Goal: Task Accomplishment & Management: Complete application form

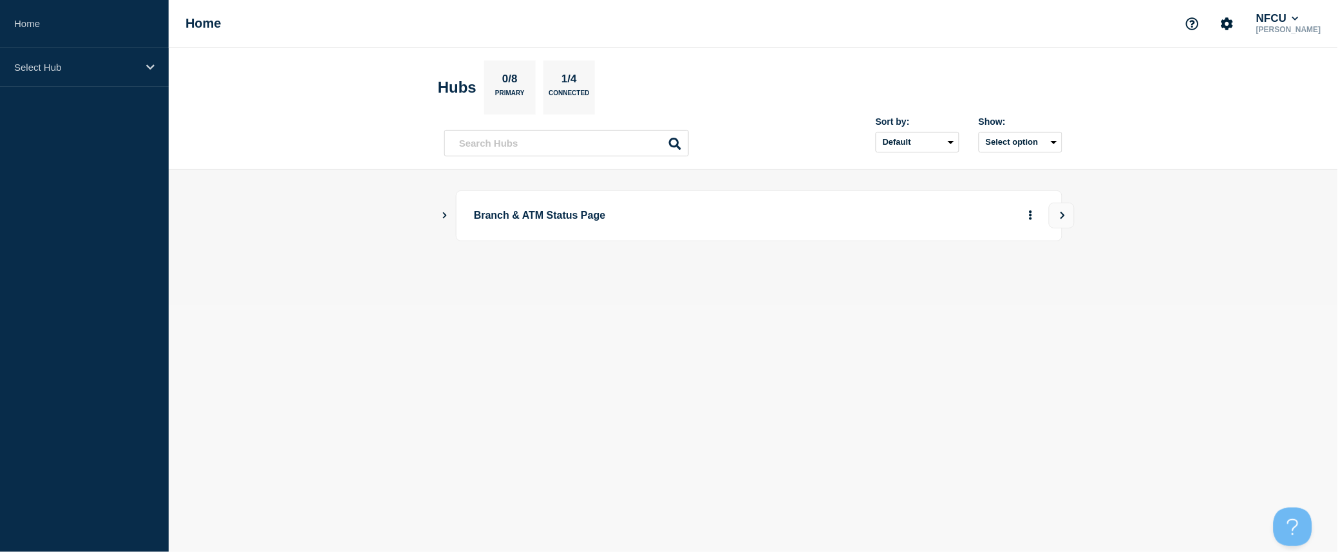
click at [443, 216] on icon "Show Connected Hubs" at bounding box center [444, 215] width 8 height 6
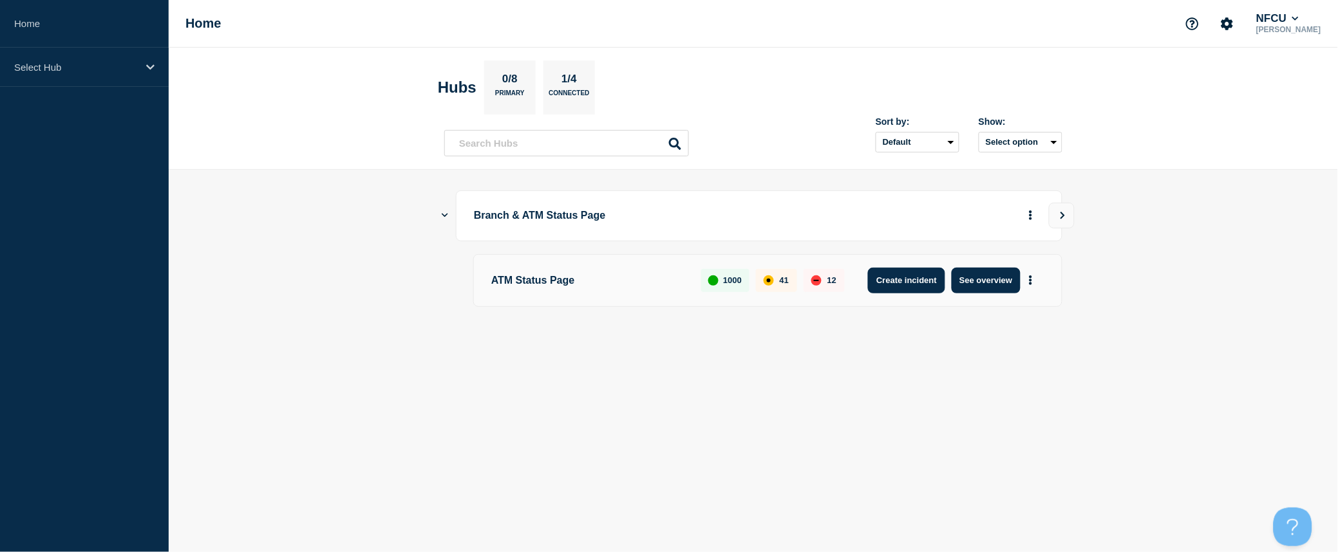
click at [883, 277] on button "Create incident" at bounding box center [906, 281] width 77 height 26
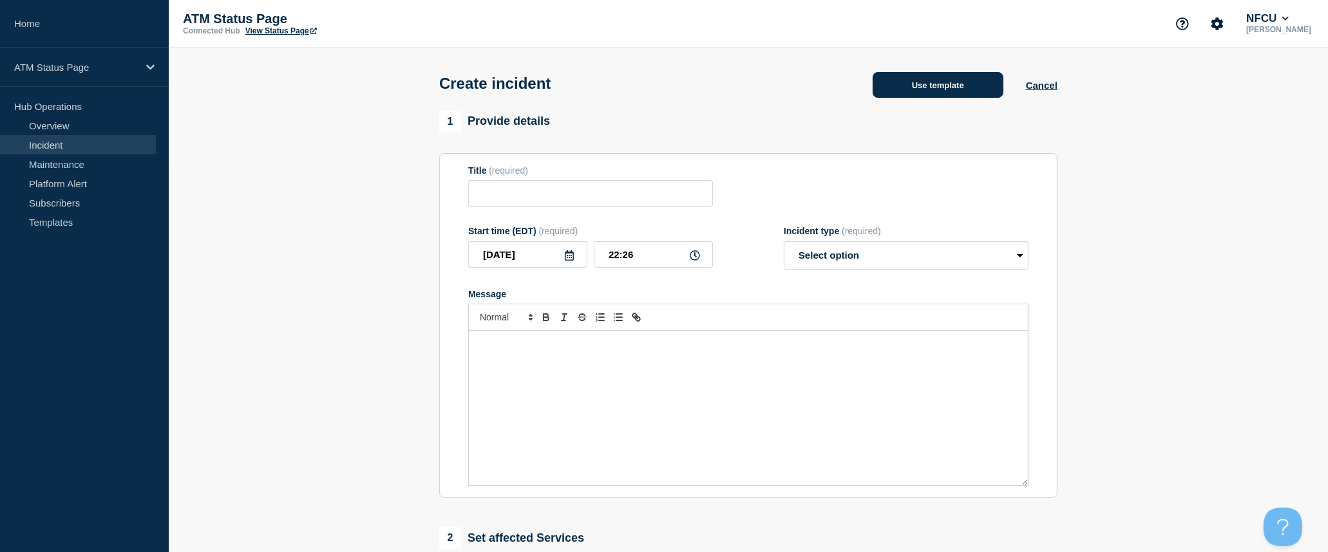
click at [930, 86] on button "Use template" at bounding box center [937, 85] width 131 height 26
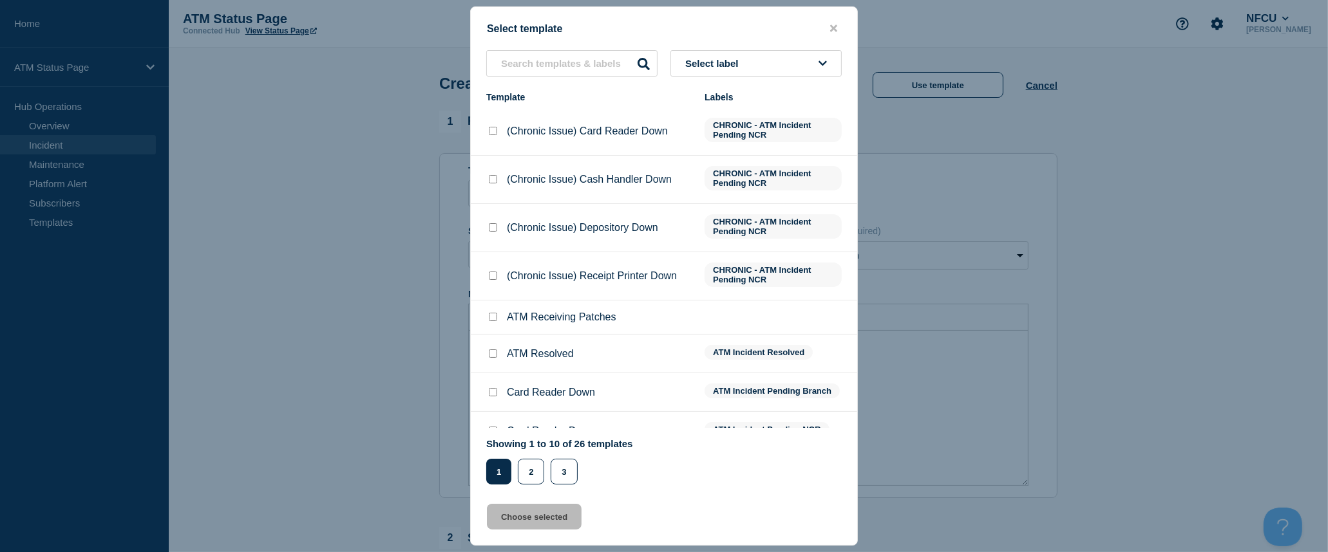
scroll to position [93, 0]
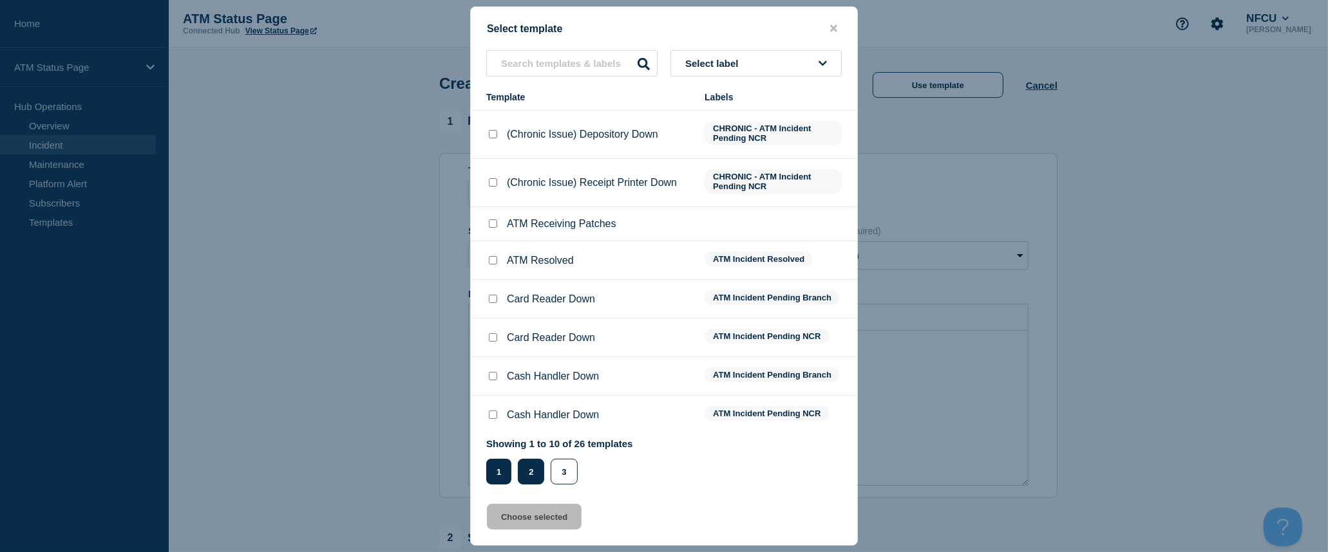
click at [528, 467] on button "2" at bounding box center [531, 472] width 26 height 26
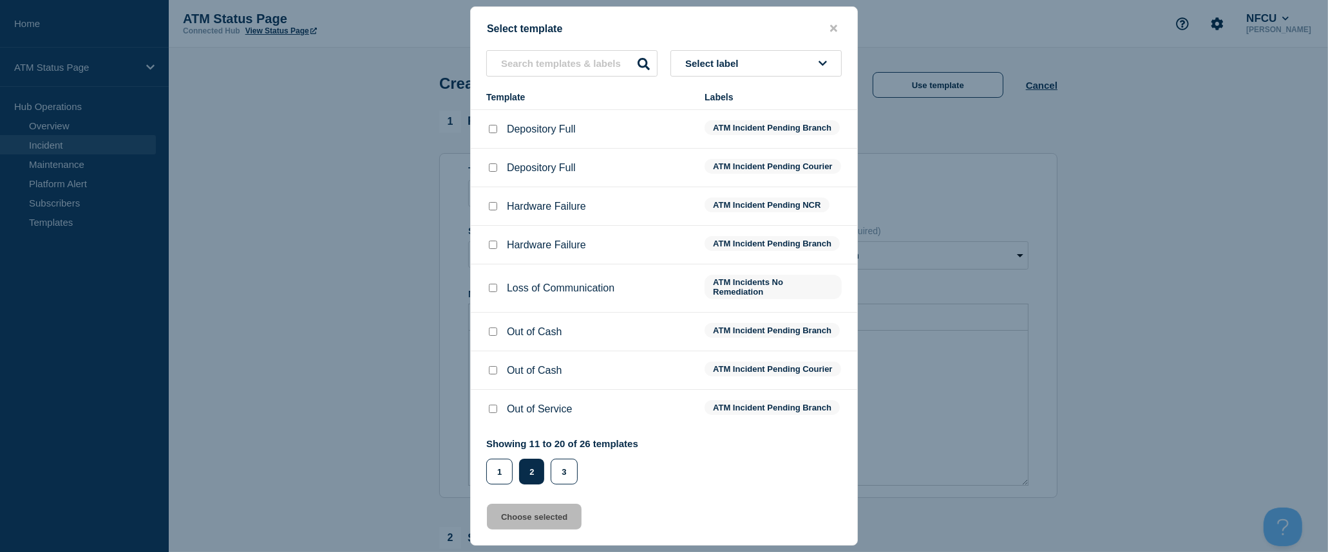
scroll to position [0, 0]
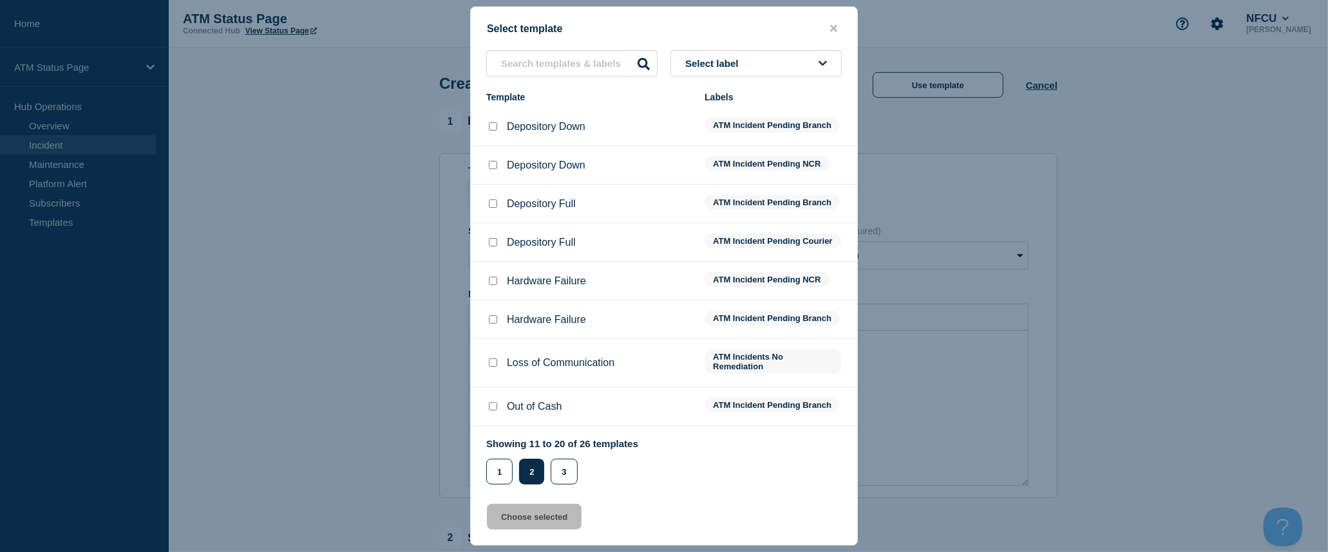
click at [493, 127] on input "Depository Down checkbox" at bounding box center [493, 126] width 8 height 8
checkbox input "true"
click at [525, 520] on button "Choose selected" at bounding box center [534, 517] width 95 height 26
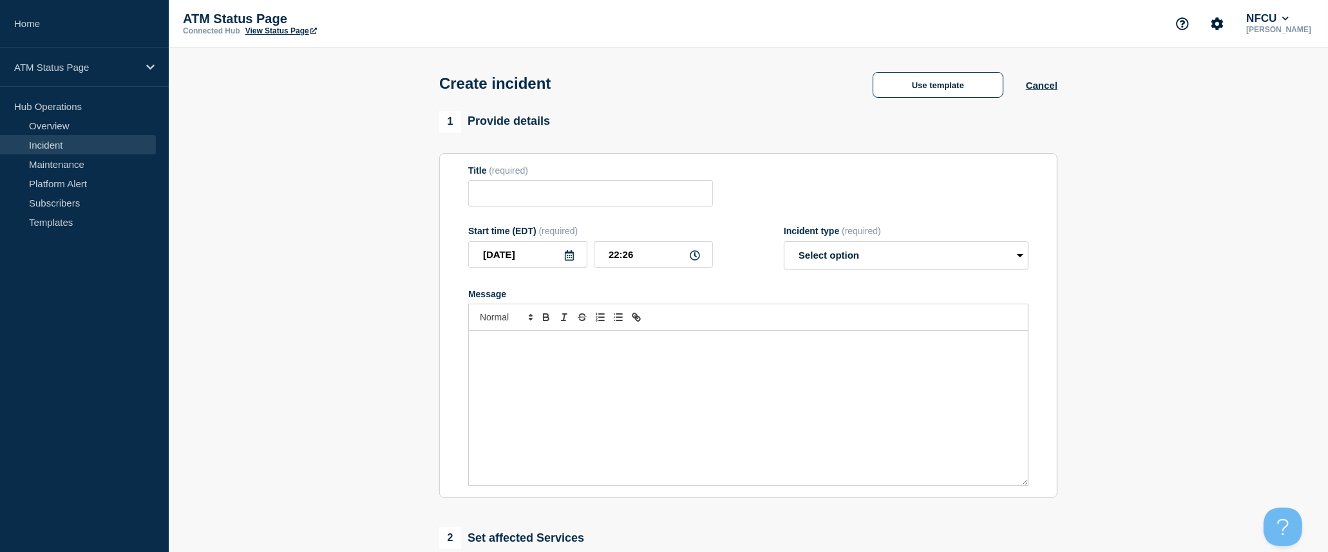
type input "Depository Down"
select select "identified"
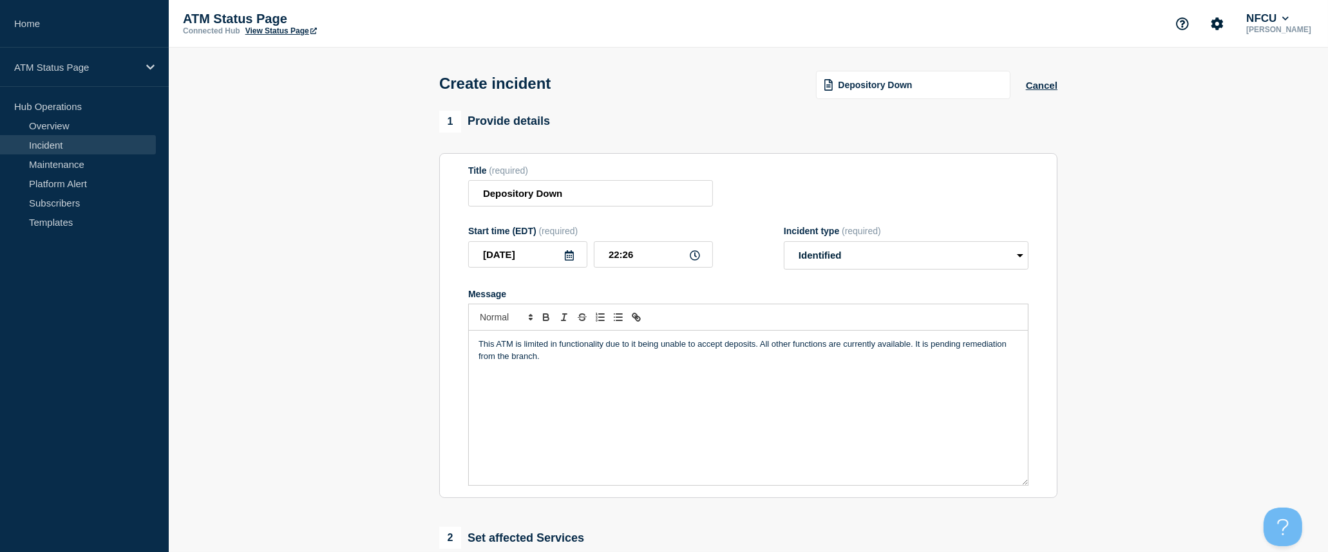
scroll to position [214, 0]
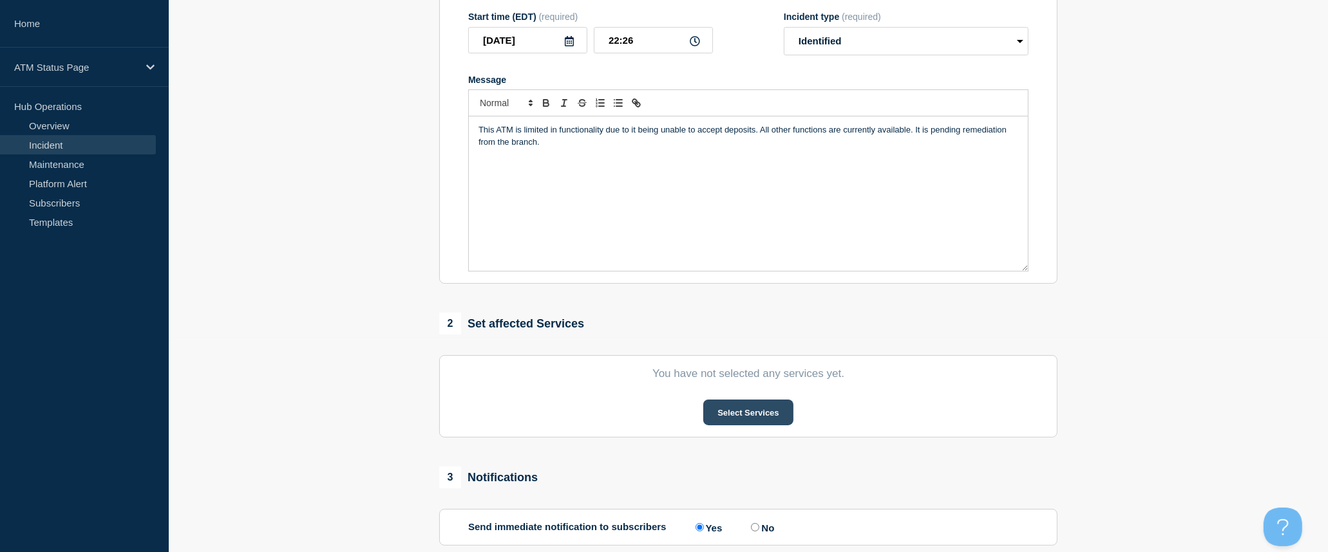
click at [744, 420] on button "Select Services" at bounding box center [747, 413] width 89 height 26
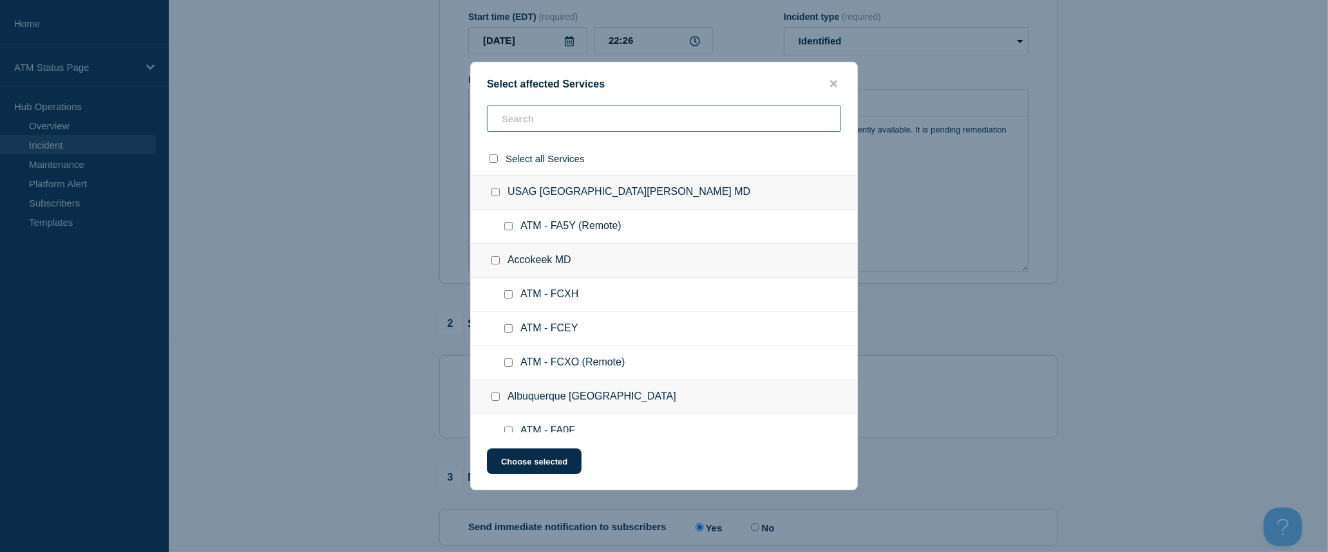
click at [619, 115] on input "text" at bounding box center [664, 119] width 354 height 26
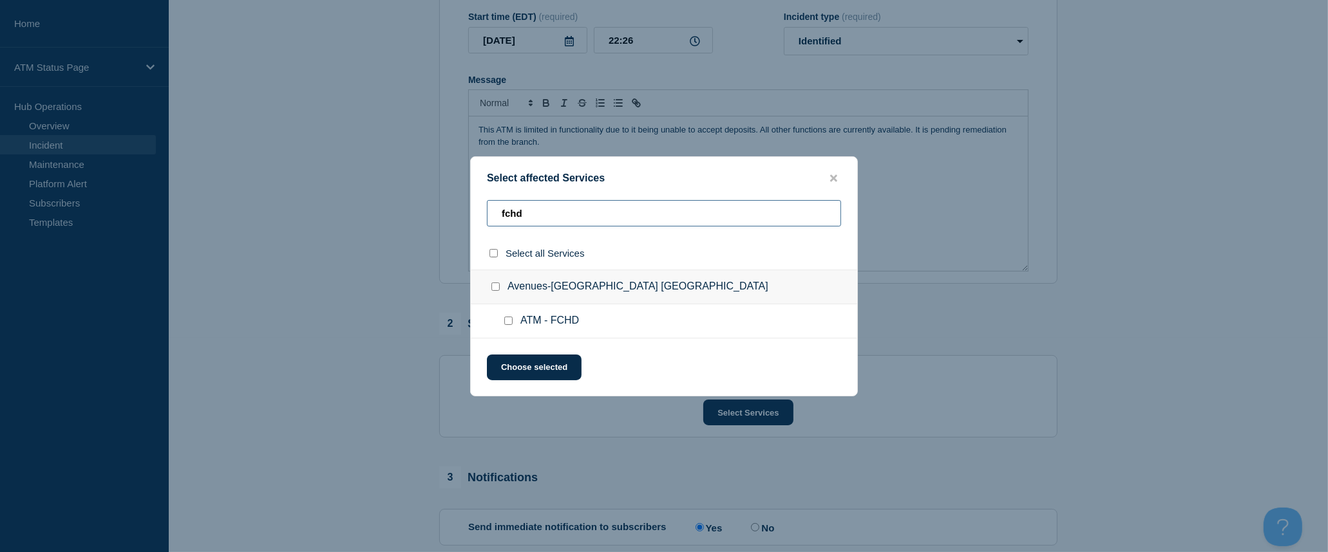
type input "fchd"
click at [491, 251] on input "select all checkbox" at bounding box center [493, 253] width 8 height 8
checkbox input "true"
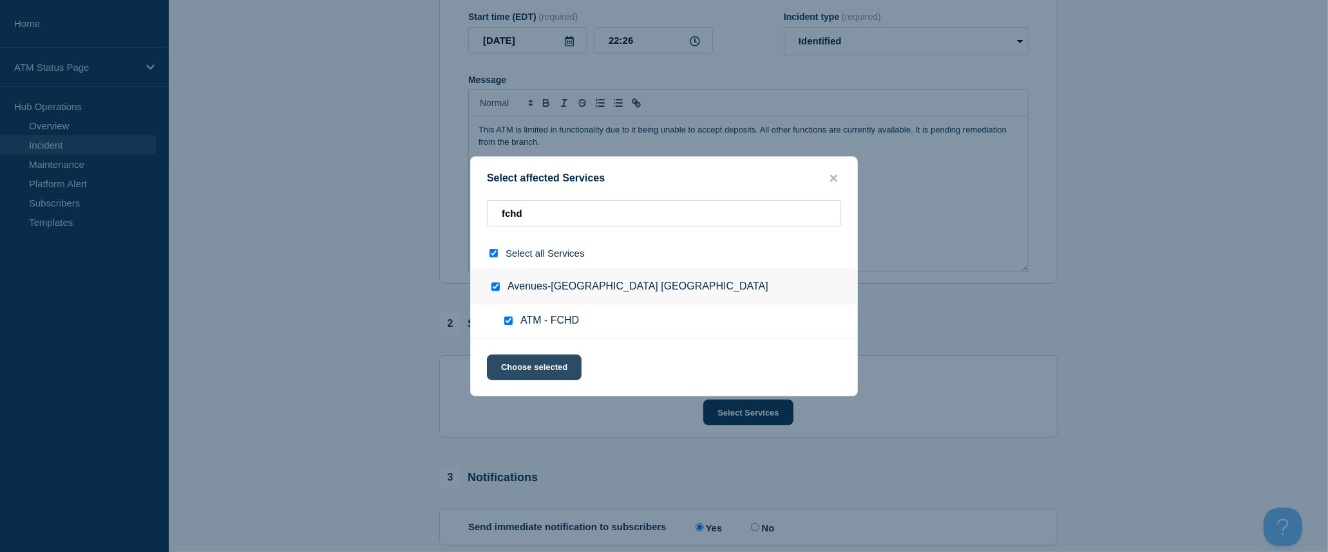
click at [520, 368] on button "Choose selected" at bounding box center [534, 368] width 95 height 26
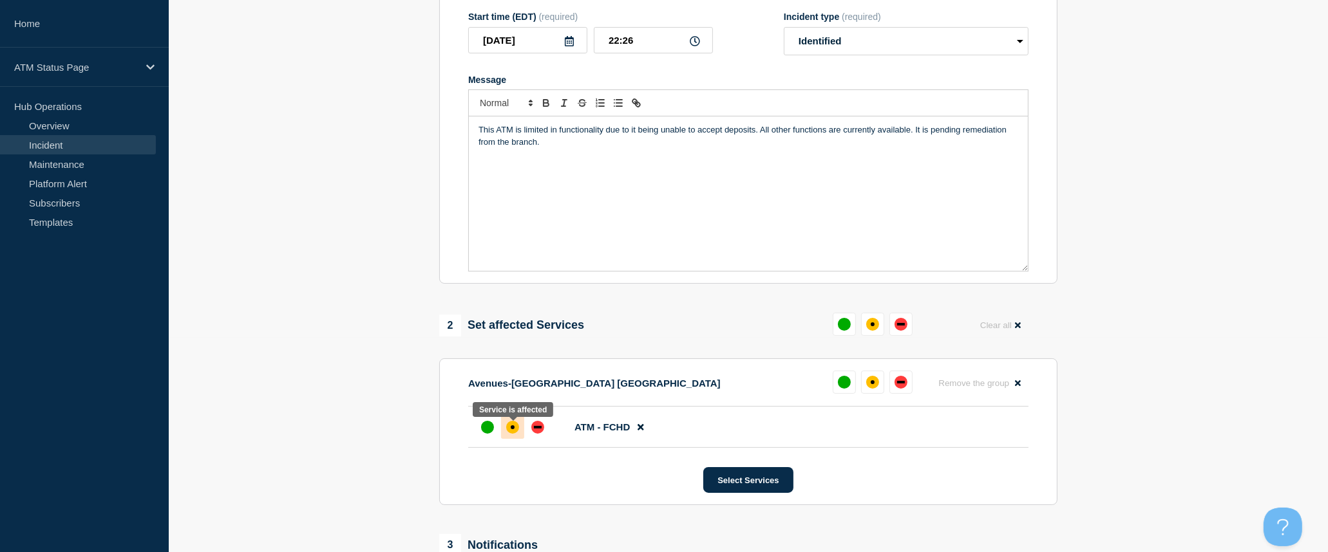
click at [513, 429] on div "affected" at bounding box center [513, 428] width 4 height 4
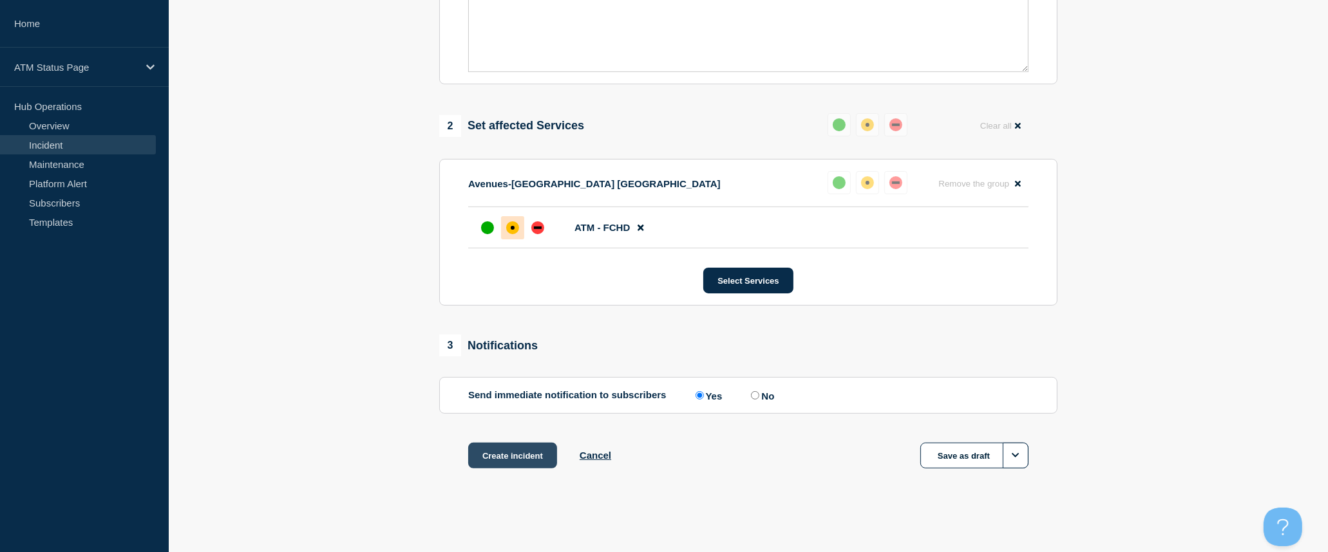
click at [520, 456] on button "Create incident" at bounding box center [512, 456] width 89 height 26
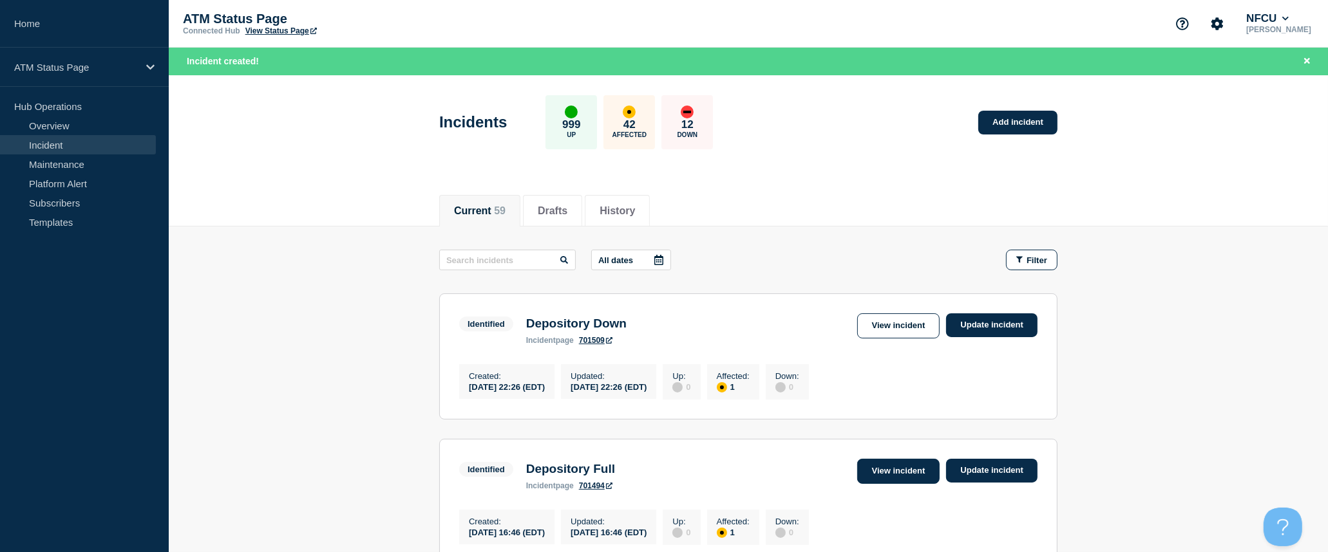
click at [883, 478] on link "View incident" at bounding box center [898, 471] width 83 height 25
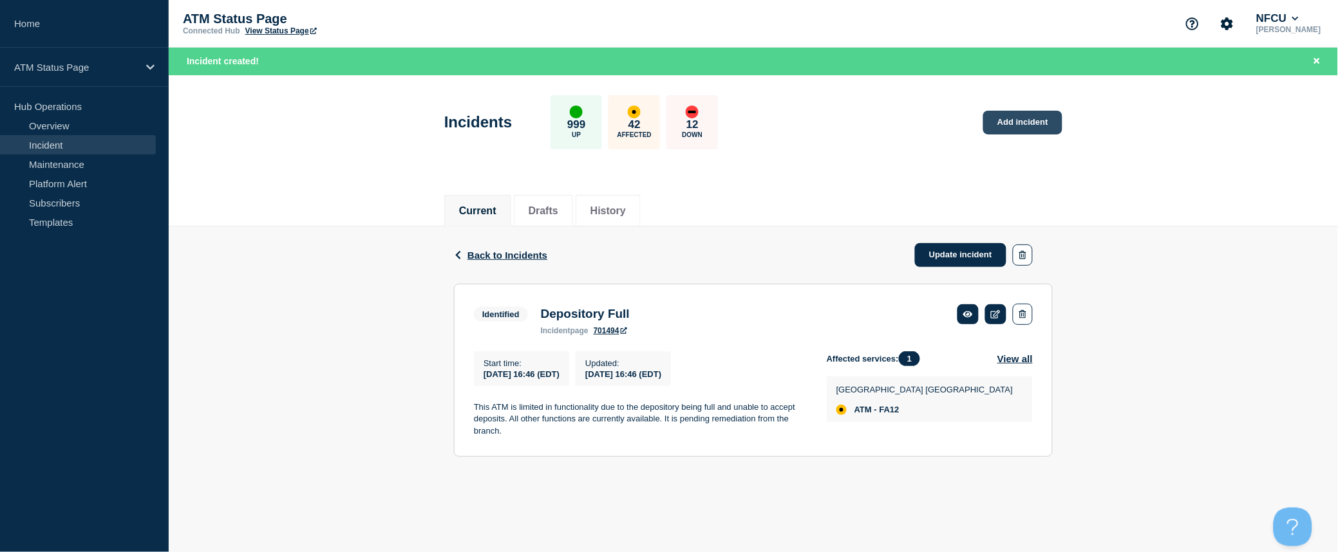
click at [1016, 119] on link "Add incident" at bounding box center [1022, 123] width 79 height 24
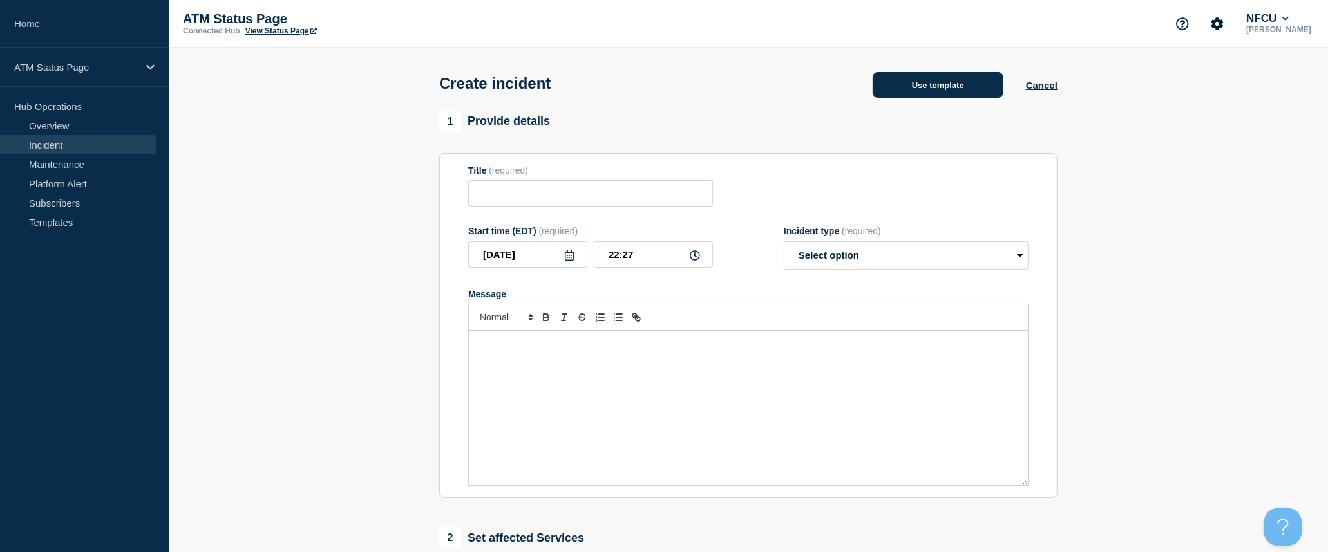
click at [949, 92] on button "Use template" at bounding box center [937, 85] width 131 height 26
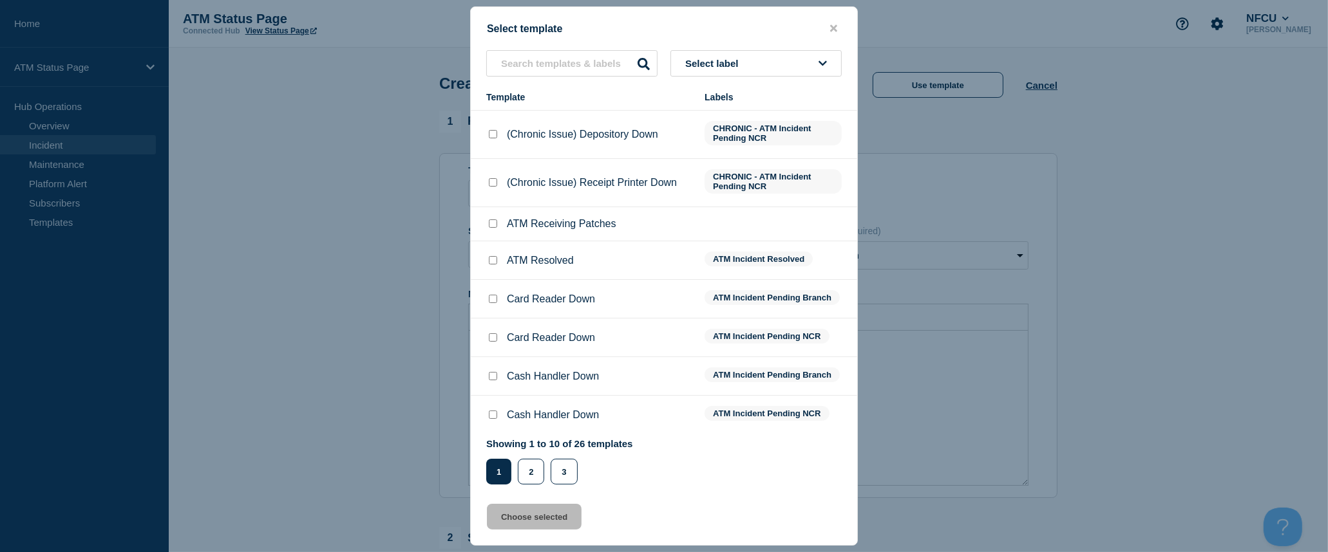
scroll to position [143, 0]
click at [530, 478] on button "2" at bounding box center [531, 472] width 26 height 26
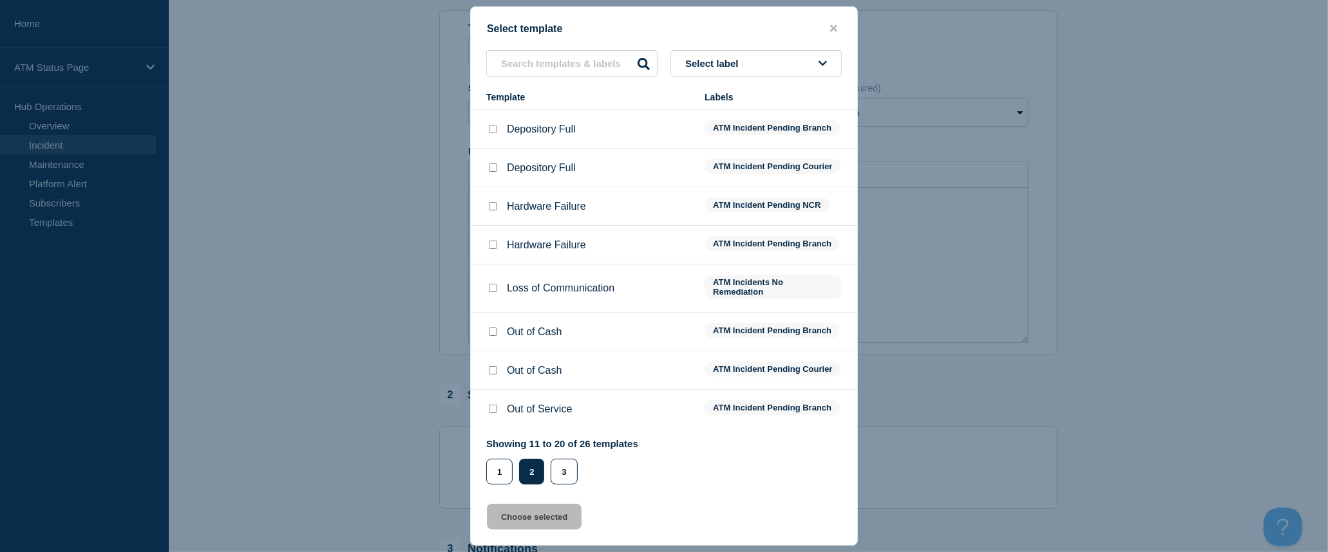
scroll to position [0, 0]
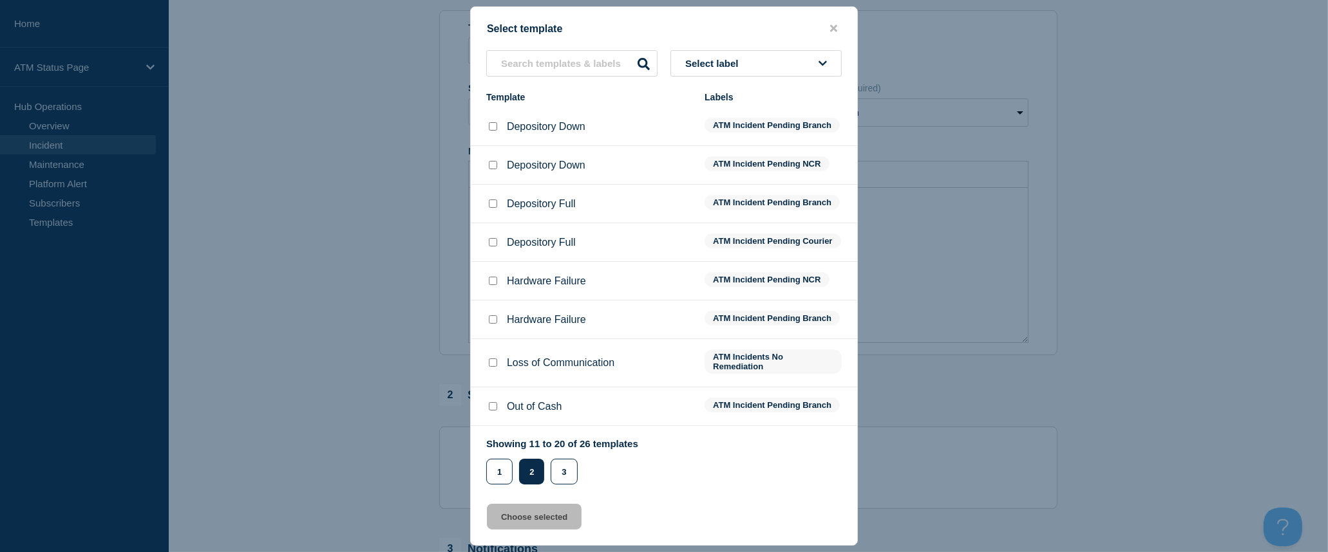
click at [494, 129] on input "Depository Down checkbox" at bounding box center [493, 126] width 8 height 8
checkbox input "true"
click at [542, 515] on button "Choose selected" at bounding box center [534, 517] width 95 height 26
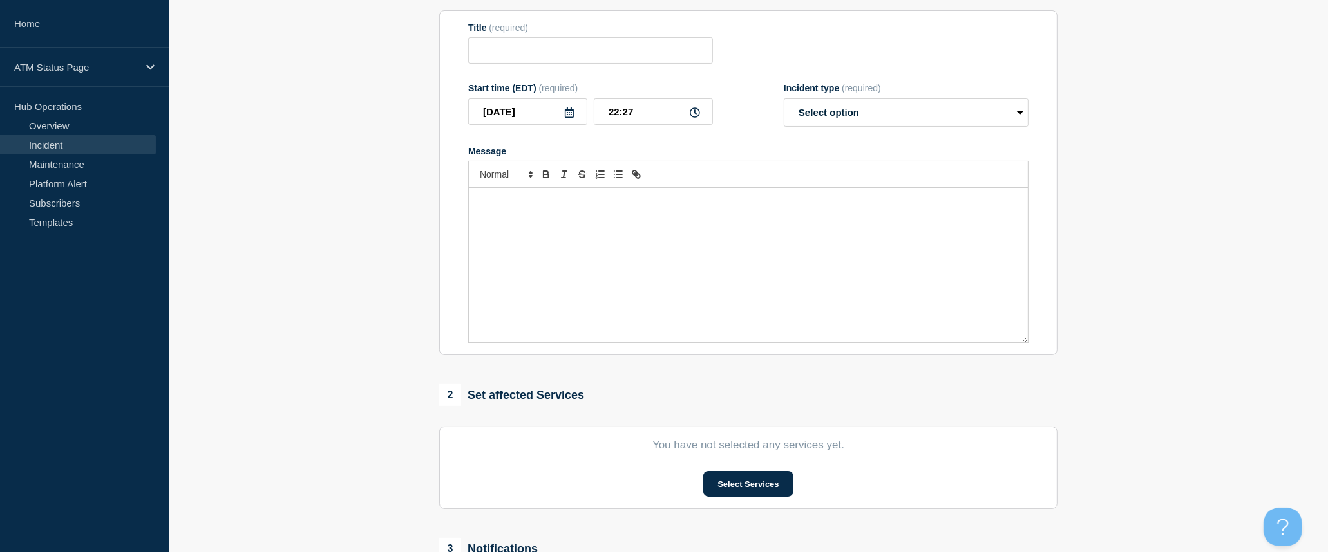
type input "Depository Down"
select select "identified"
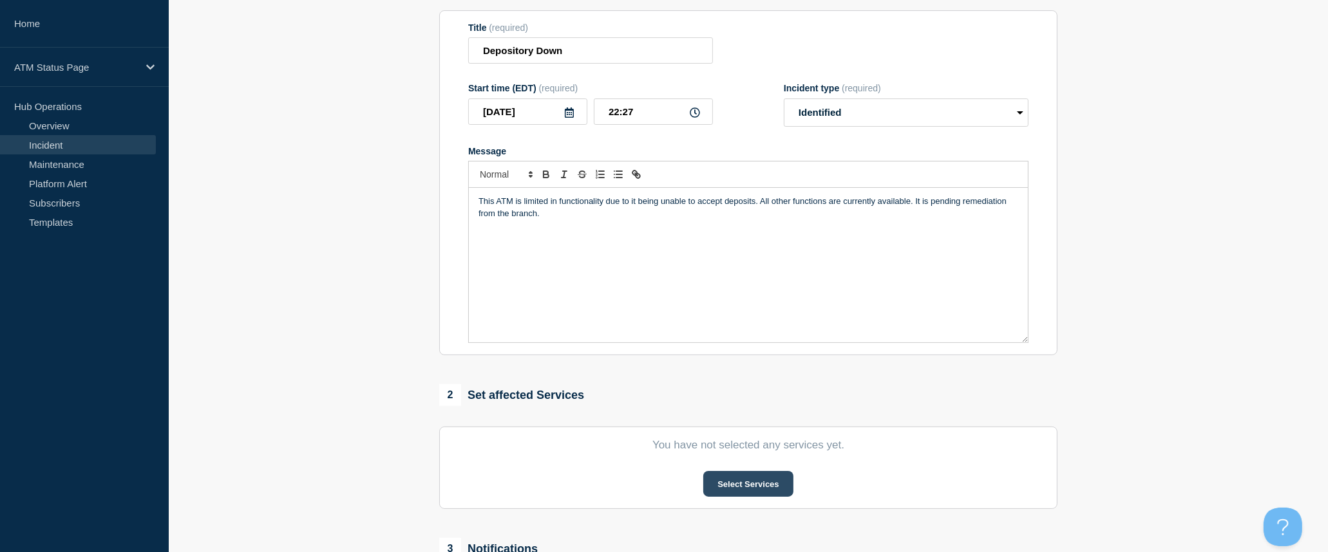
click at [746, 487] on button "Select Services" at bounding box center [747, 484] width 89 height 26
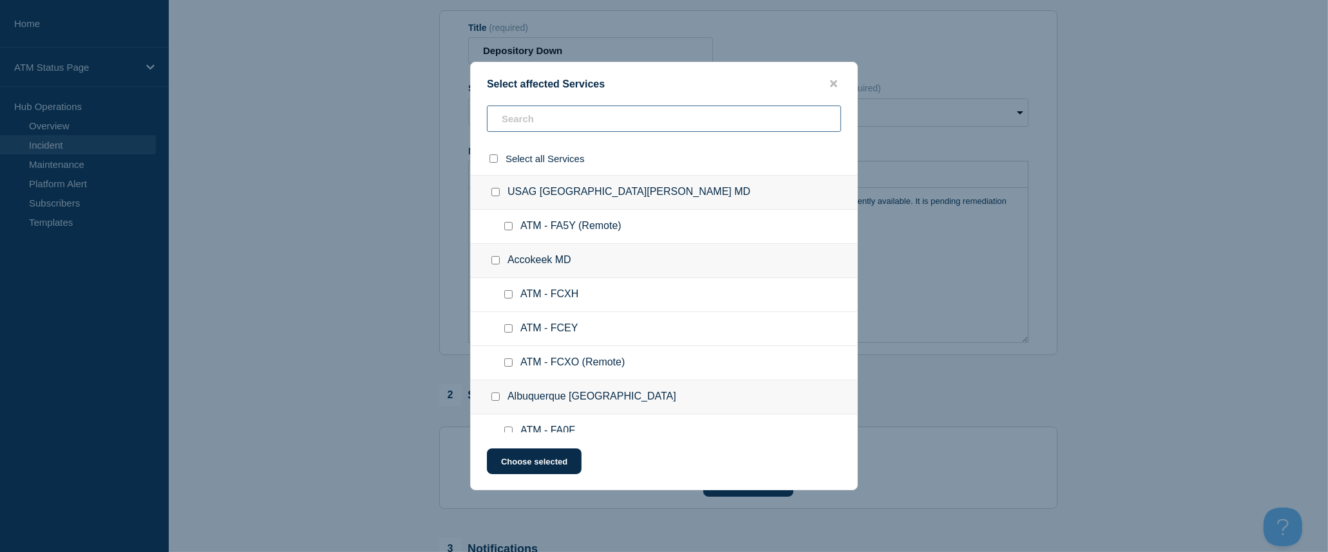
click at [617, 117] on input "text" at bounding box center [664, 119] width 354 height 26
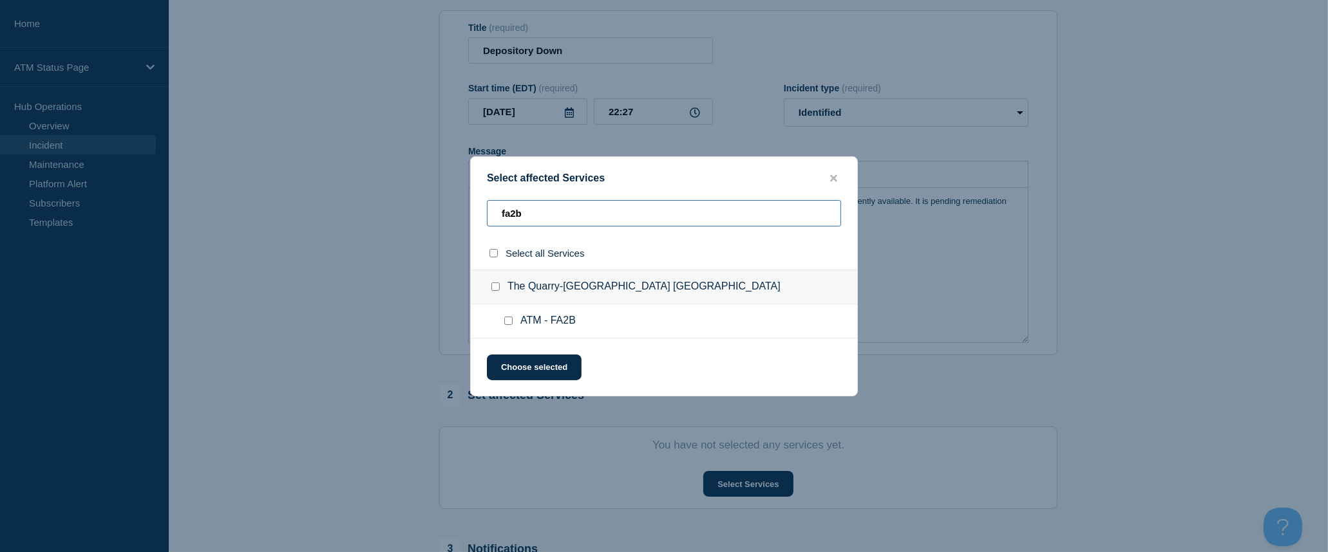
type input "fa2b"
click at [496, 256] on input "select all checkbox" at bounding box center [493, 253] width 8 height 8
checkbox input "true"
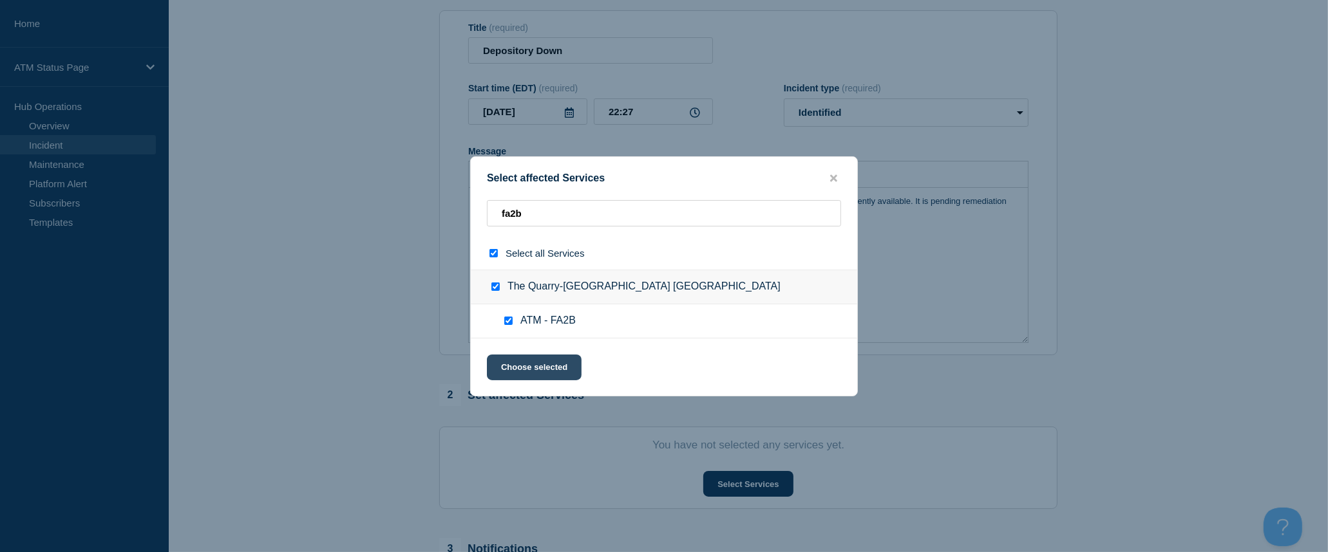
click at [531, 370] on button "Choose selected" at bounding box center [534, 368] width 95 height 26
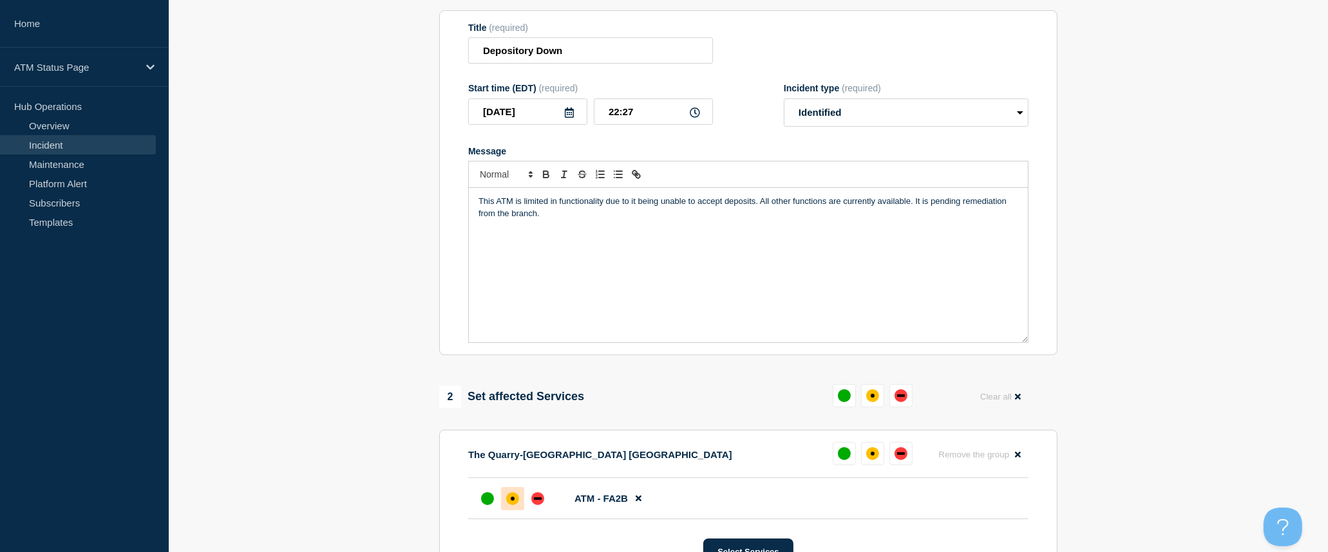
click at [518, 494] on div at bounding box center [512, 498] width 23 height 23
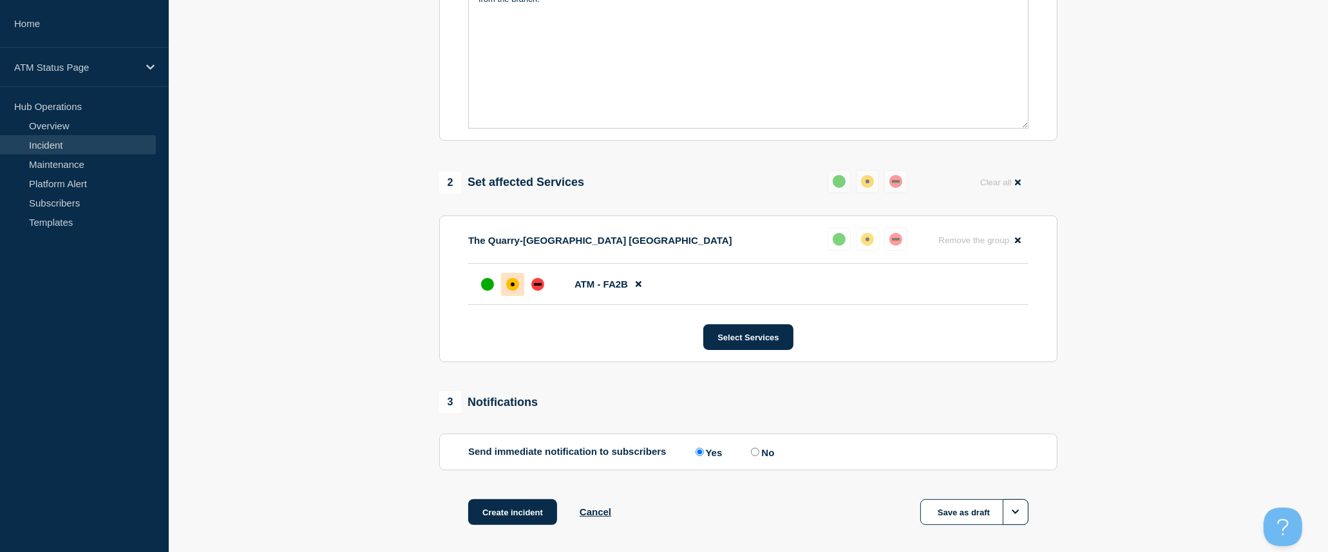
scroll to position [418, 0]
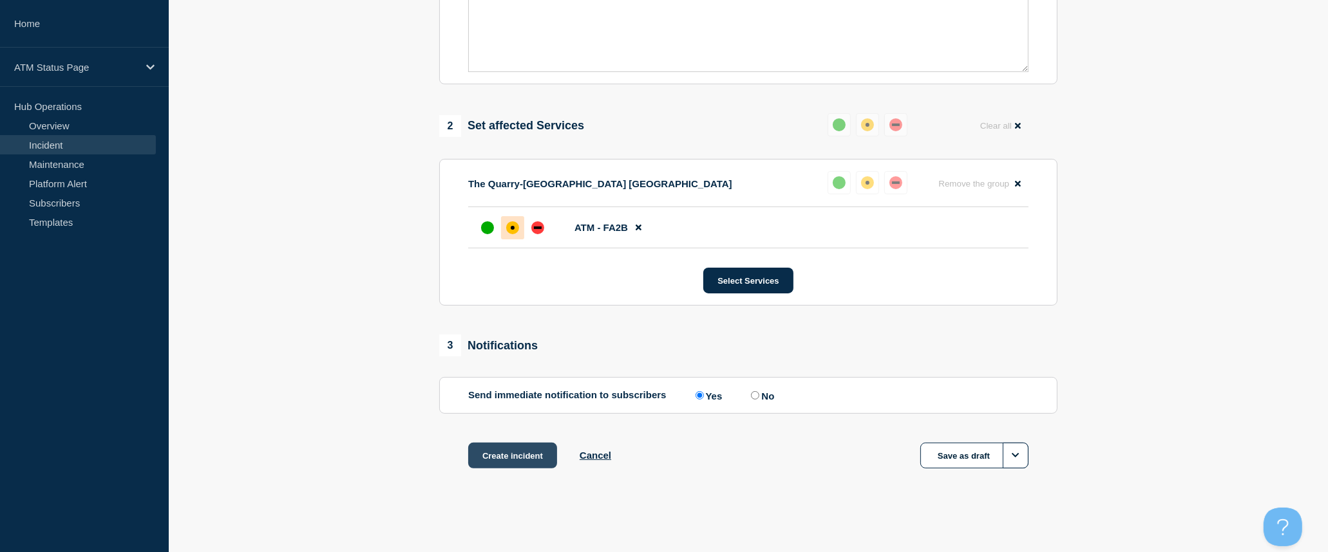
click at [518, 462] on button "Create incident" at bounding box center [512, 456] width 89 height 26
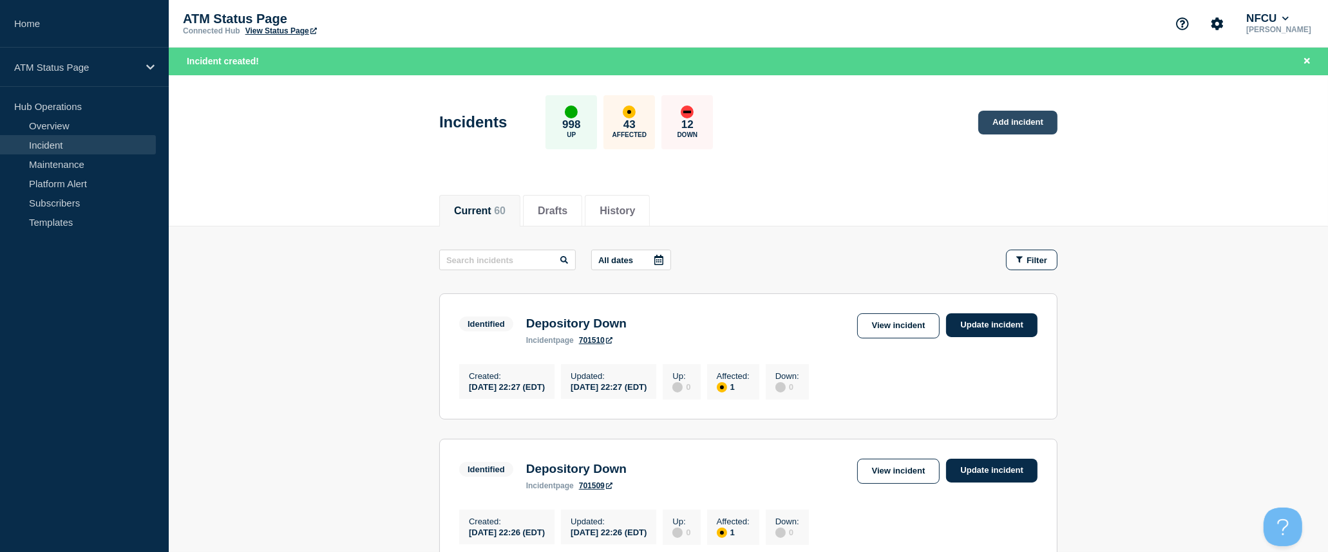
click at [1022, 127] on link "Add incident" at bounding box center [1017, 123] width 79 height 24
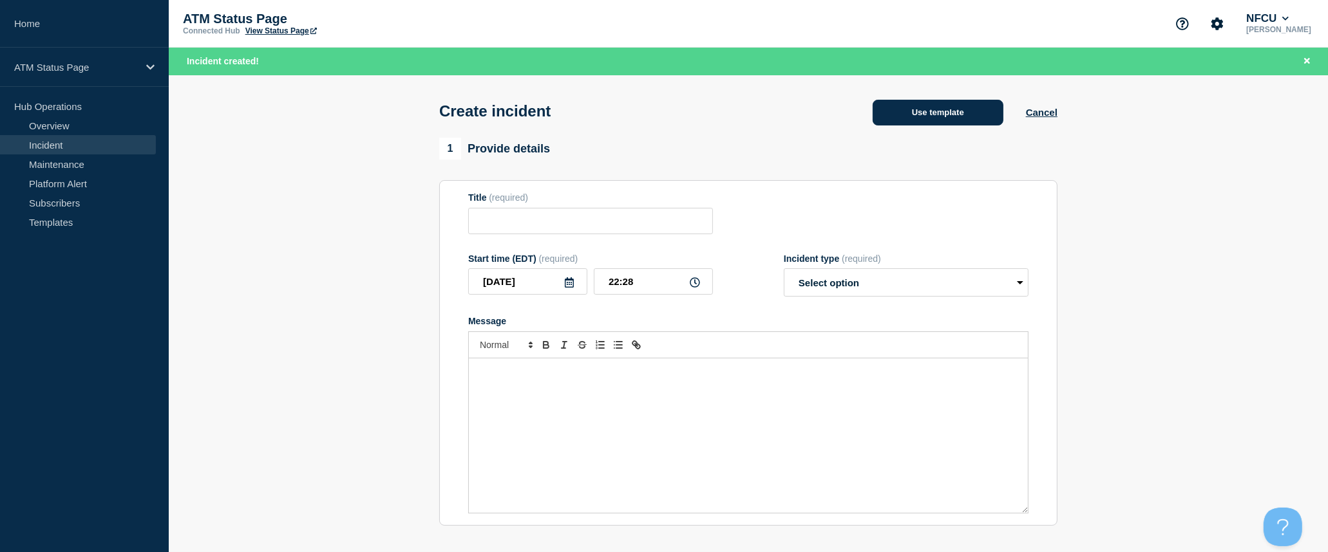
click at [962, 114] on button "Use template" at bounding box center [937, 113] width 131 height 26
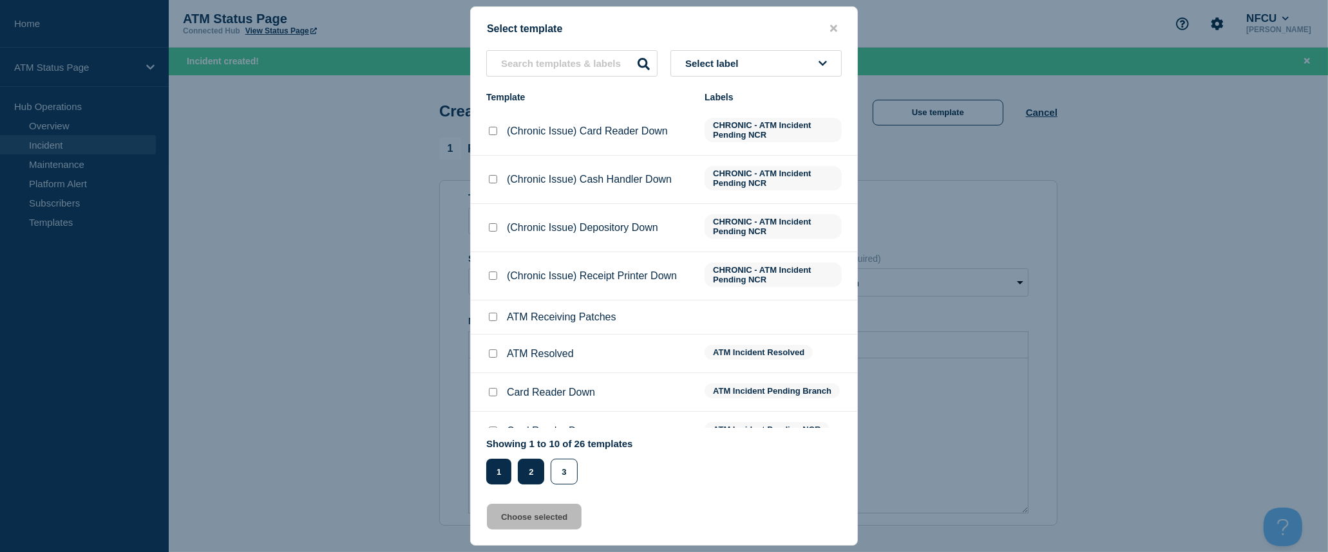
click at [528, 471] on button "2" at bounding box center [531, 472] width 26 height 26
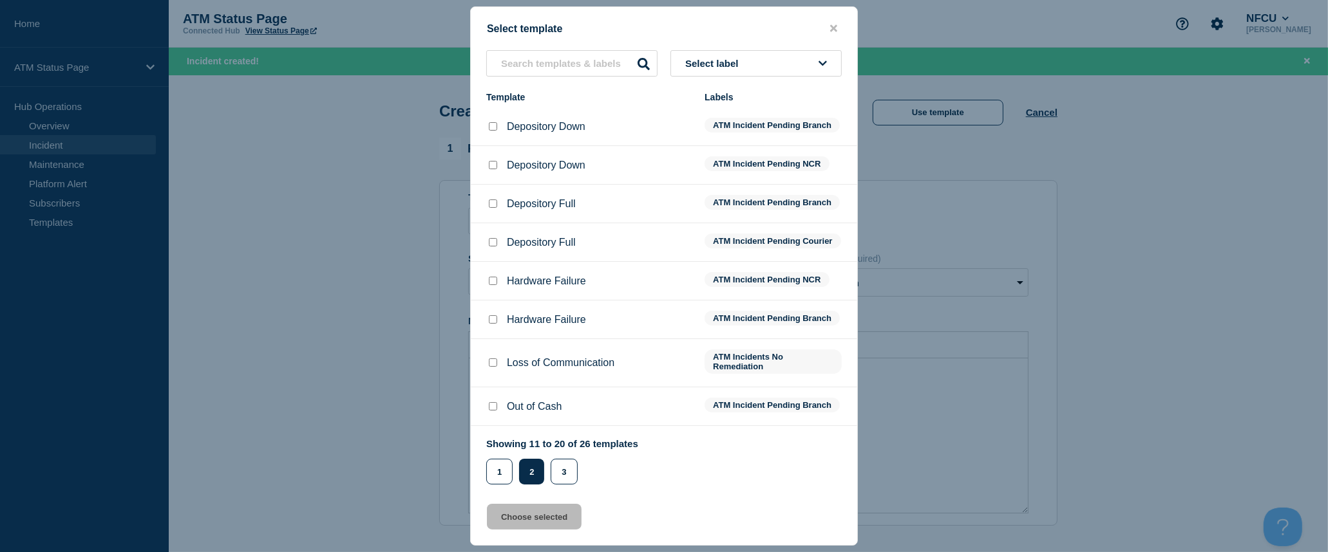
click at [493, 203] on input "Depository Full checkbox" at bounding box center [493, 204] width 8 height 8
checkbox input "true"
click at [545, 512] on button "Choose selected" at bounding box center [534, 517] width 95 height 26
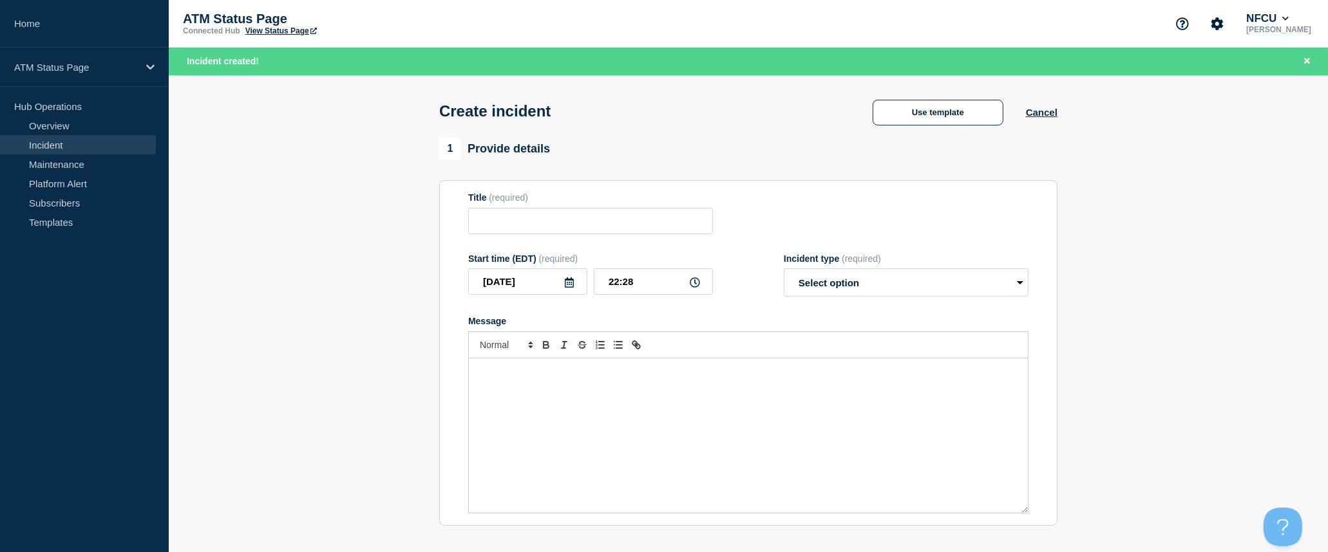
type input "Depository Full"
select select "identified"
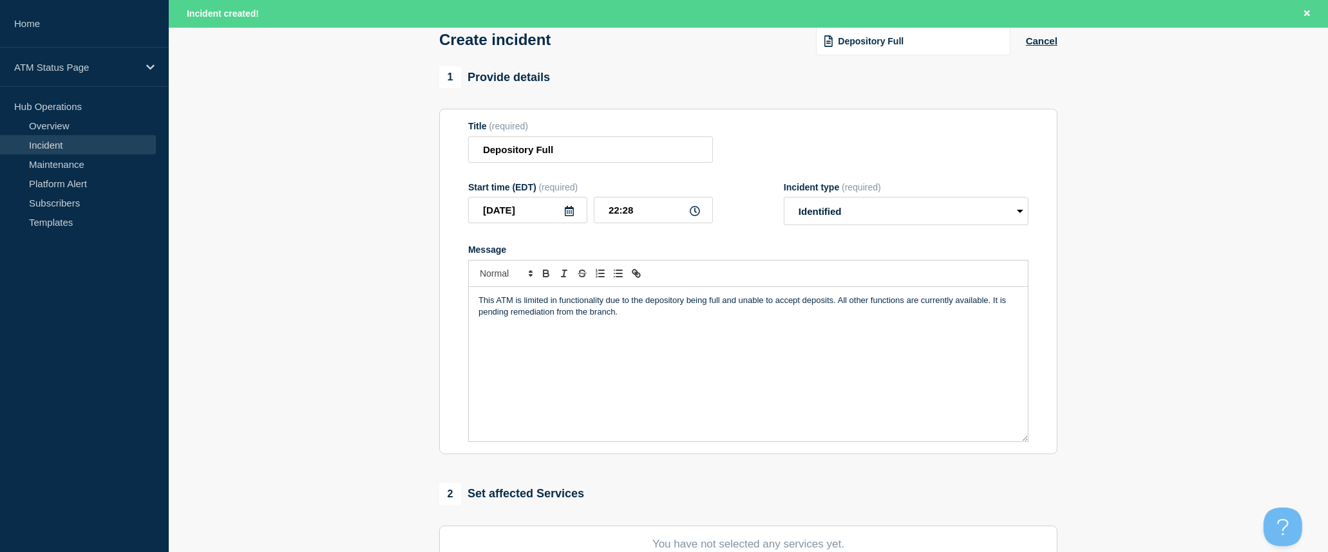
scroll to position [143, 0]
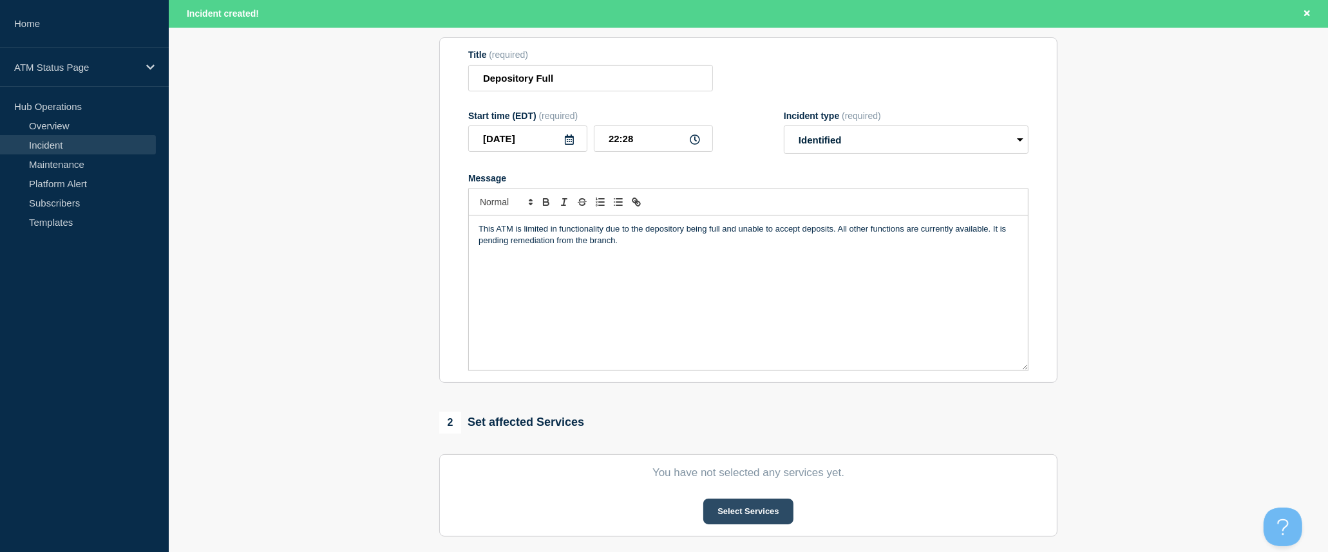
click at [756, 515] on button "Select Services" at bounding box center [747, 512] width 89 height 26
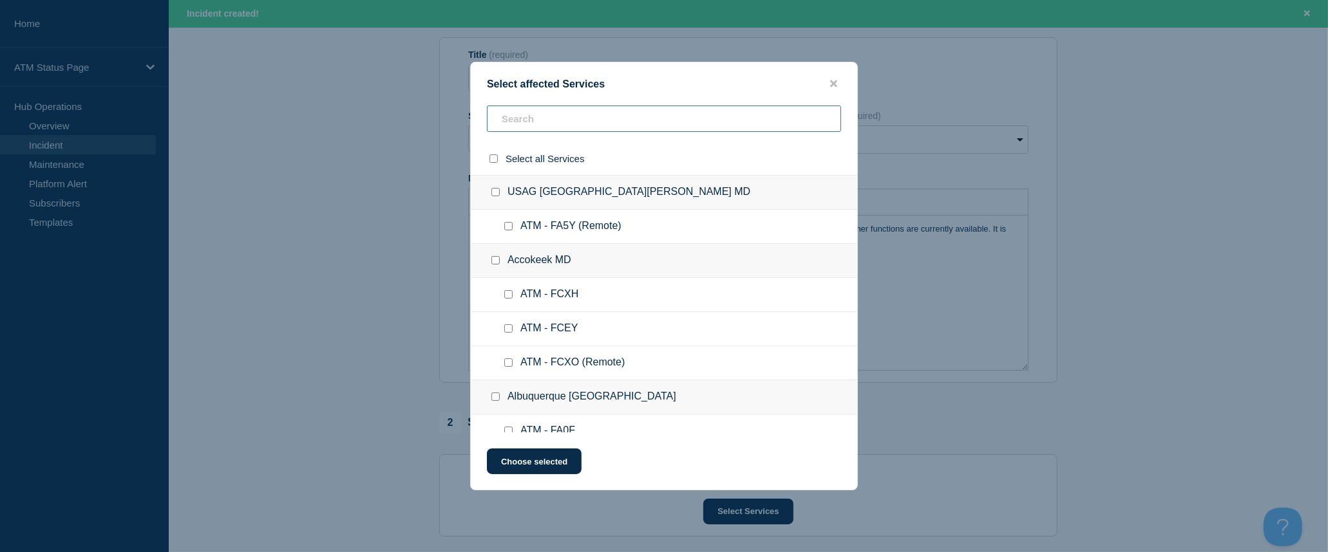
click at [564, 125] on input "text" at bounding box center [664, 119] width 354 height 26
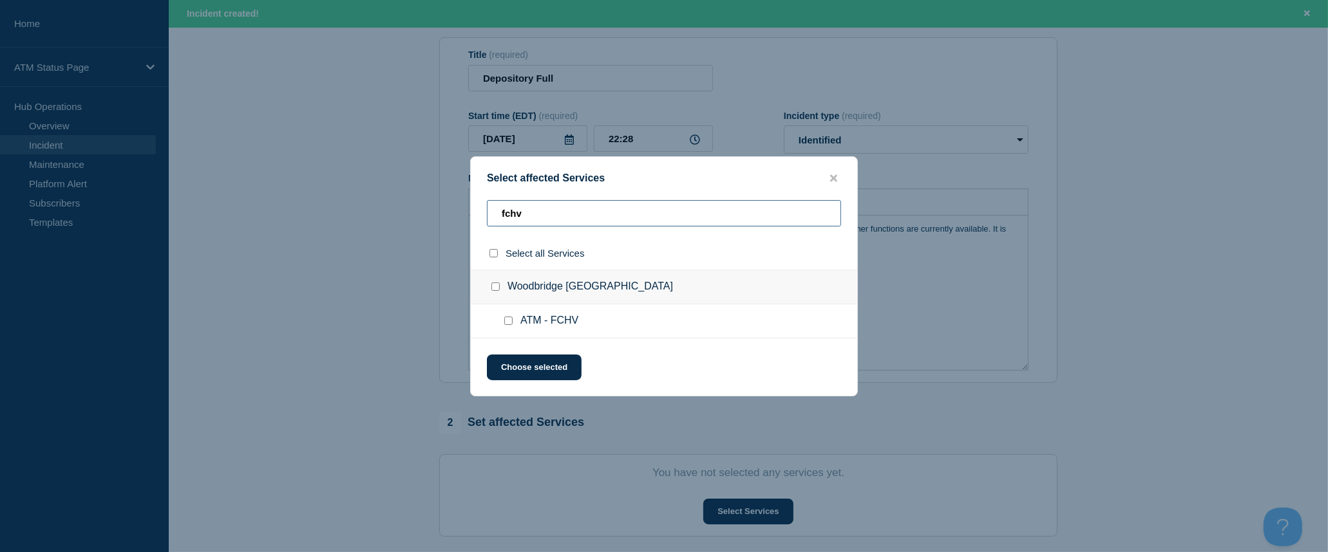
type input "fchv"
click at [488, 256] on div at bounding box center [496, 253] width 19 height 12
click at [489, 252] on input "select all checkbox" at bounding box center [493, 253] width 8 height 8
checkbox input "true"
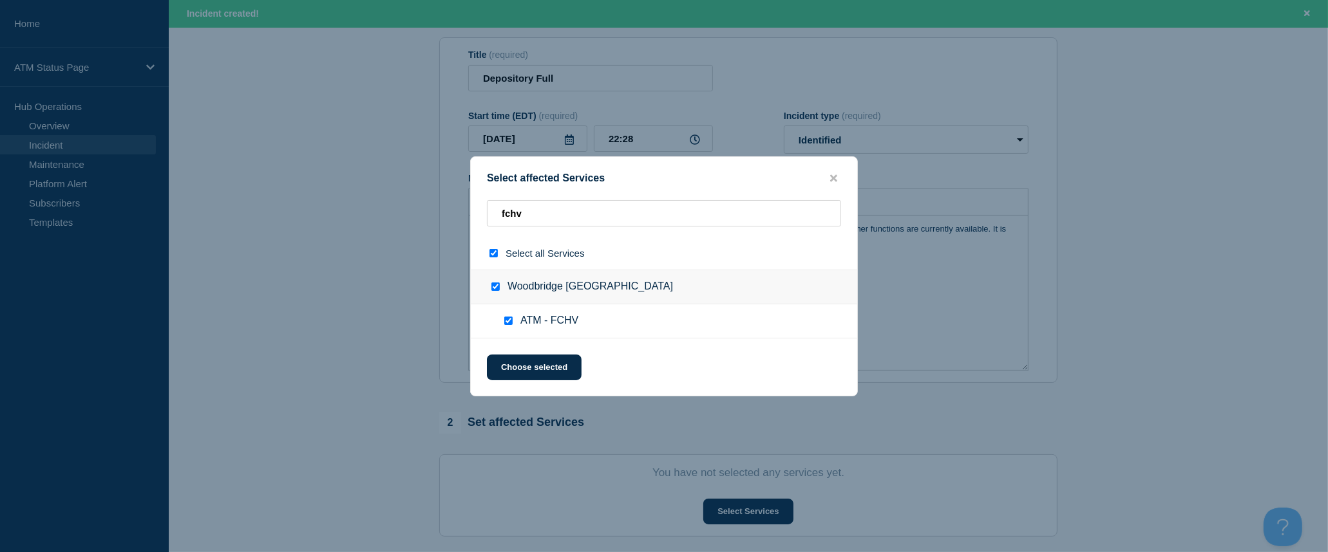
checkbox input "true"
click at [550, 366] on button "Choose selected" at bounding box center [534, 368] width 95 height 26
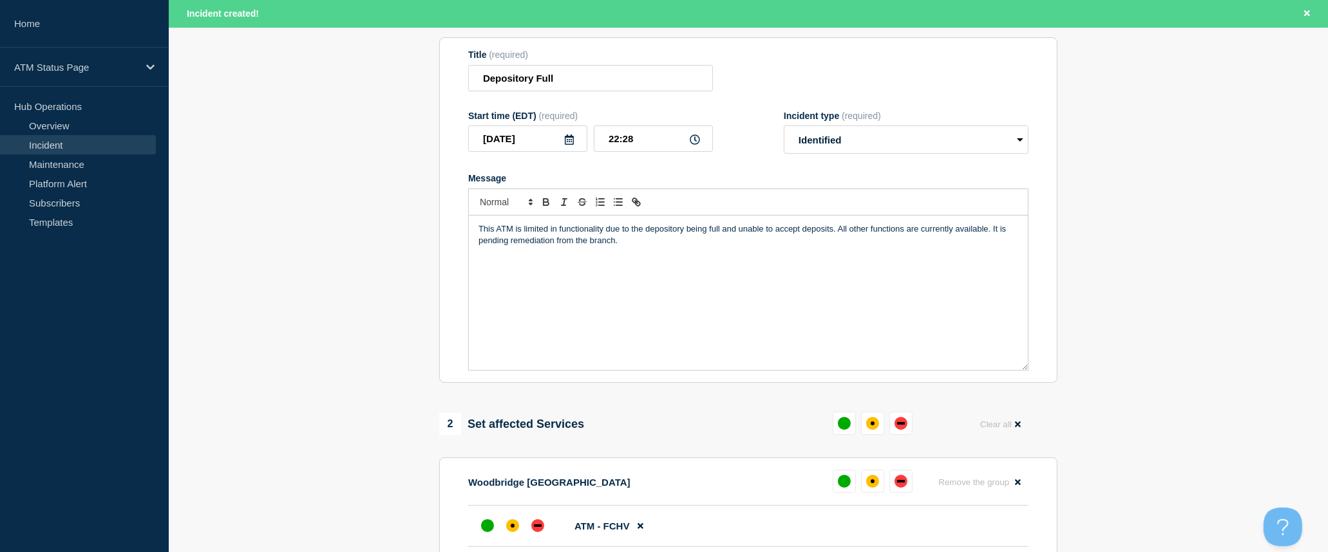
scroll to position [286, 0]
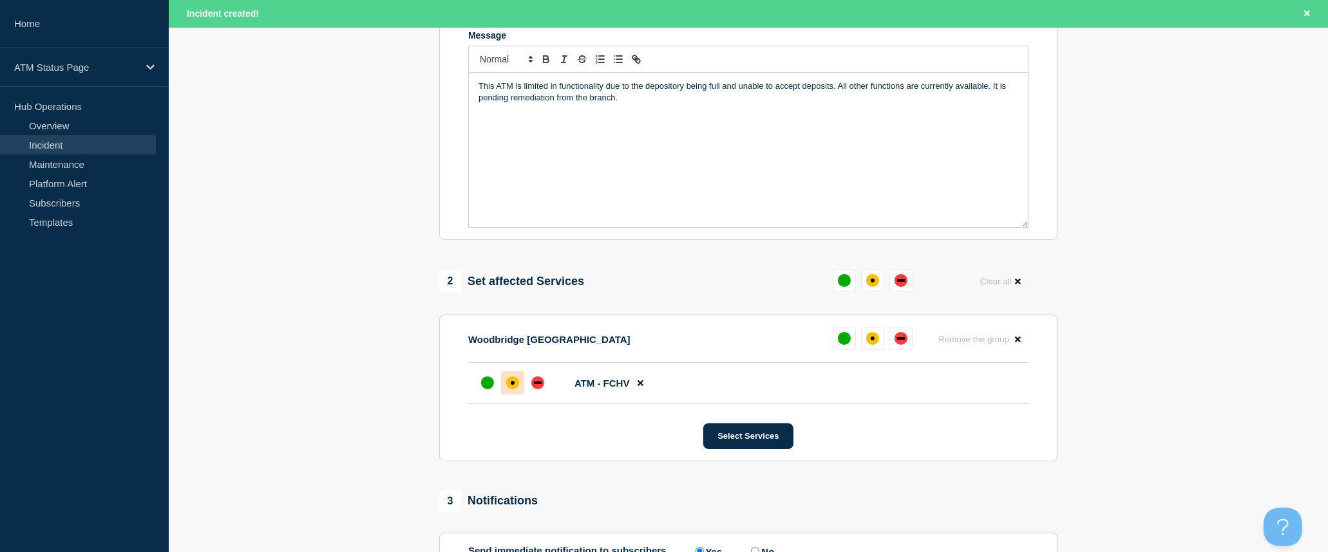
click at [517, 383] on div "affected" at bounding box center [512, 383] width 13 height 13
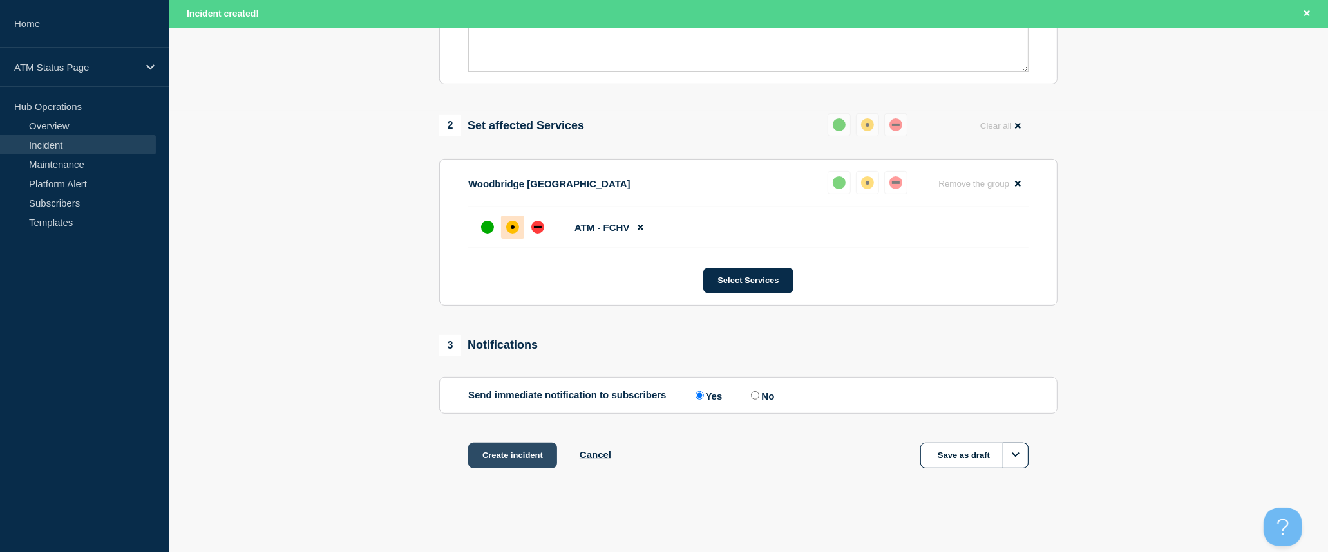
click at [517, 447] on button "Create incident" at bounding box center [512, 456] width 89 height 26
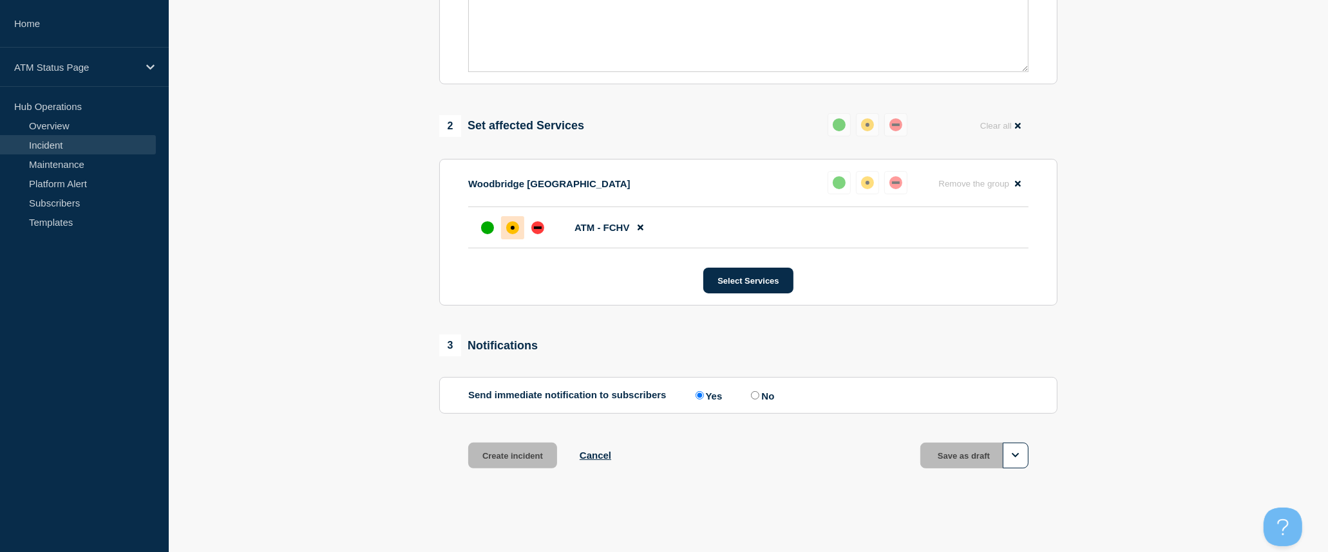
scroll to position [418, 0]
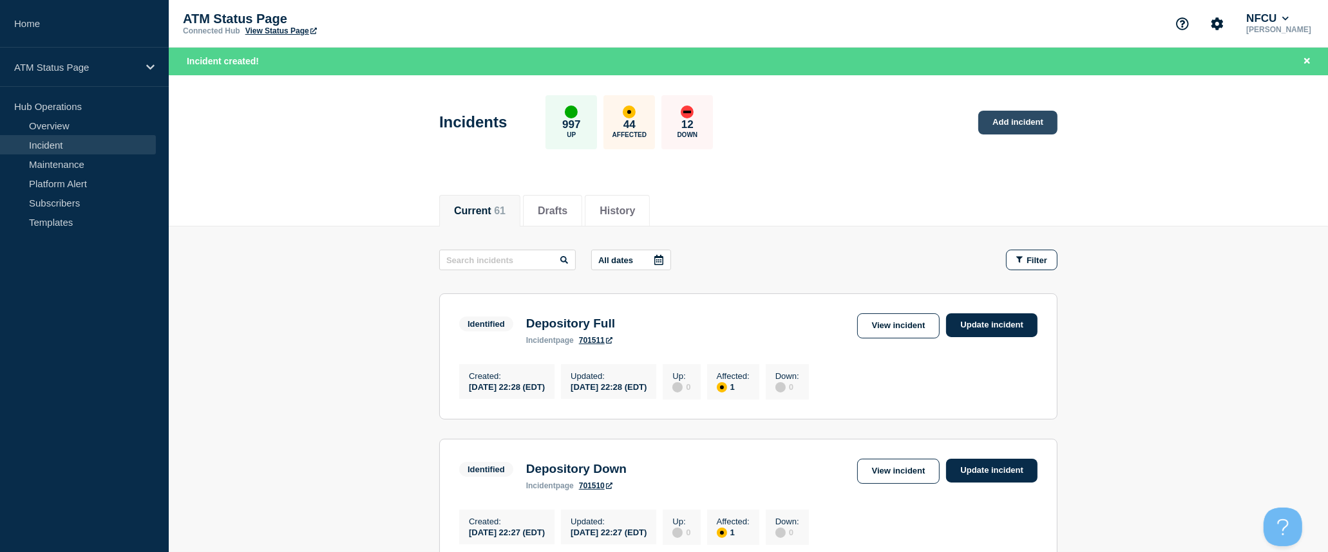
click at [999, 124] on link "Add incident" at bounding box center [1017, 123] width 79 height 24
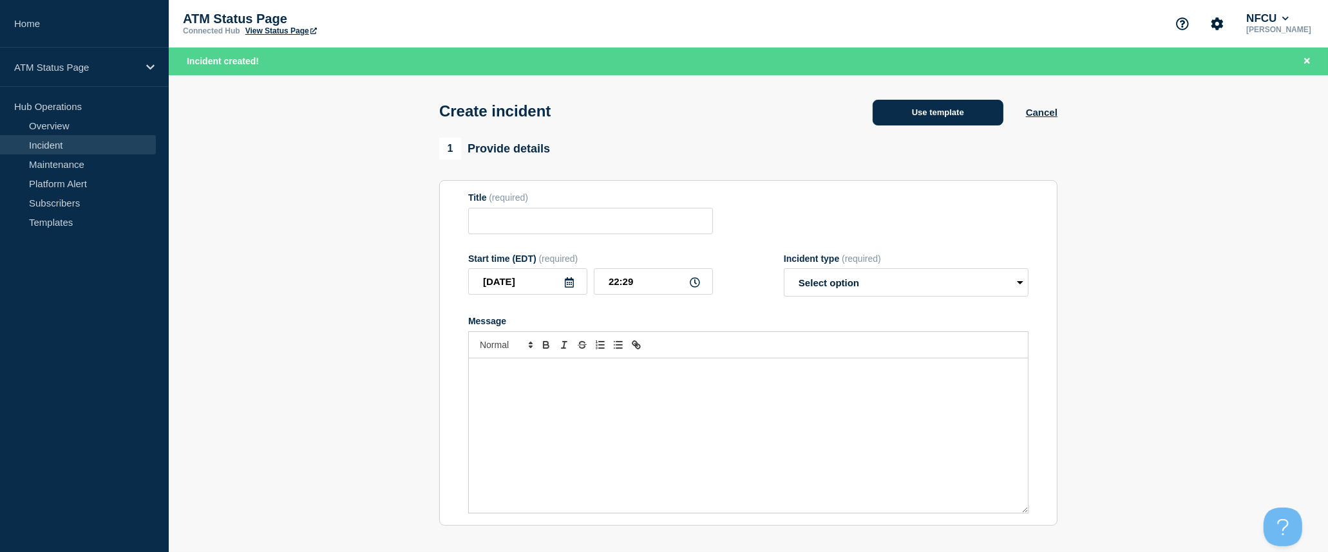
click at [966, 113] on button "Use template" at bounding box center [937, 113] width 131 height 26
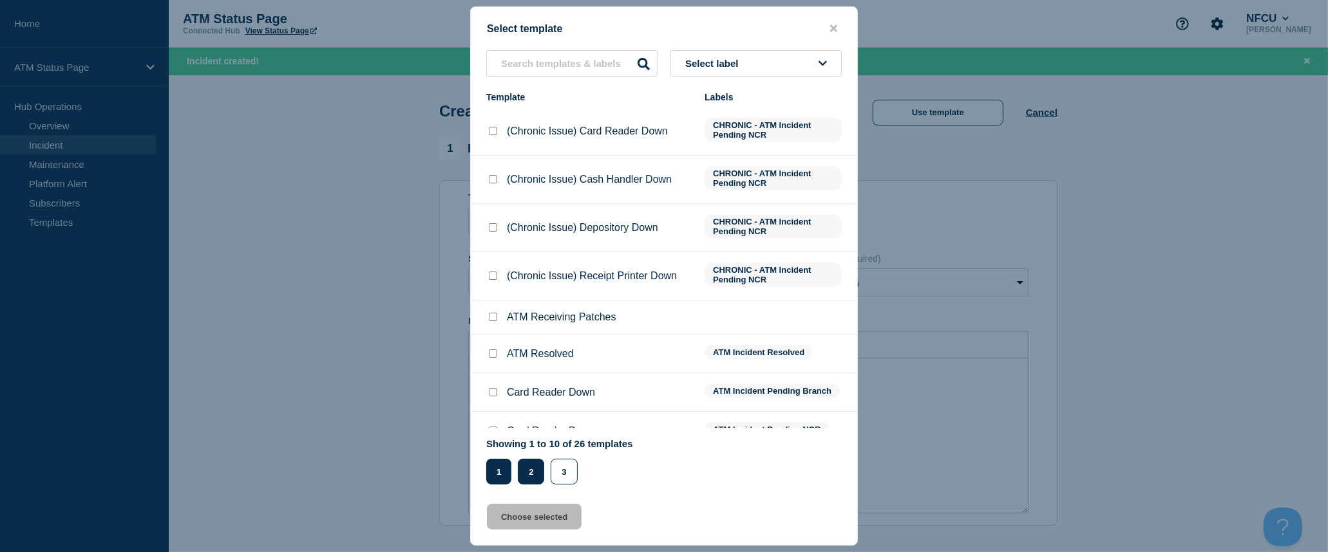
click at [522, 475] on button "2" at bounding box center [531, 472] width 26 height 26
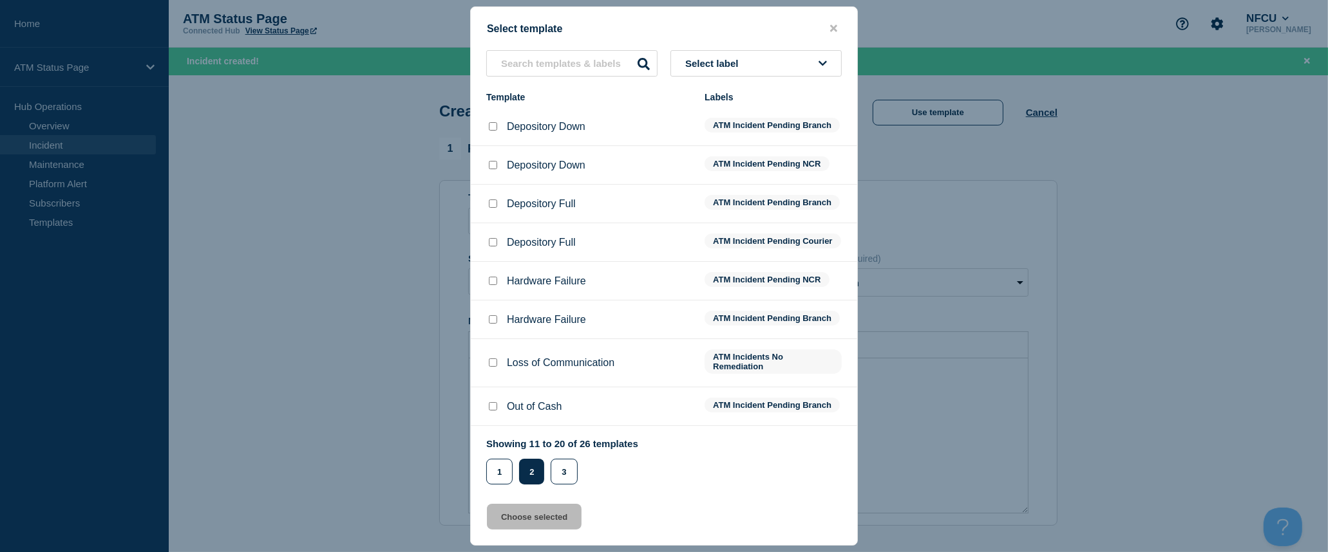
click at [493, 164] on input "Depository Down checkbox" at bounding box center [493, 165] width 8 height 8
checkbox input "true"
click at [555, 516] on button "Choose selected" at bounding box center [534, 517] width 95 height 26
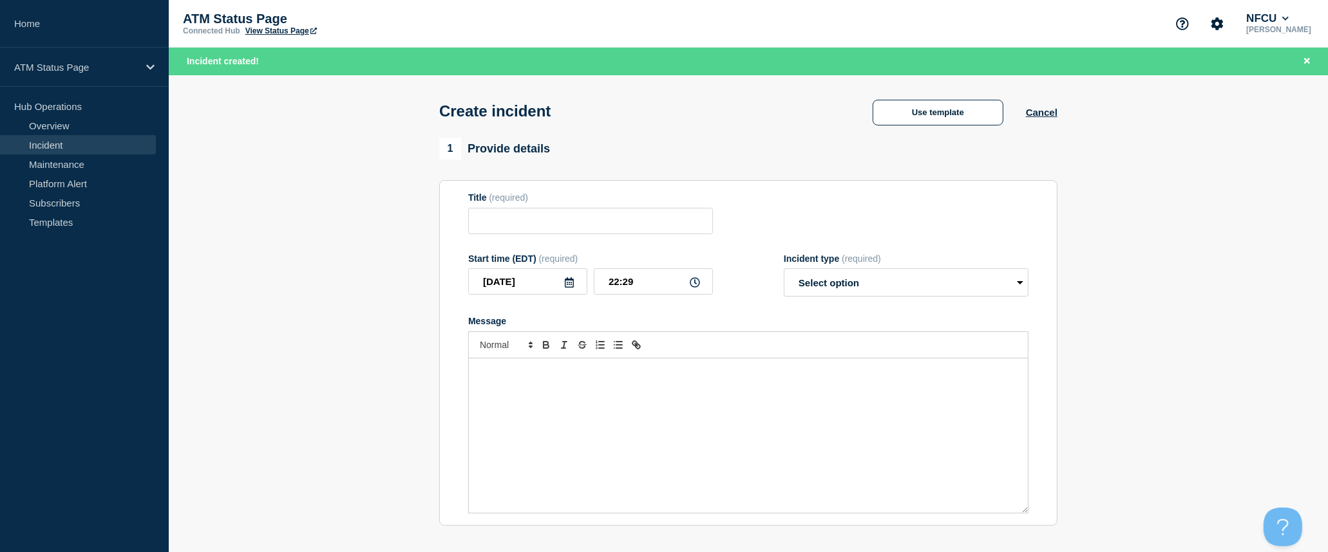
type input "Depository Down"
select select "identified"
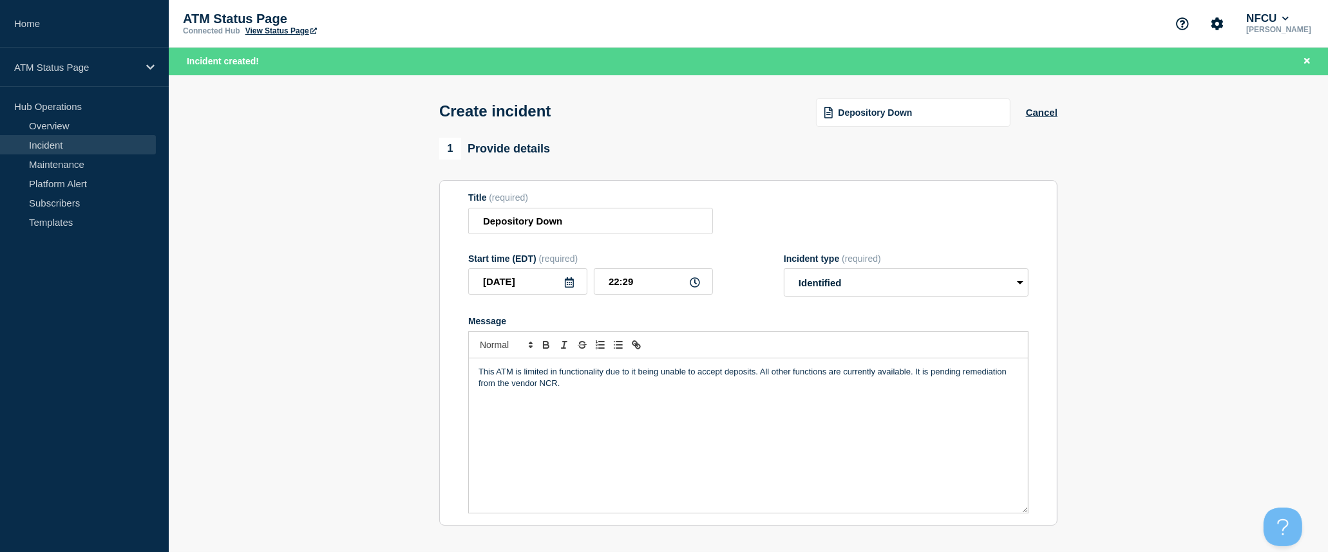
scroll to position [214, 0]
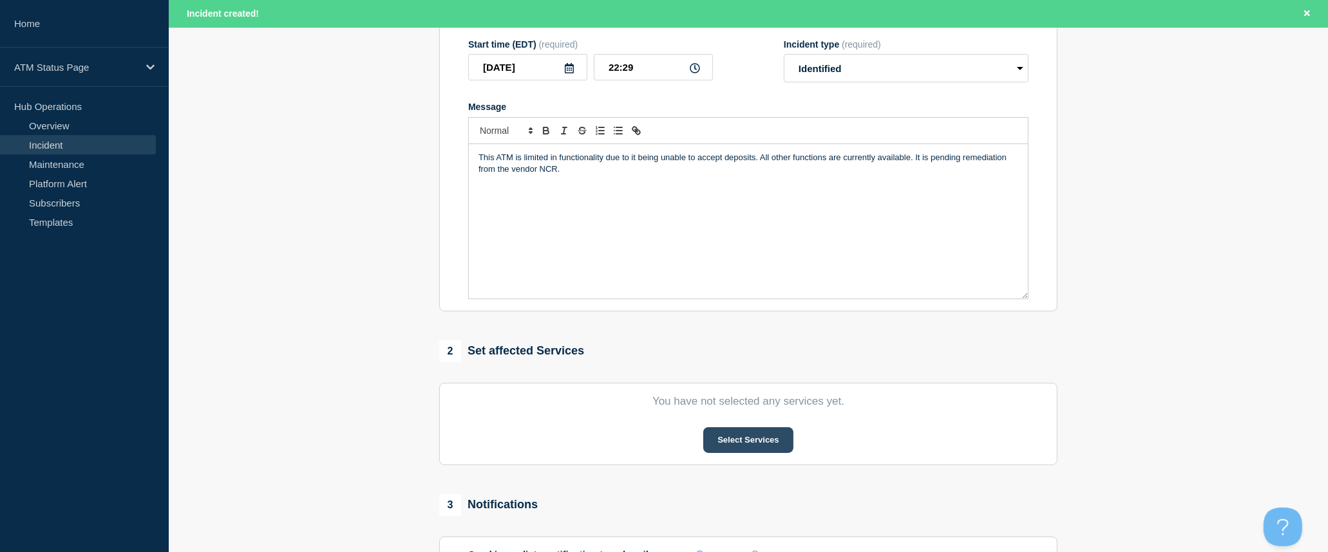
click at [756, 442] on button "Select Services" at bounding box center [747, 440] width 89 height 26
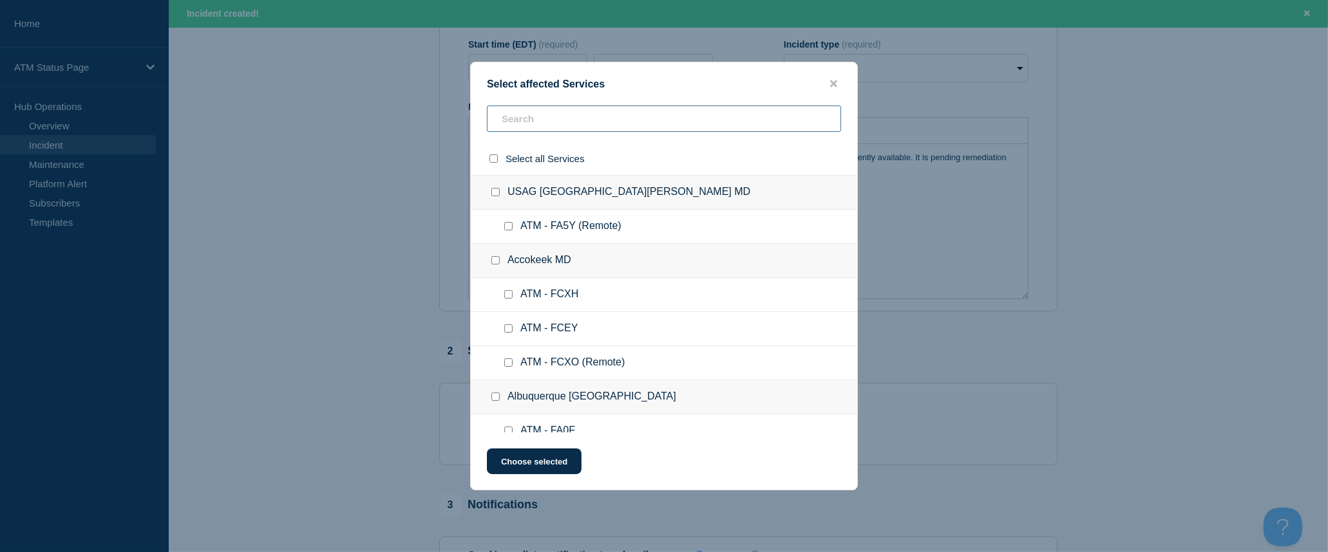
click at [546, 126] on input "text" at bounding box center [664, 119] width 354 height 26
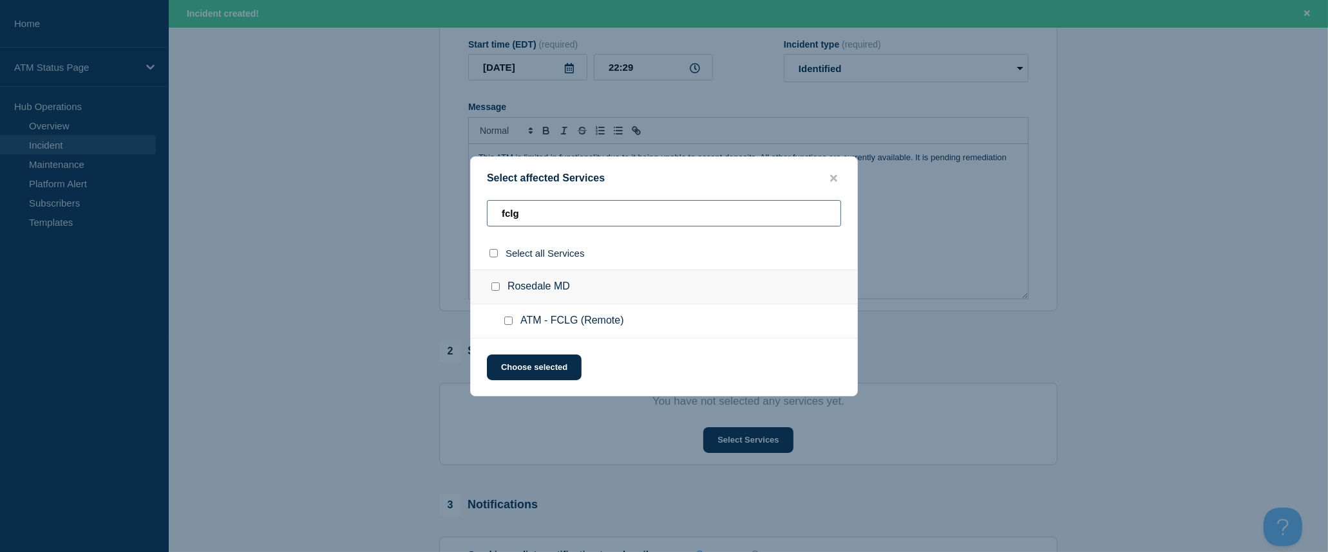
type input "fclg"
click at [492, 255] on input "select all checkbox" at bounding box center [493, 253] width 8 height 8
checkbox input "true"
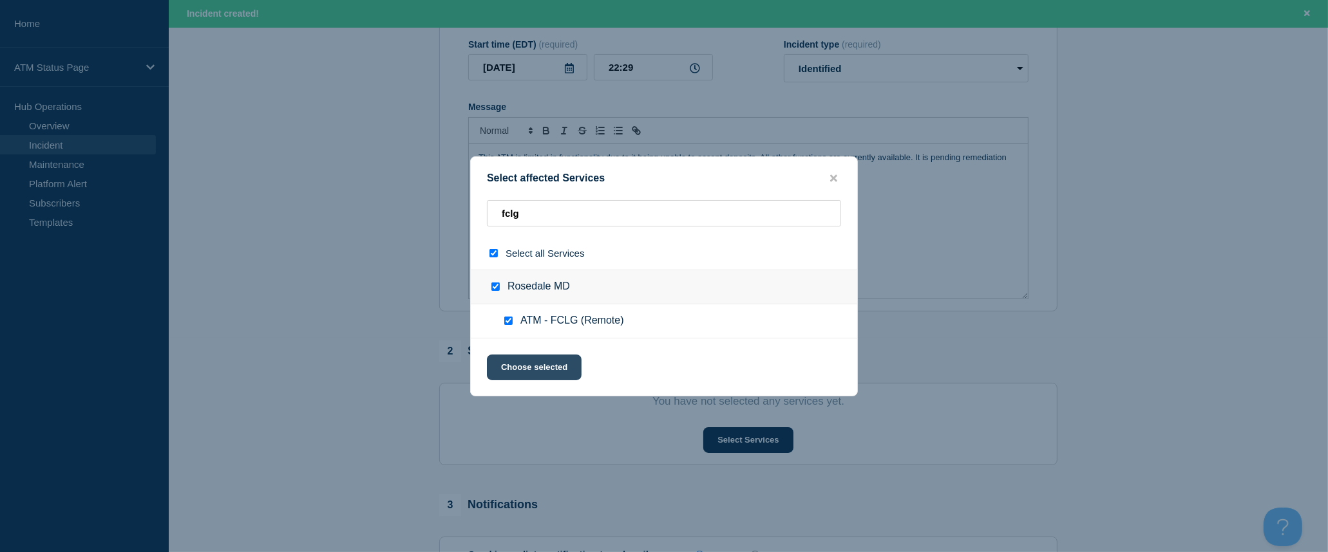
click at [533, 368] on button "Choose selected" at bounding box center [534, 368] width 95 height 26
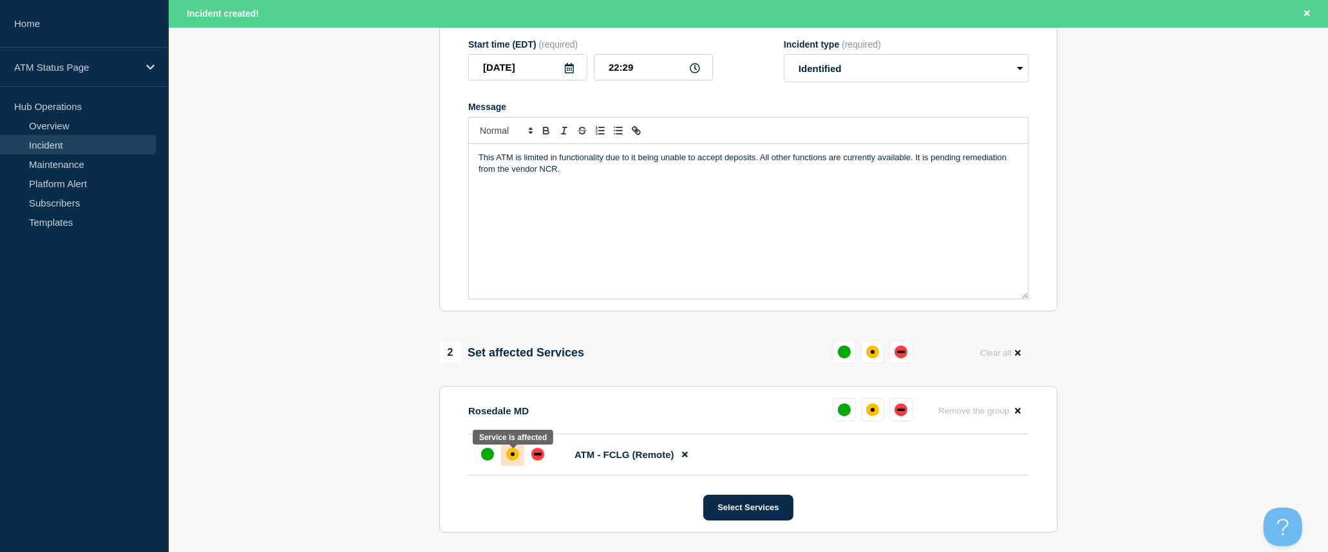
click at [514, 455] on div "affected" at bounding box center [512, 454] width 13 height 13
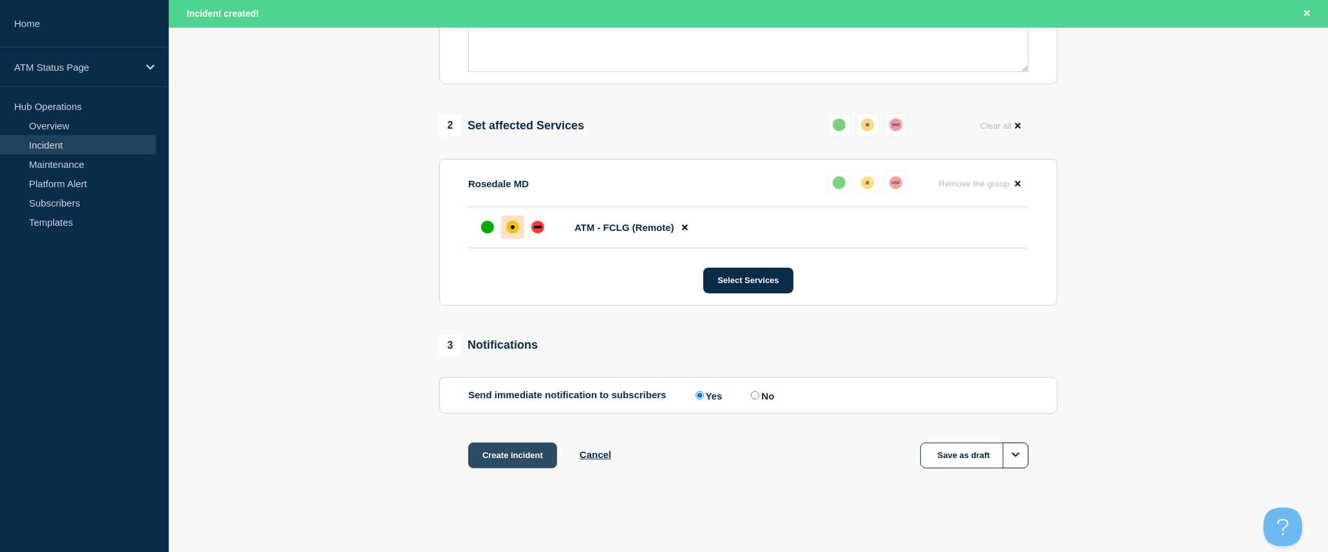
click at [525, 453] on button "Create incident" at bounding box center [512, 456] width 89 height 26
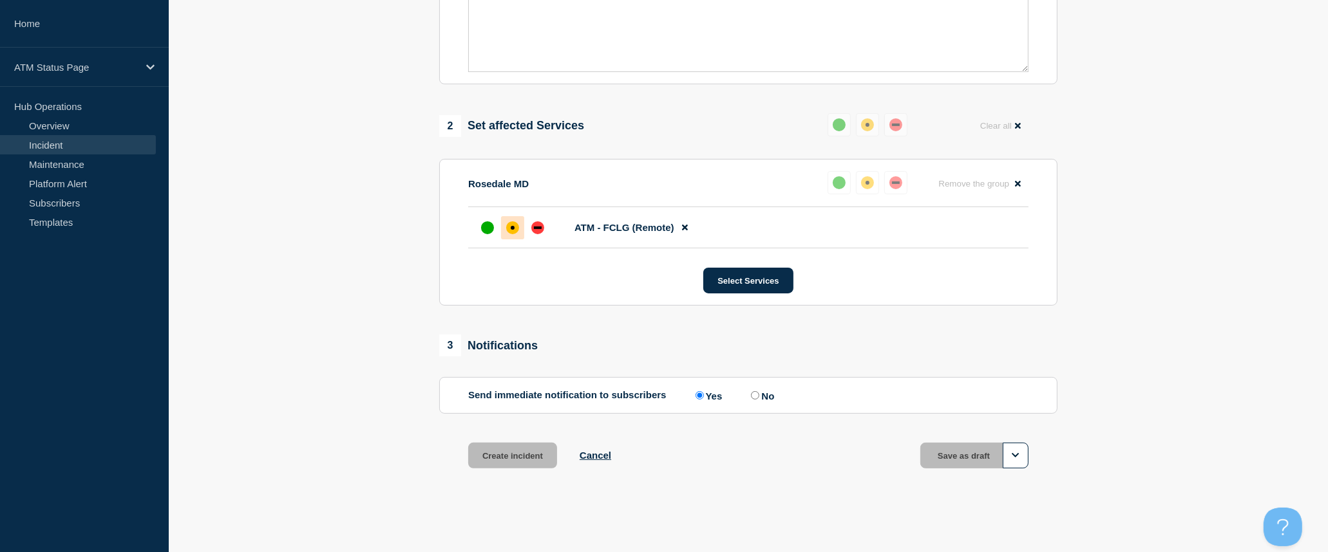
scroll to position [418, 0]
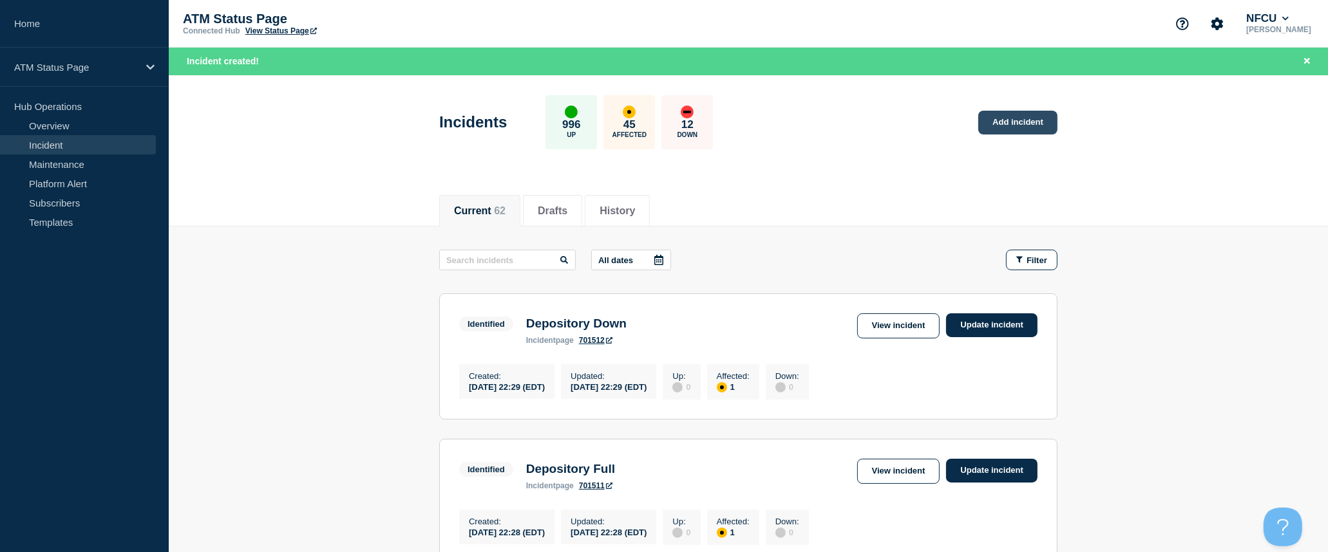
click at [1037, 131] on link "Add incident" at bounding box center [1017, 123] width 79 height 24
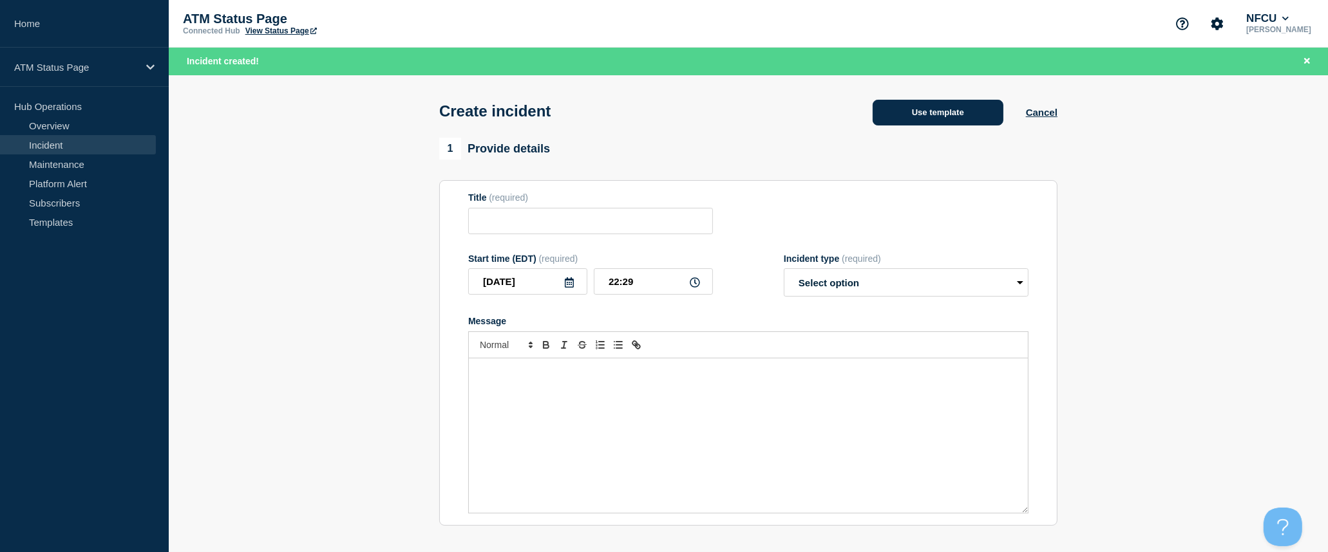
click at [923, 118] on button "Use template" at bounding box center [937, 113] width 131 height 26
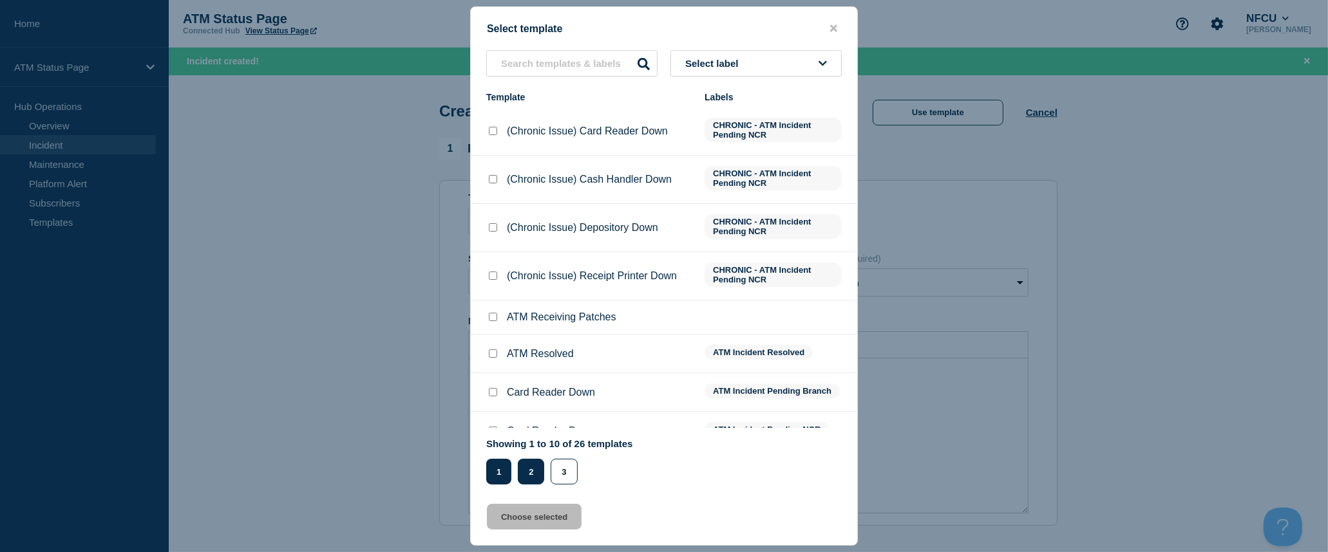
click at [538, 480] on button "2" at bounding box center [531, 472] width 26 height 26
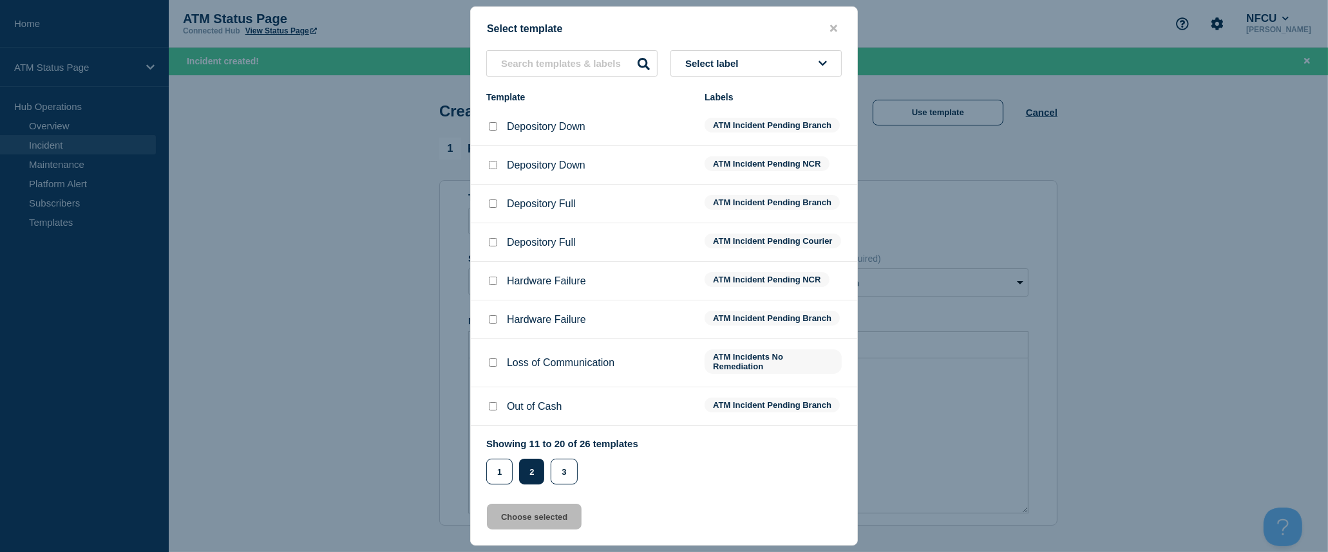
click at [493, 129] on input "Depository Down checkbox" at bounding box center [493, 126] width 8 height 8
checkbox input "true"
click at [538, 511] on button "Choose selected" at bounding box center [534, 517] width 95 height 26
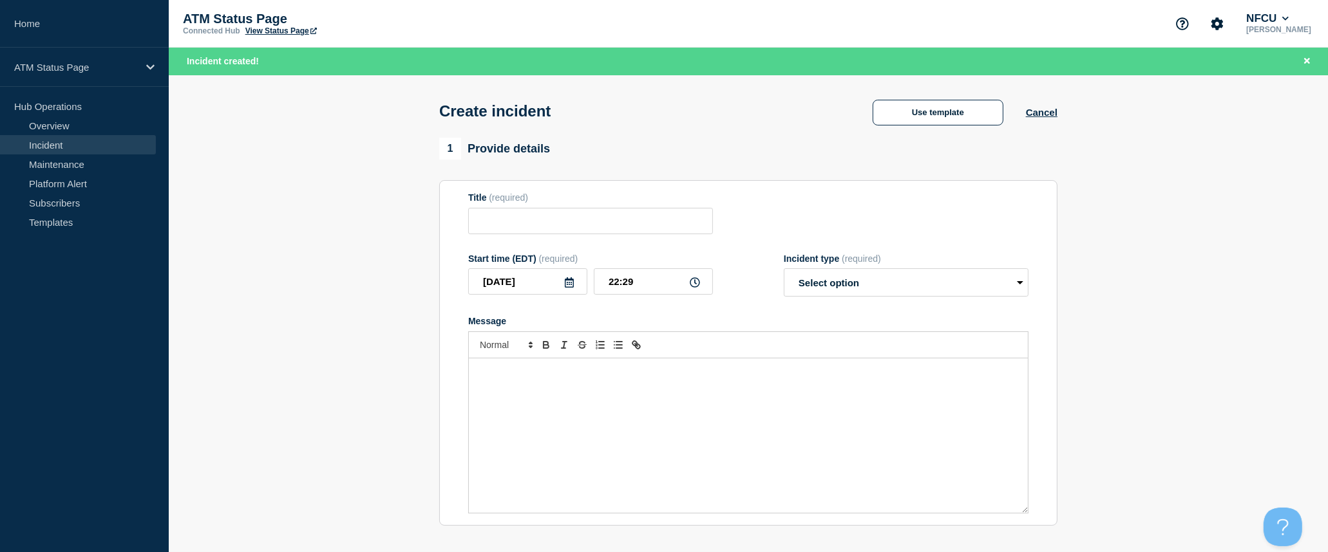
type input "Depository Down"
select select "identified"
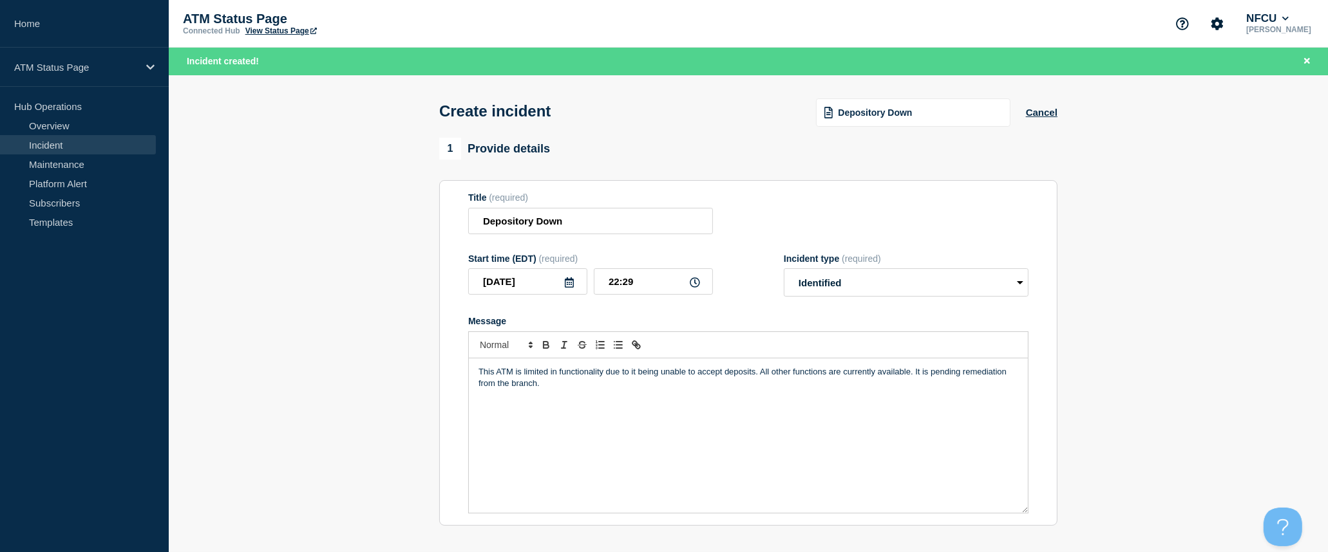
scroll to position [143, 0]
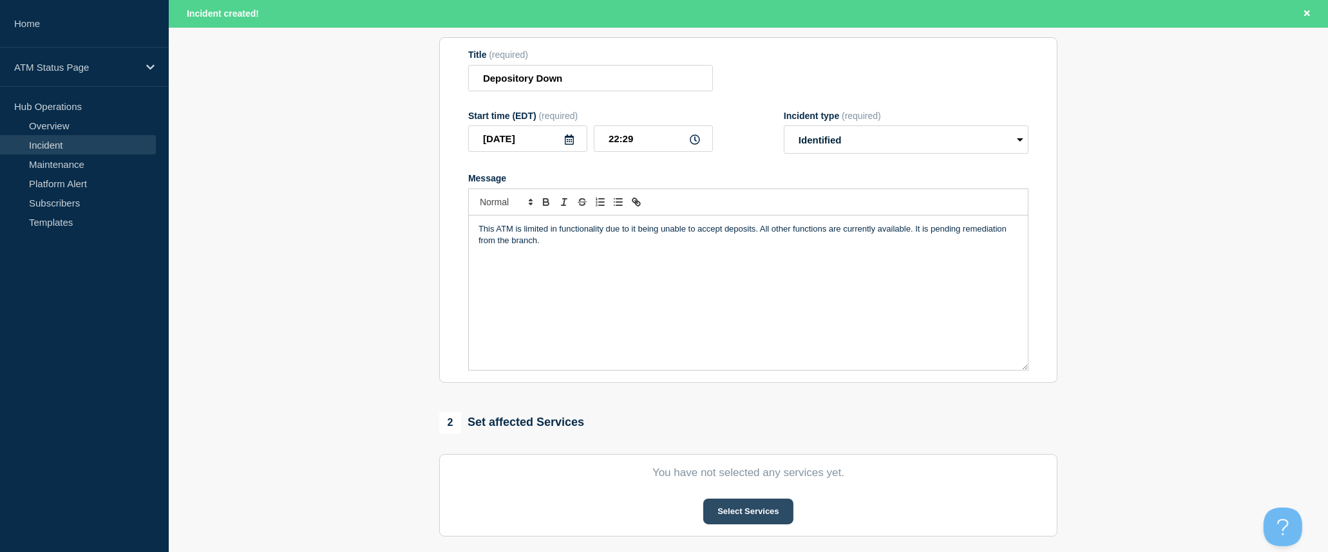
click at [764, 510] on button "Select Services" at bounding box center [747, 512] width 89 height 26
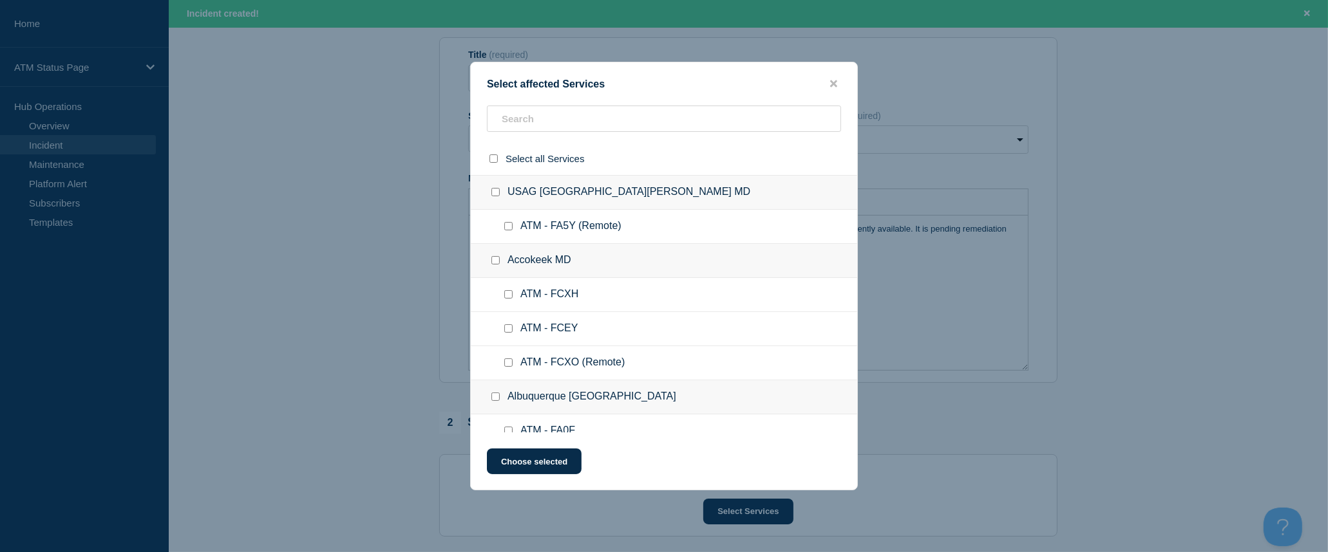
click at [538, 142] on div at bounding box center [664, 158] width 386 height 33
click at [546, 119] on input "text" at bounding box center [664, 119] width 354 height 26
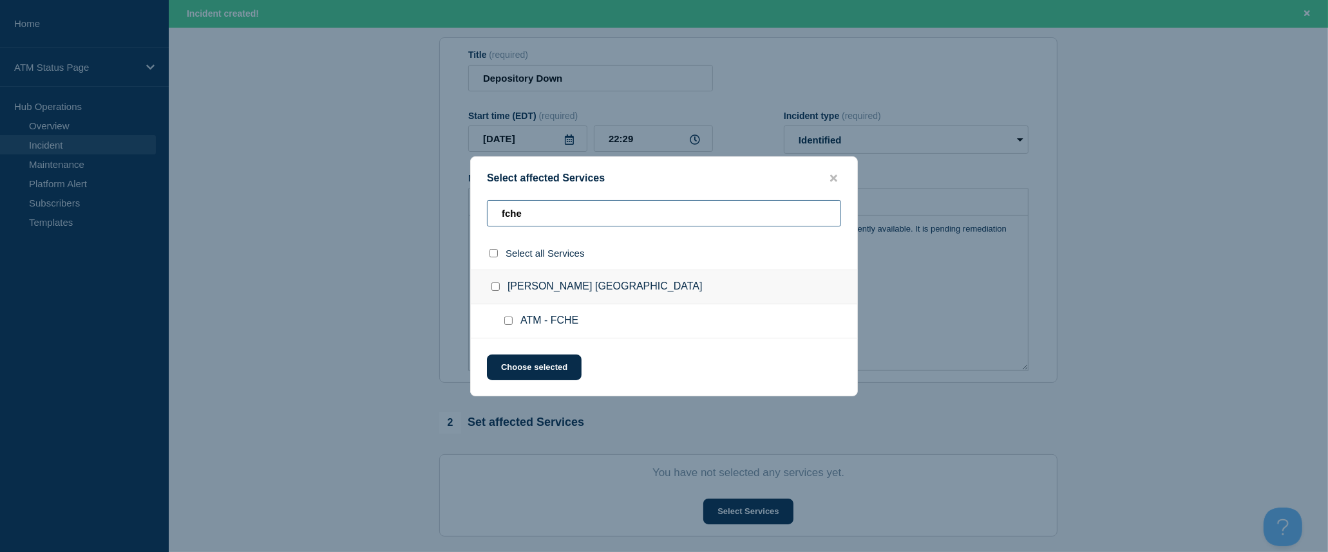
type input "fche"
click at [494, 252] on input "select all checkbox" at bounding box center [493, 253] width 8 height 8
checkbox input "true"
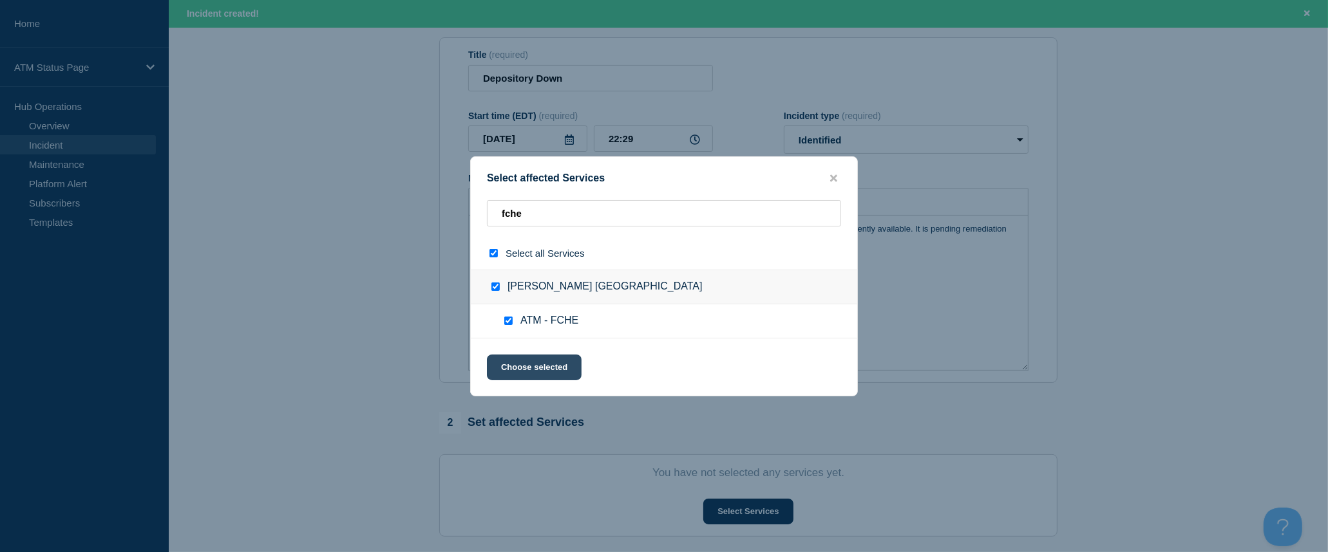
click at [531, 364] on button "Choose selected" at bounding box center [534, 368] width 95 height 26
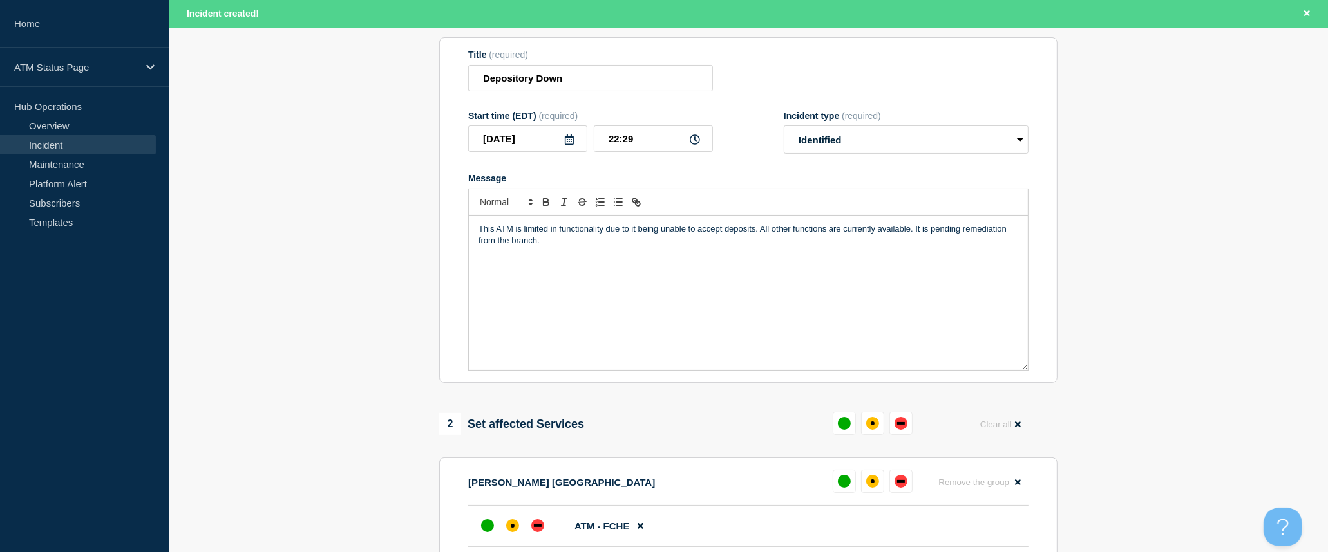
scroll to position [286, 0]
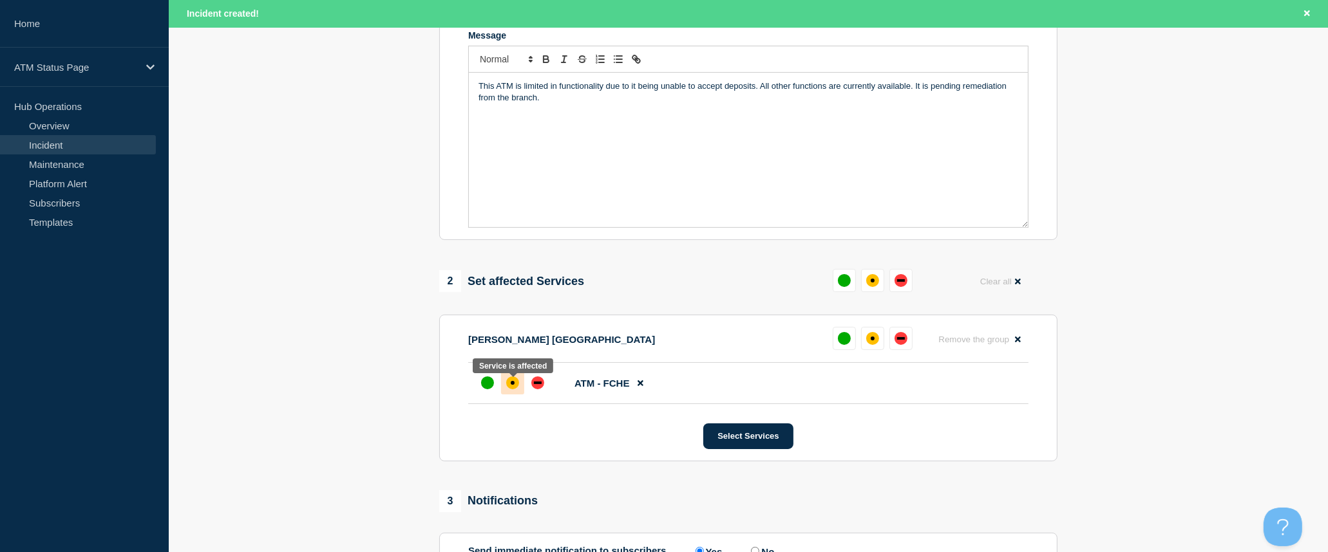
click at [518, 386] on div "affected" at bounding box center [512, 383] width 13 height 13
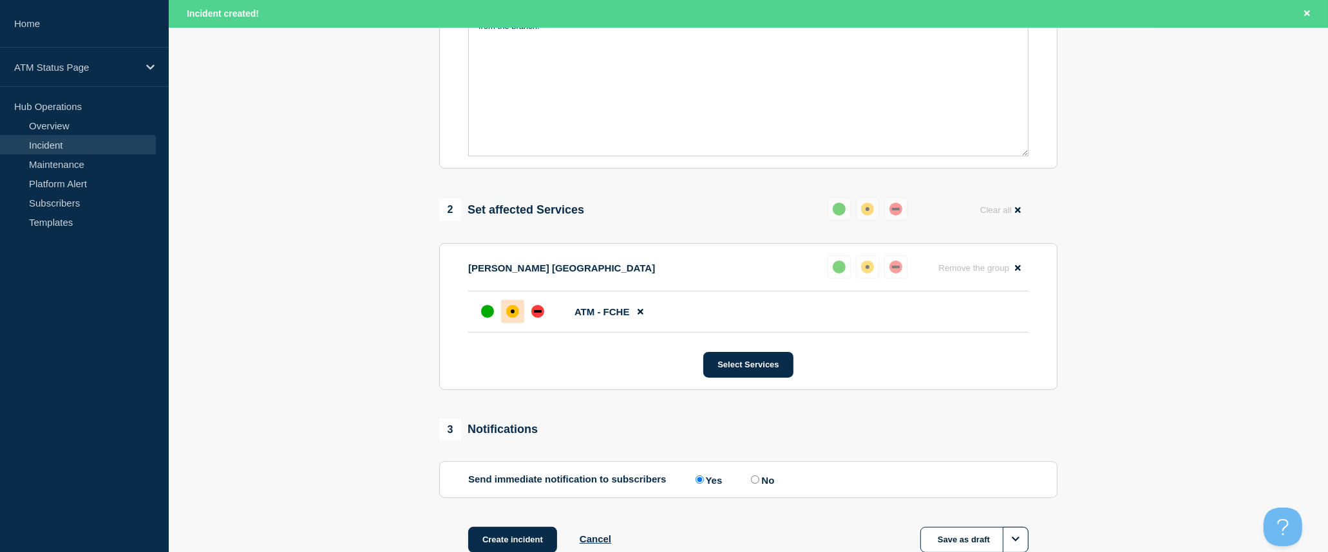
scroll to position [446, 0]
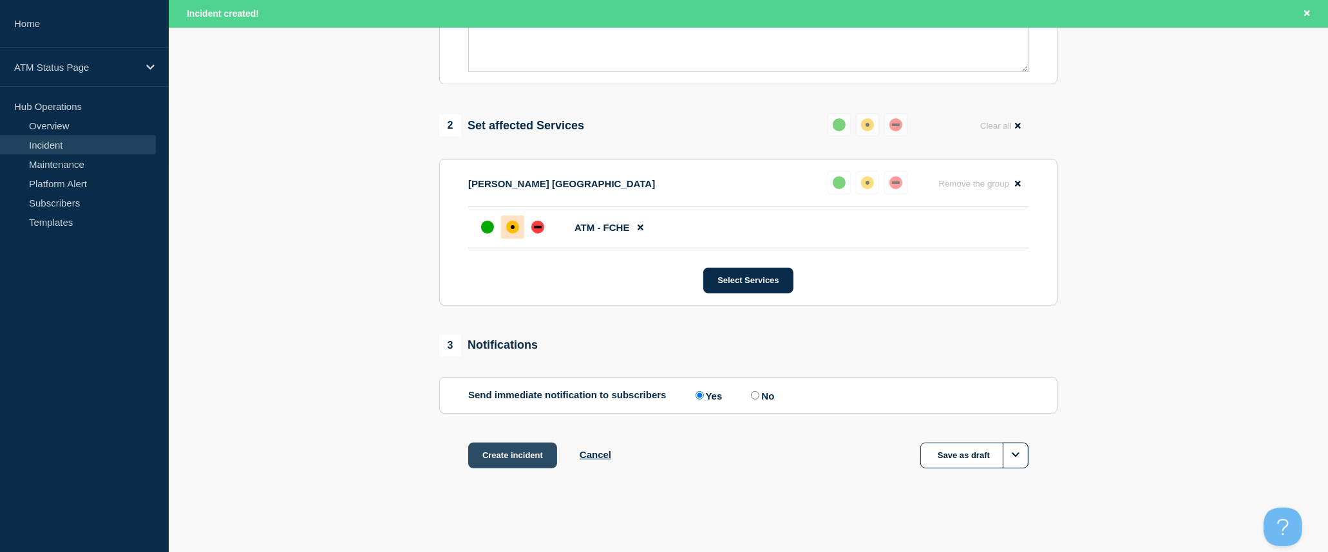
click at [528, 449] on button "Create incident" at bounding box center [512, 456] width 89 height 26
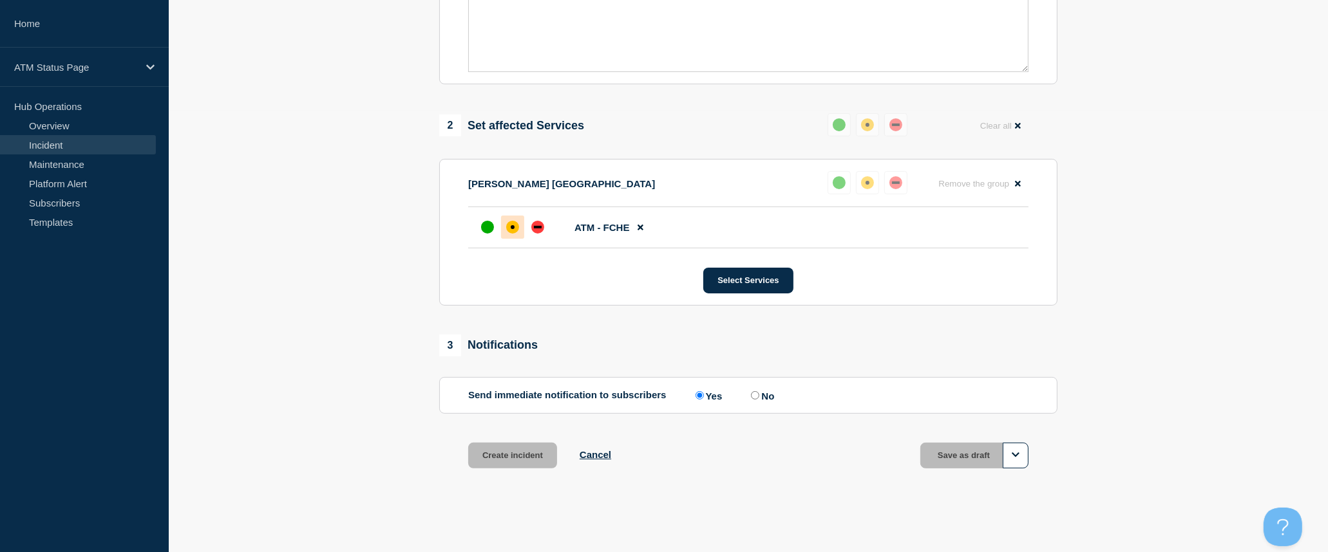
scroll to position [418, 0]
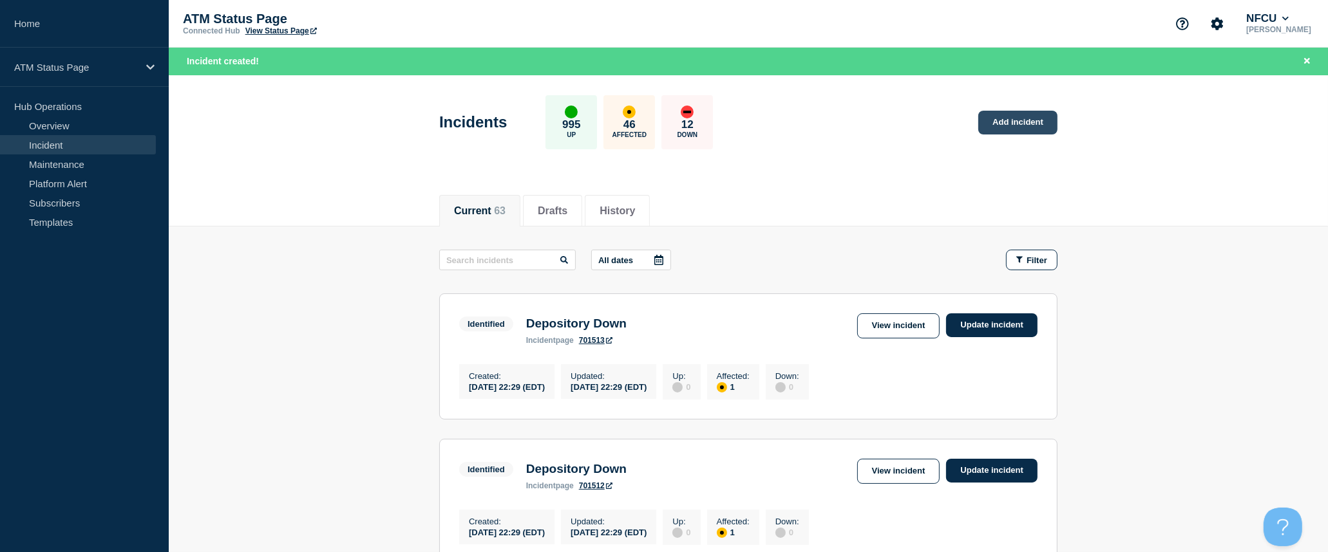
click at [1011, 112] on link "Add incident" at bounding box center [1017, 123] width 79 height 24
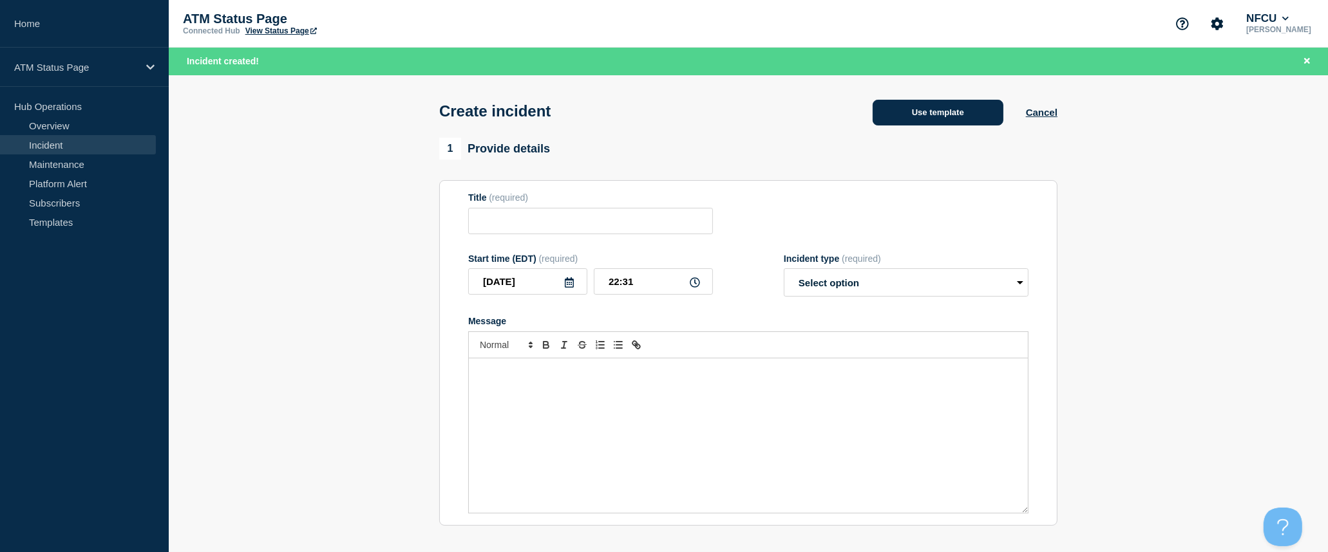
click at [976, 113] on button "Use template" at bounding box center [937, 113] width 131 height 26
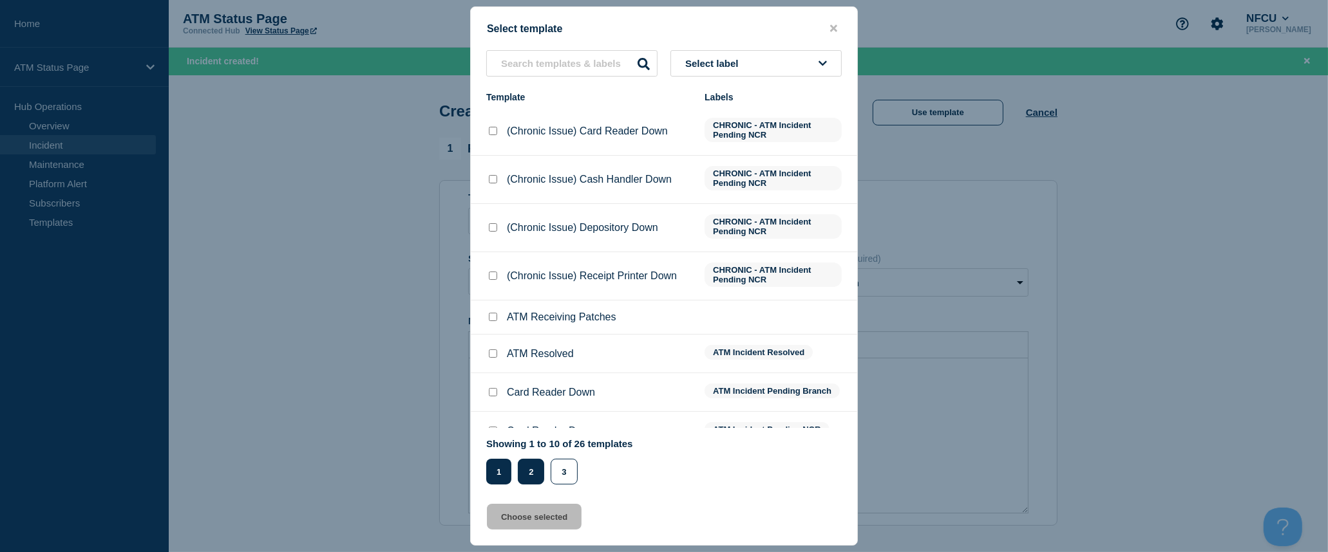
click at [538, 477] on button "2" at bounding box center [531, 472] width 26 height 26
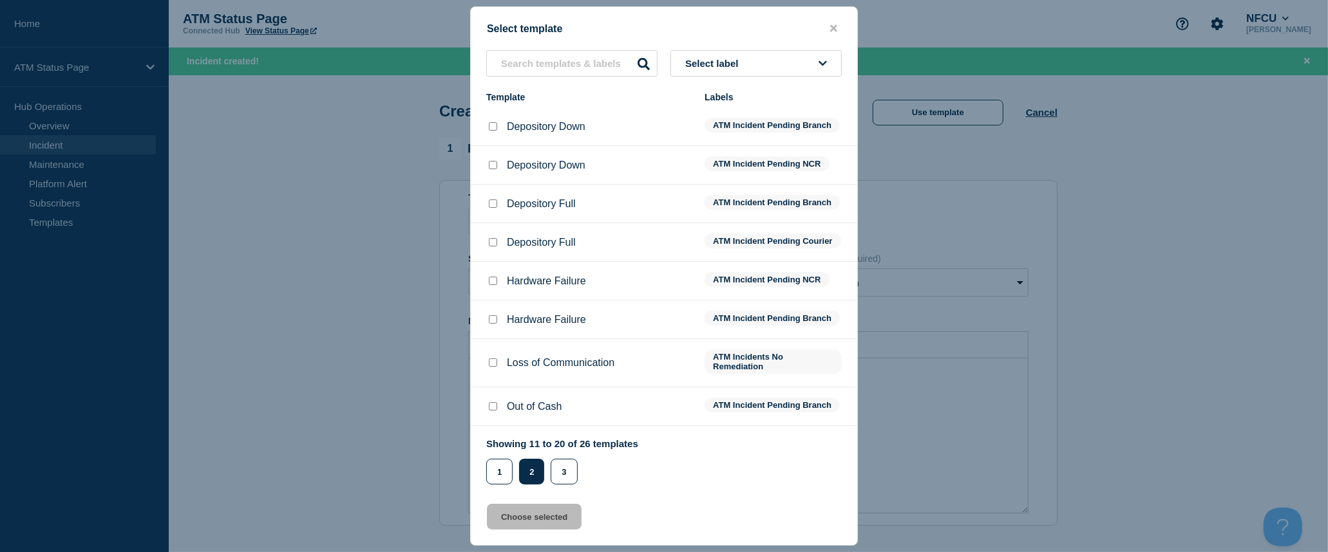
click at [491, 205] on input "Depository Full checkbox" at bounding box center [493, 204] width 8 height 8
checkbox input "true"
click at [552, 518] on button "Choose selected" at bounding box center [534, 517] width 95 height 26
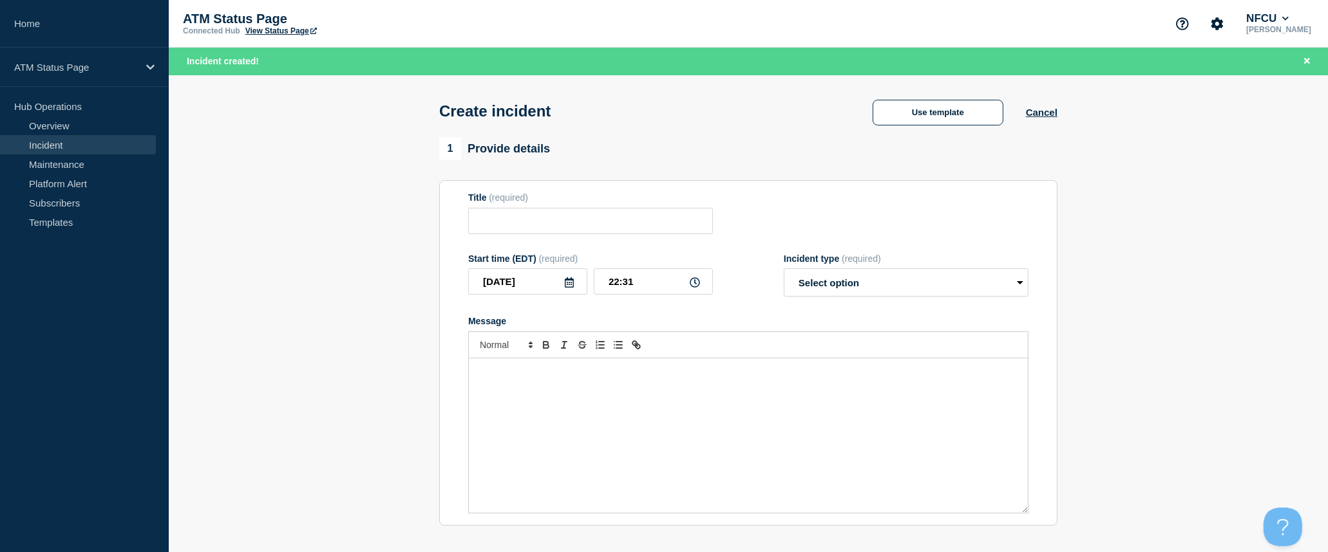
type input "Depository Full"
select select "identified"
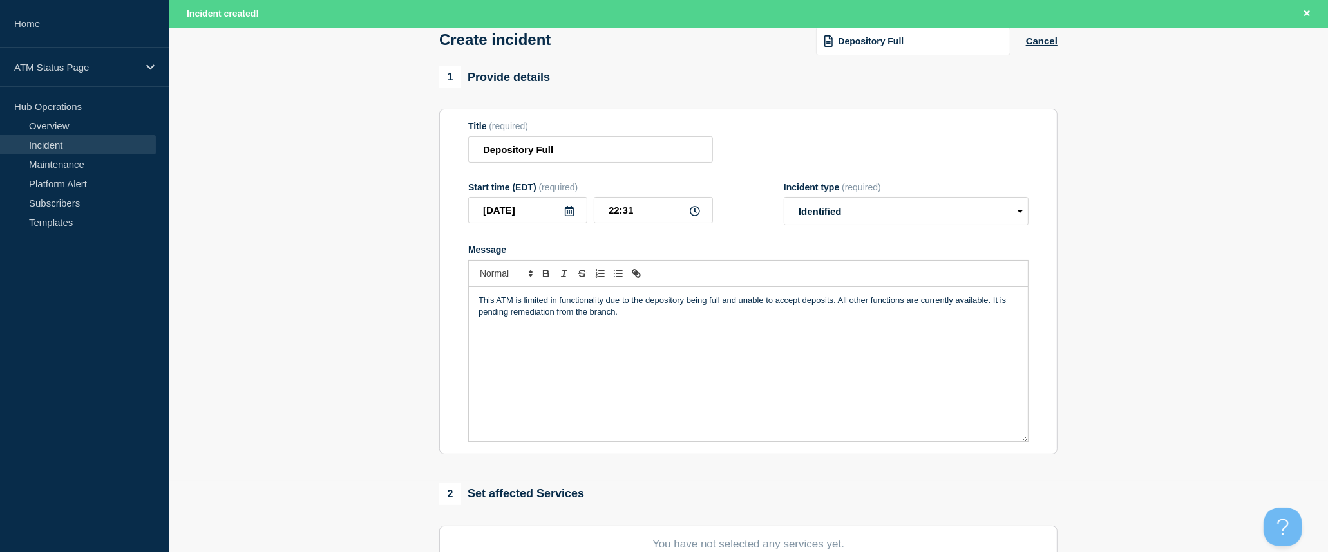
scroll to position [286, 0]
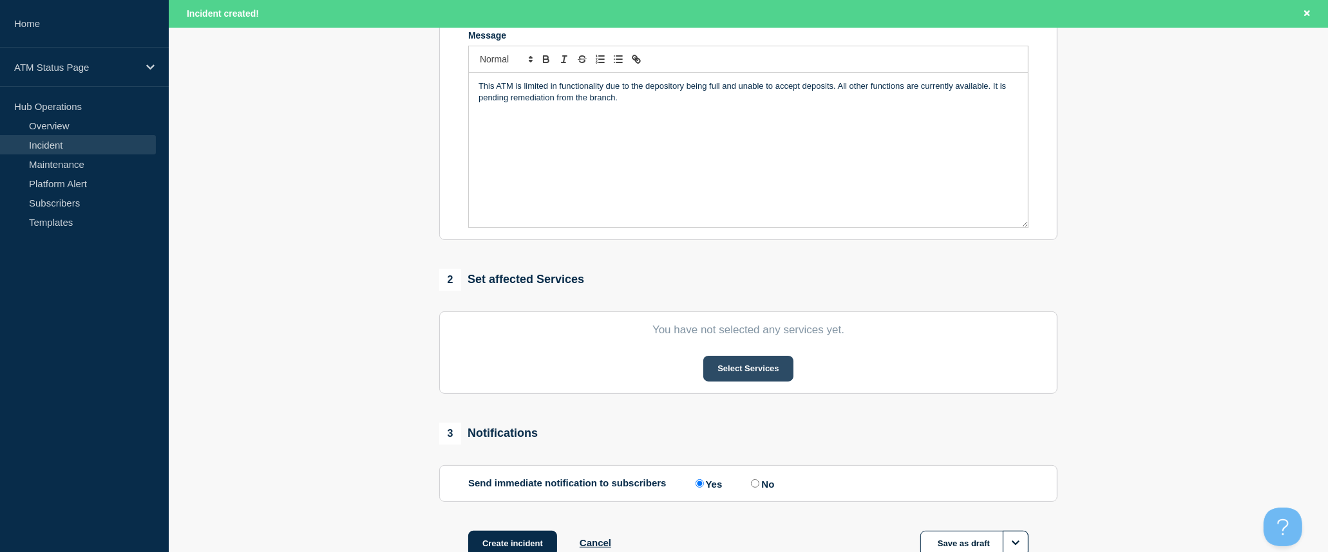
click at [764, 377] on button "Select Services" at bounding box center [747, 369] width 89 height 26
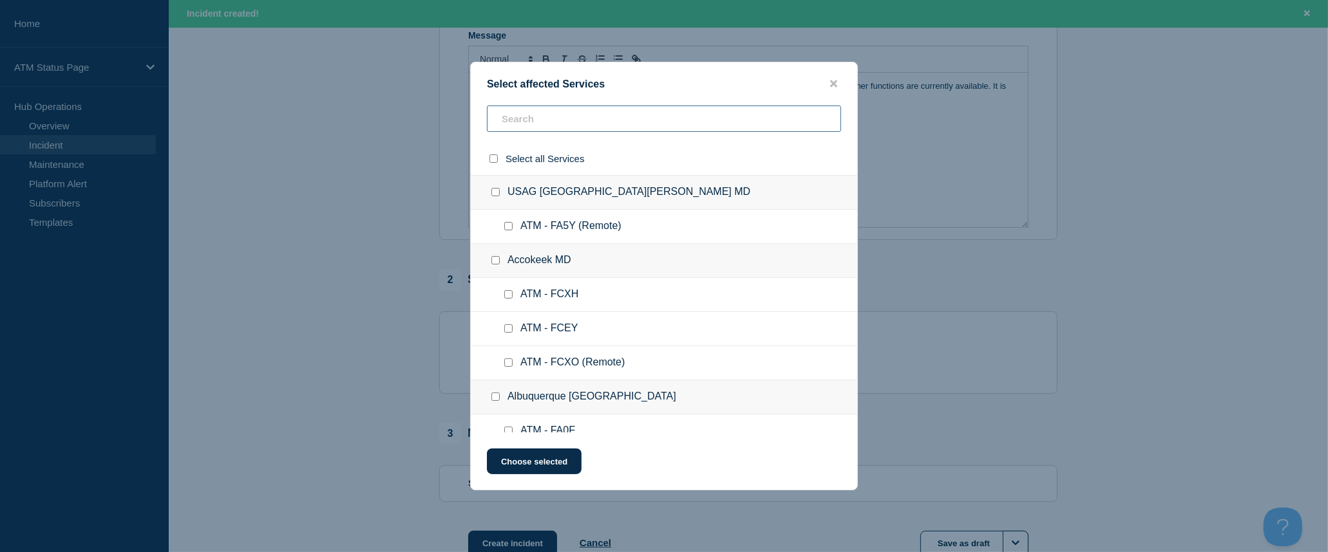
click at [576, 118] on input "text" at bounding box center [664, 119] width 354 height 26
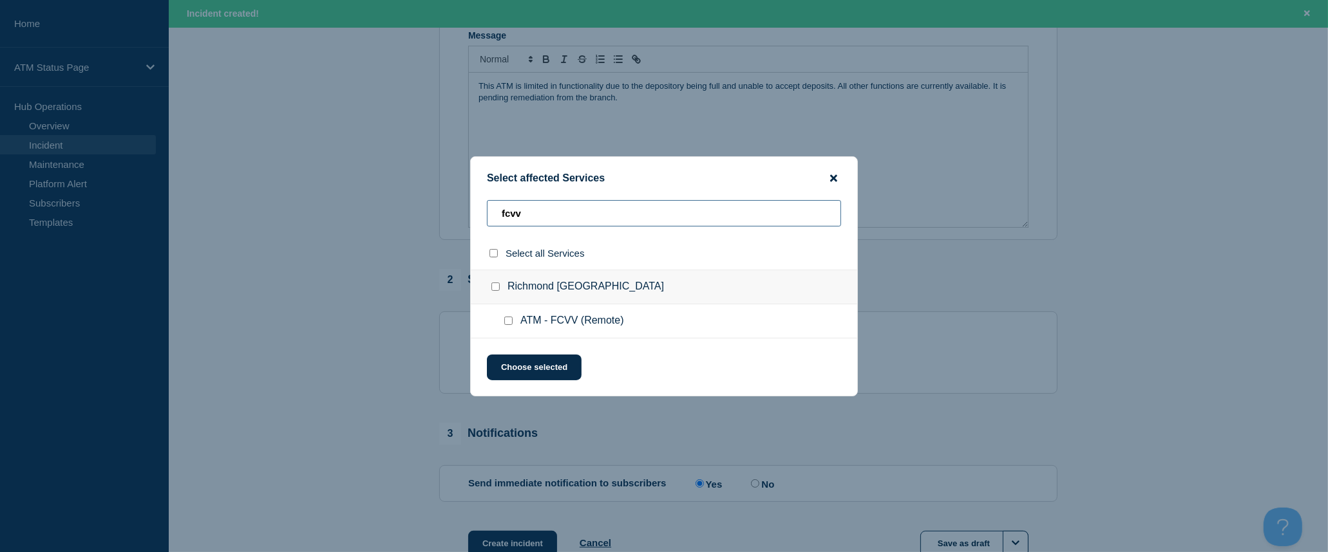
type input "fcvv"
click at [831, 179] on icon "close button" at bounding box center [833, 177] width 7 height 7
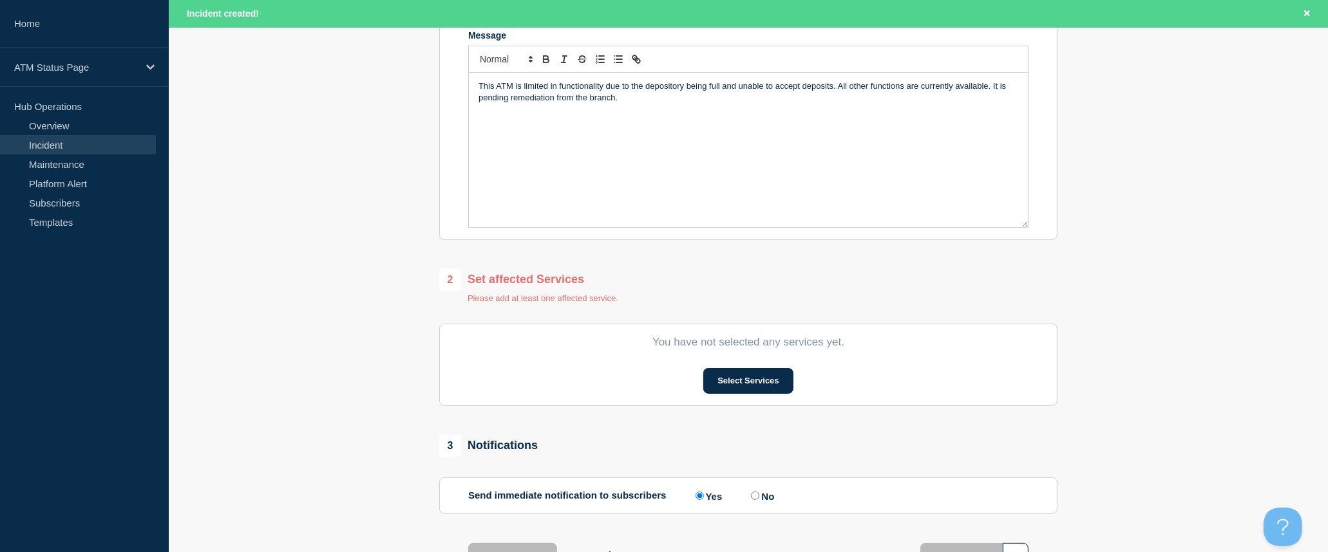
scroll to position [0, 0]
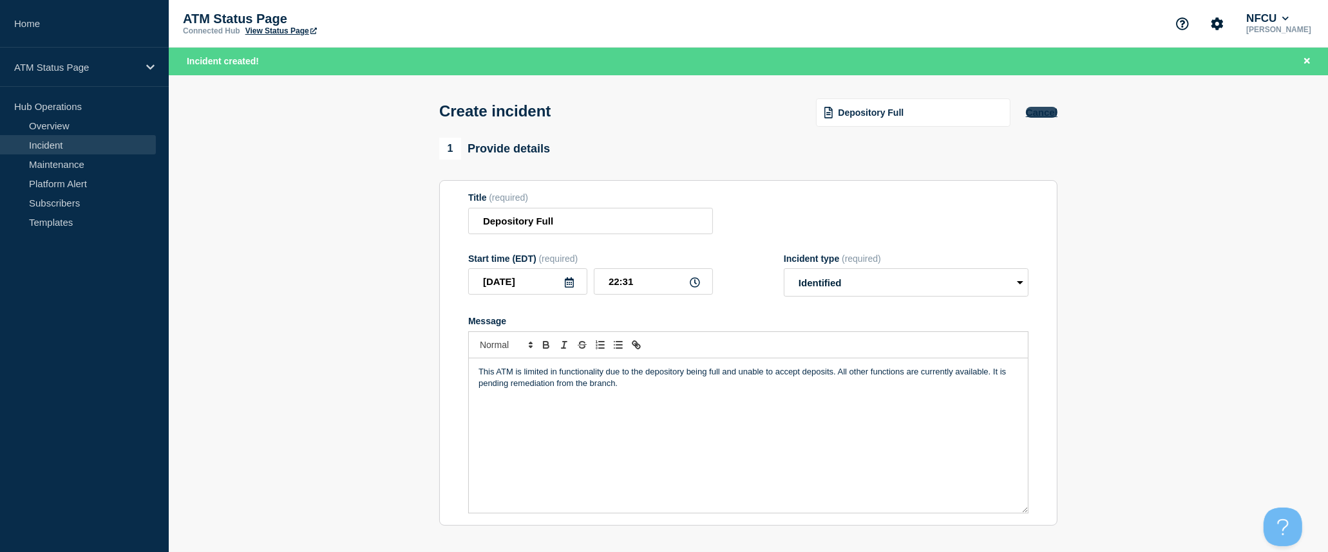
click at [1033, 117] on button "Cancel" at bounding box center [1042, 112] width 32 height 11
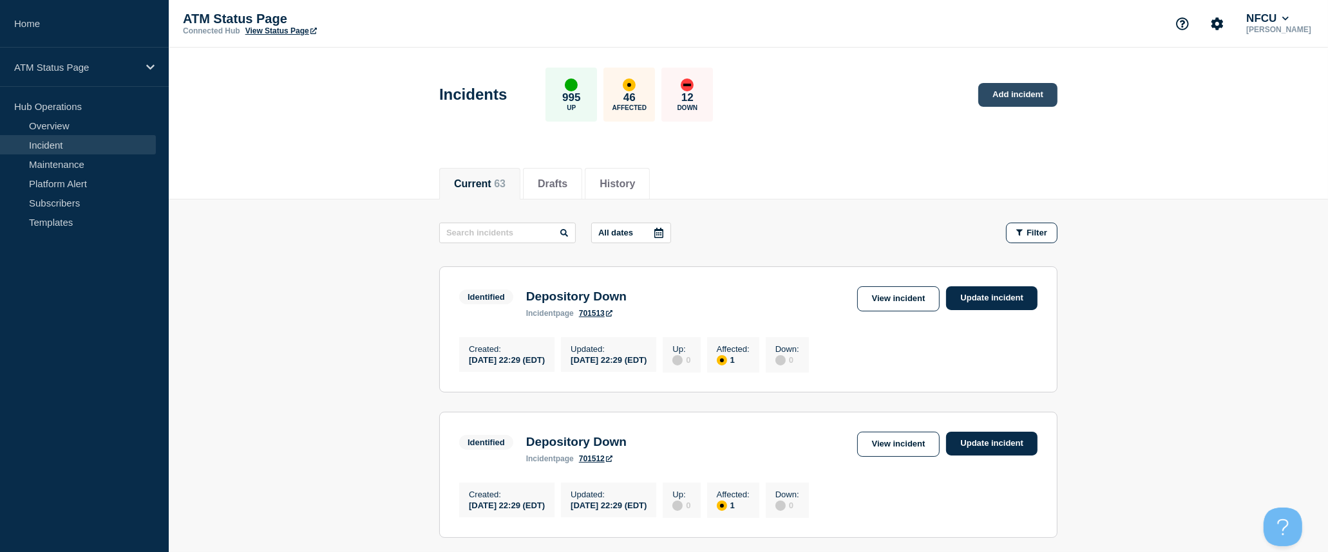
click at [1027, 100] on link "Add incident" at bounding box center [1017, 95] width 79 height 24
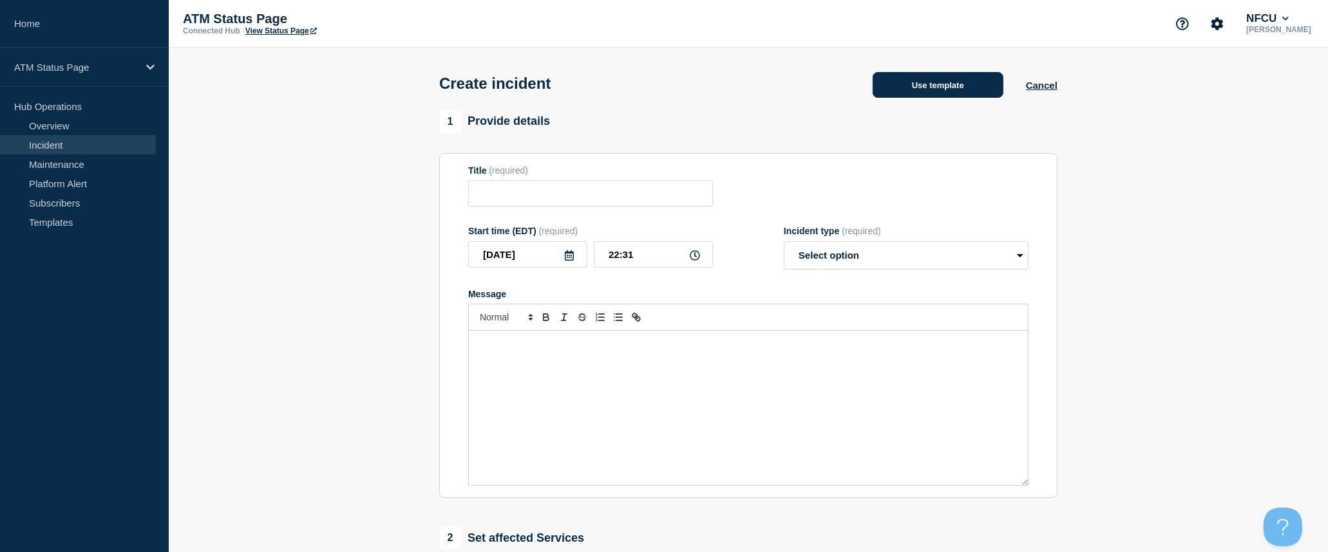
click at [942, 91] on button "Use template" at bounding box center [937, 85] width 131 height 26
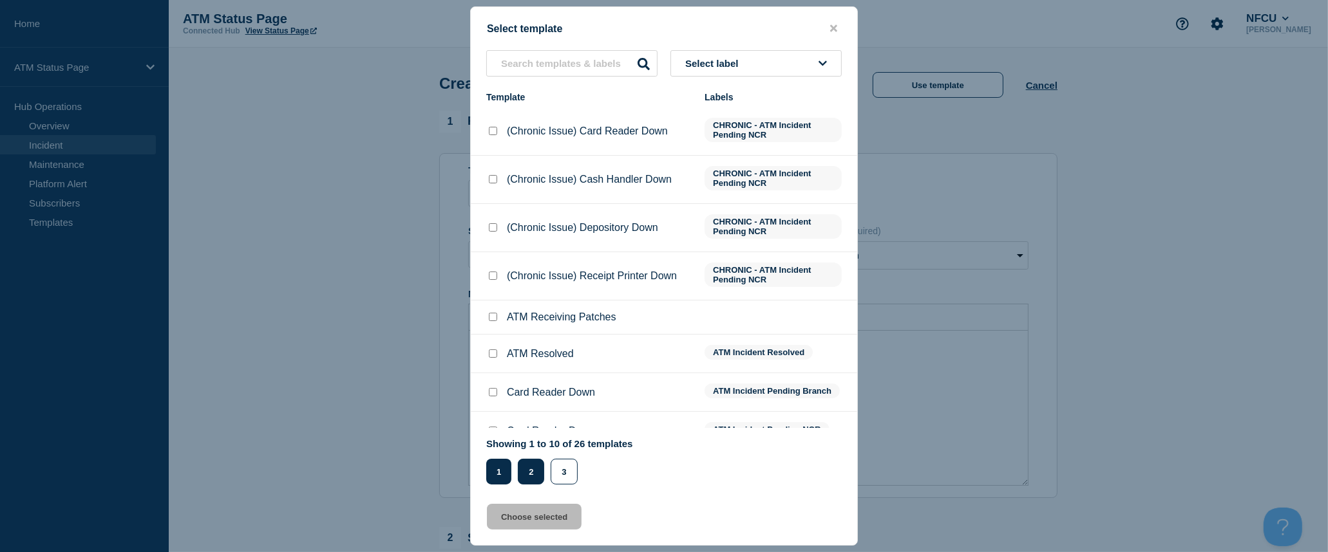
click at [531, 472] on button "2" at bounding box center [531, 472] width 26 height 26
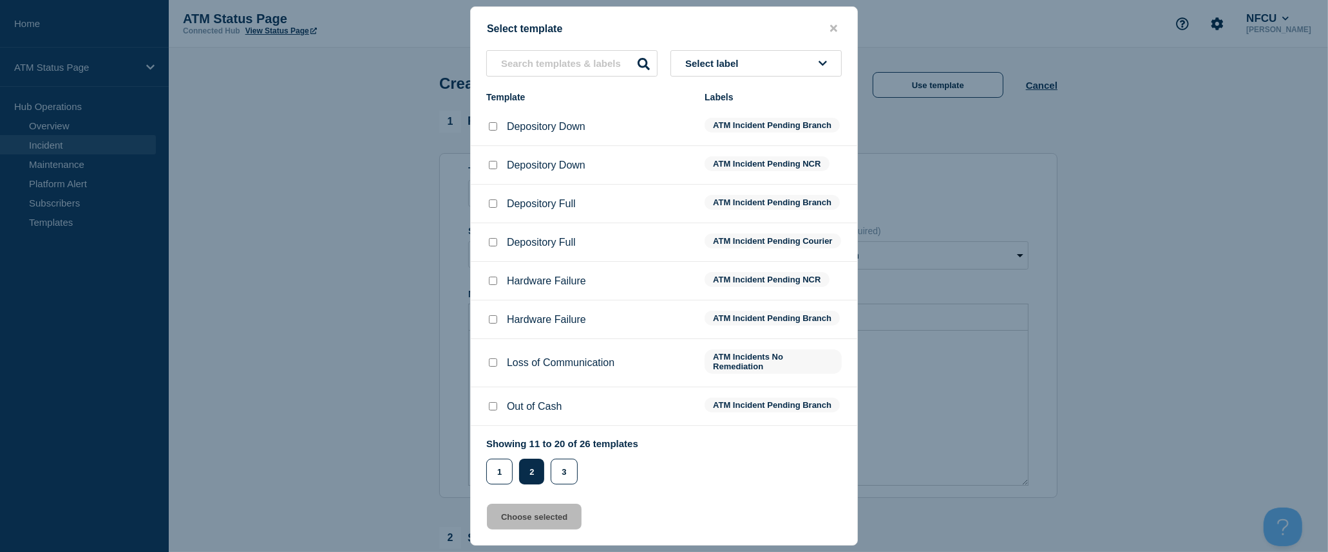
click at [494, 247] on input "Depository Full checkbox" at bounding box center [493, 242] width 8 height 8
checkbox input "true"
click at [533, 526] on button "Choose selected" at bounding box center [534, 517] width 95 height 26
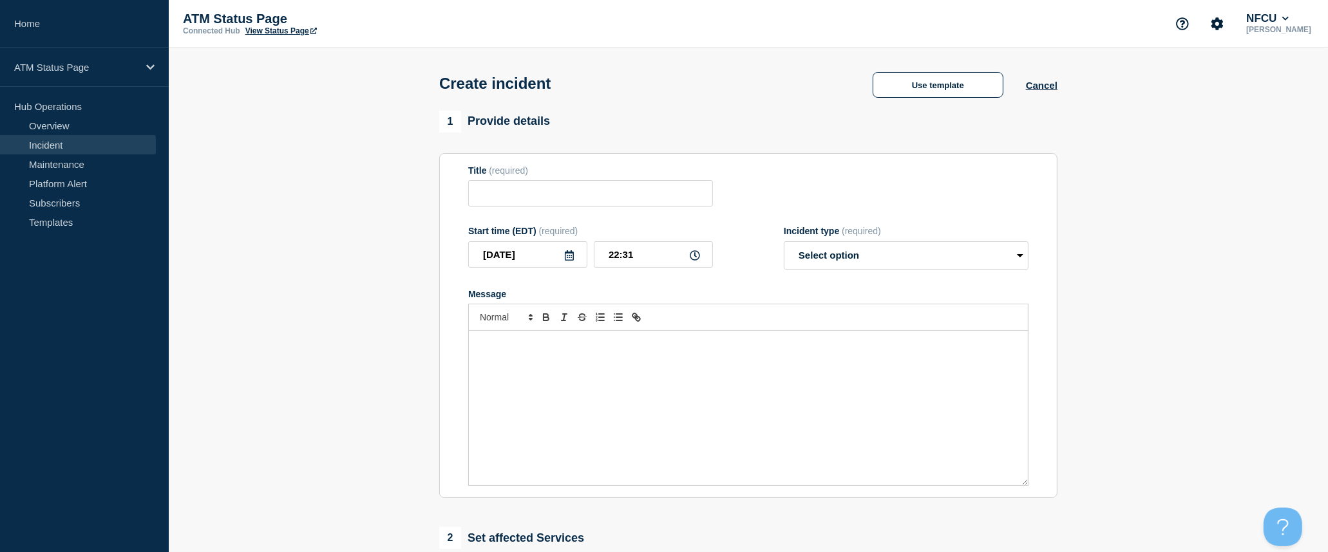
type input "Depository Full"
select select "identified"
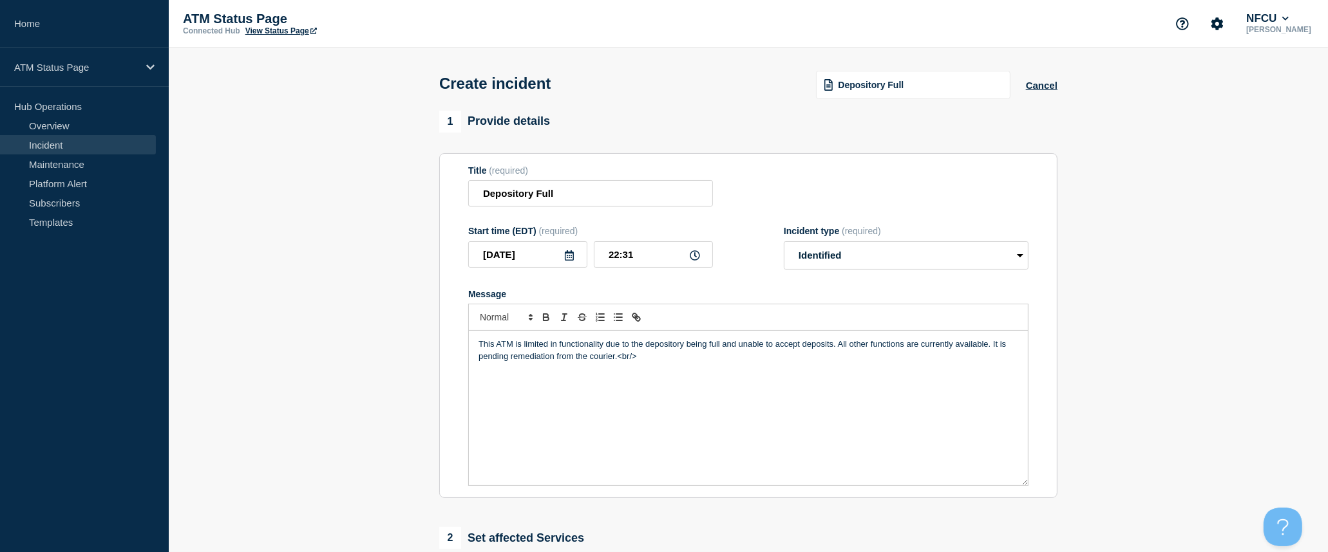
scroll to position [214, 0]
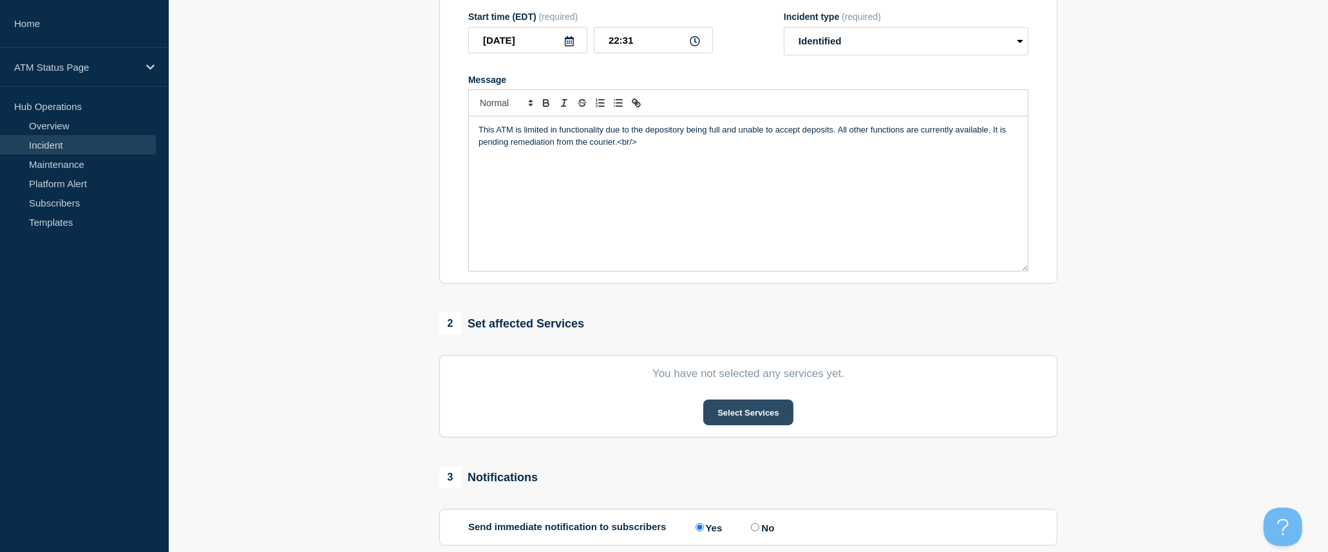
click at [742, 416] on button "Select Services" at bounding box center [747, 413] width 89 height 26
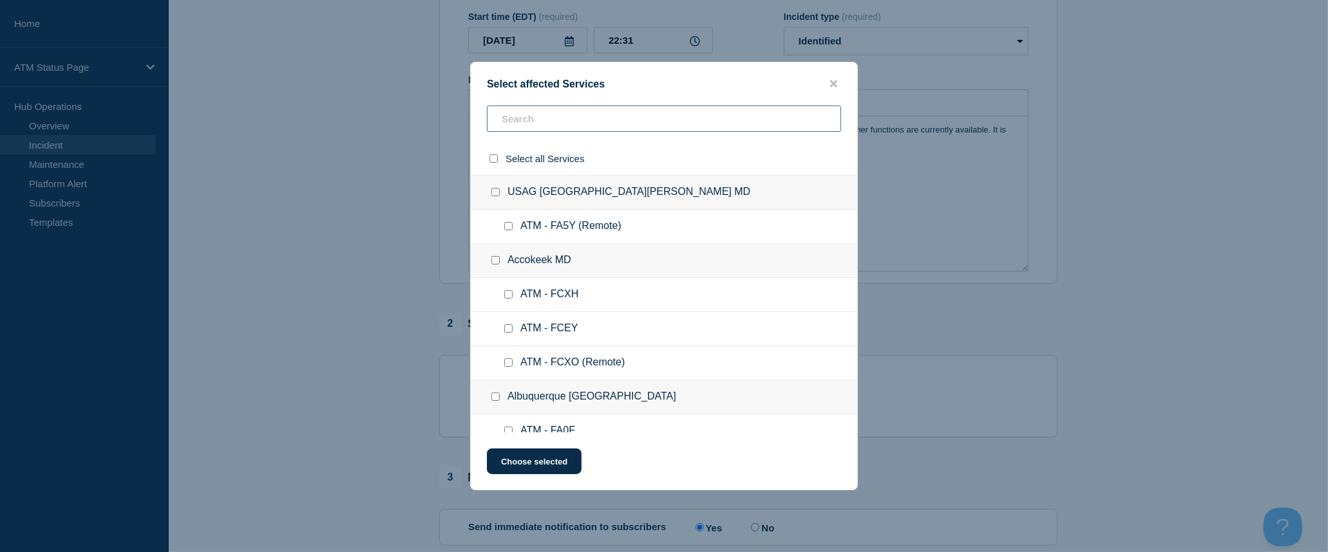
click at [630, 124] on input "text" at bounding box center [664, 119] width 354 height 26
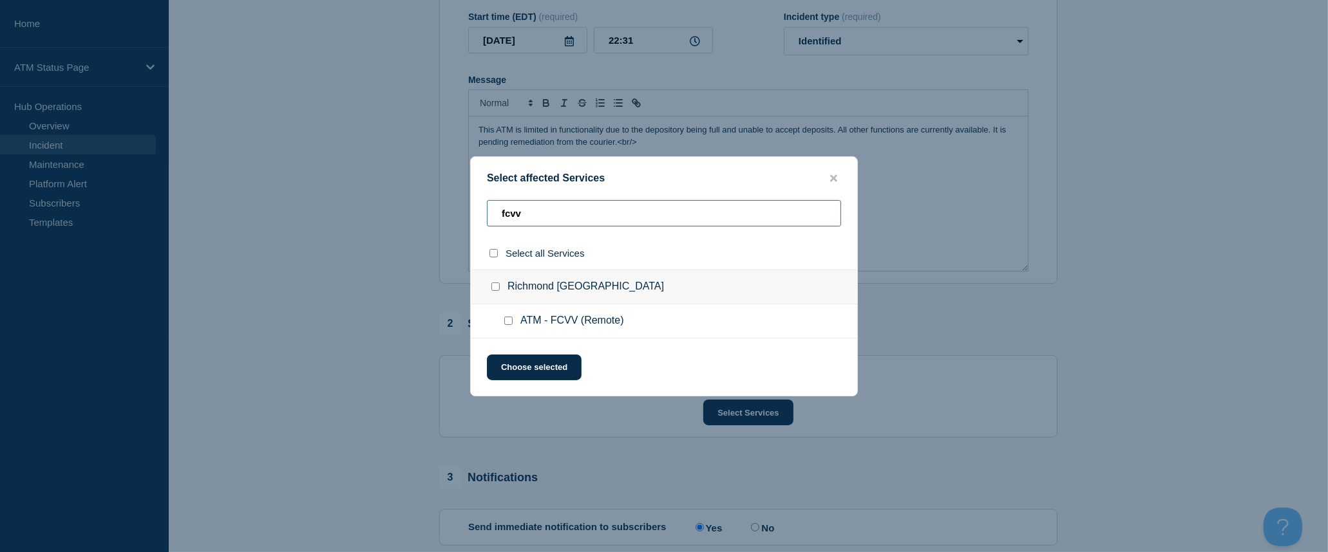
type input "fcvv"
click at [489, 258] on input "select all checkbox" at bounding box center [493, 253] width 8 height 8
checkbox input "true"
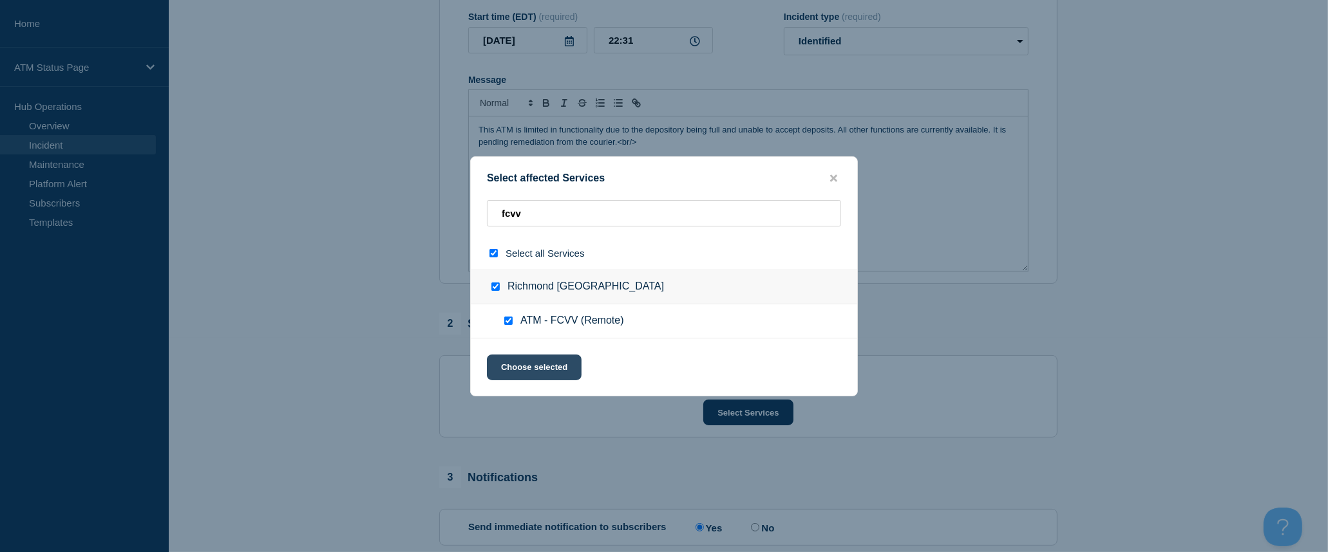
click at [521, 369] on button "Choose selected" at bounding box center [534, 368] width 95 height 26
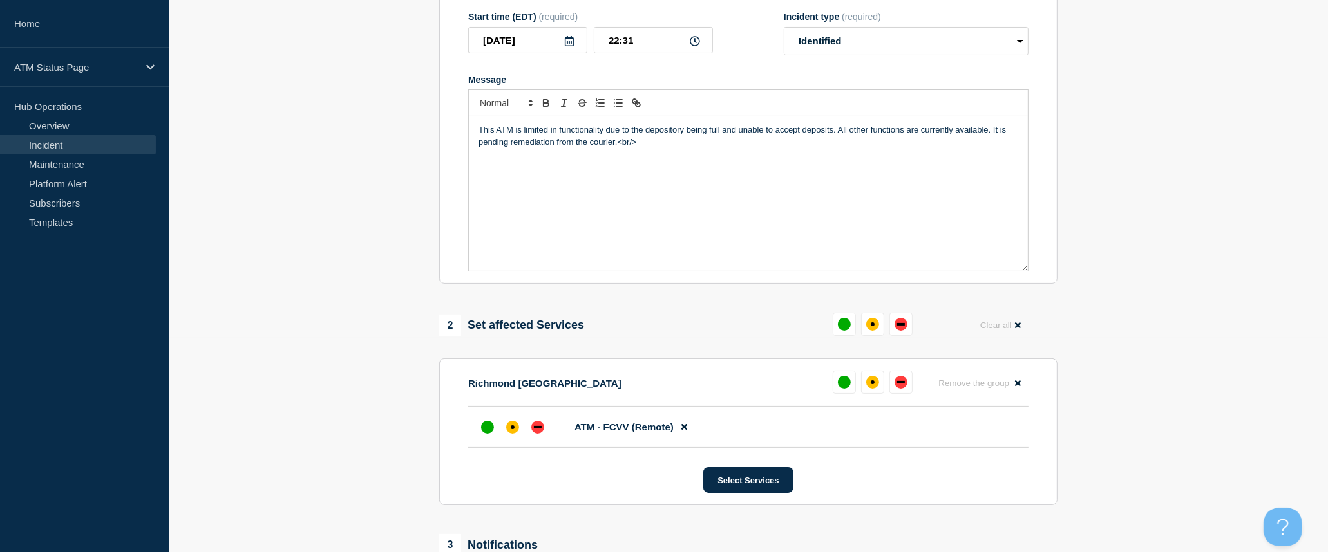
scroll to position [286, 0]
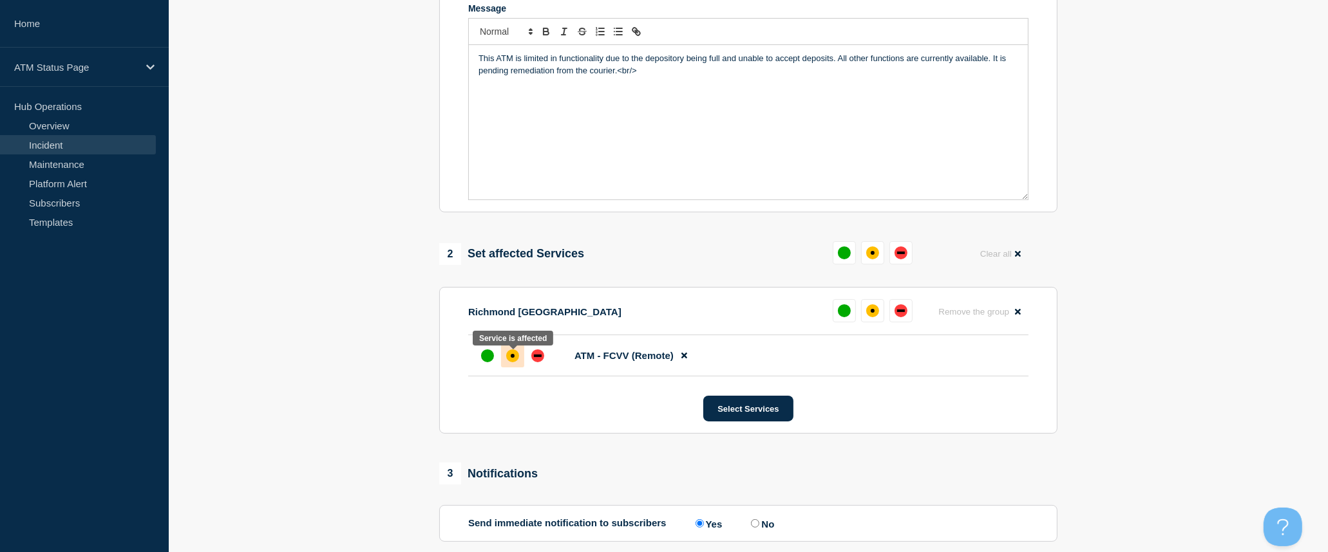
click at [517, 359] on div "affected" at bounding box center [512, 356] width 13 height 13
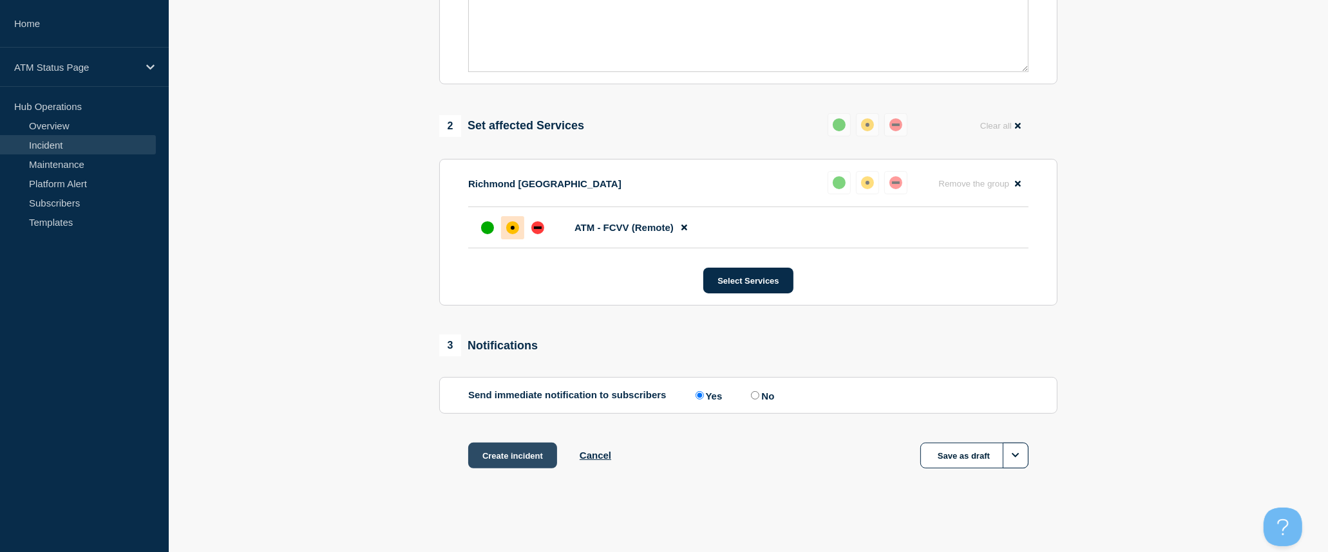
click at [530, 464] on button "Create incident" at bounding box center [512, 456] width 89 height 26
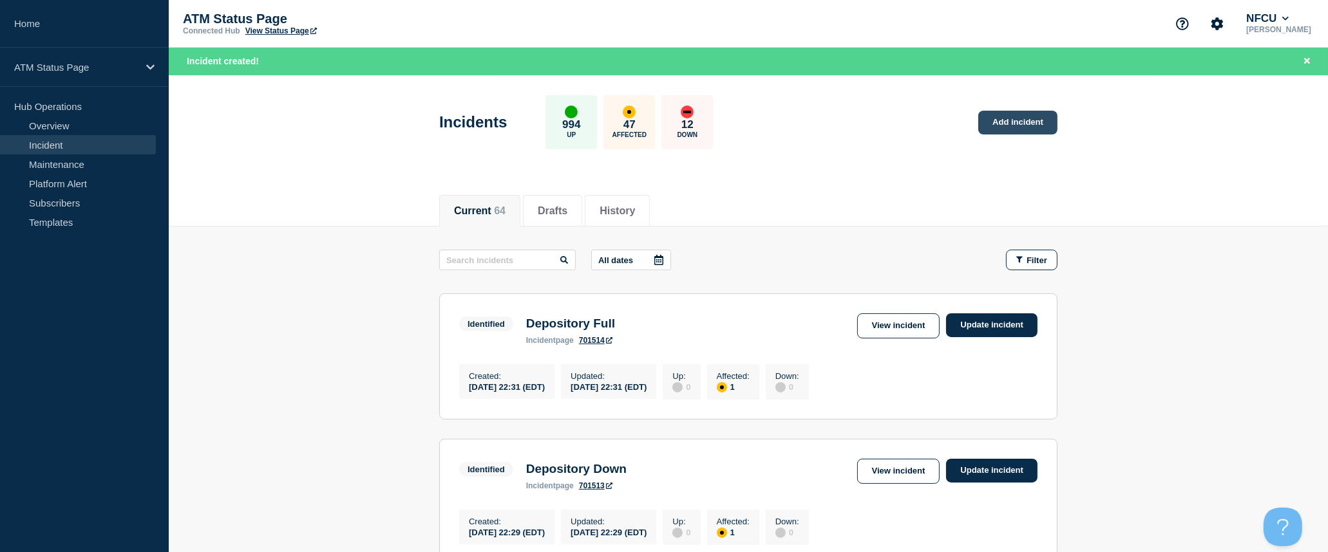
click at [1022, 125] on link "Add incident" at bounding box center [1017, 123] width 79 height 24
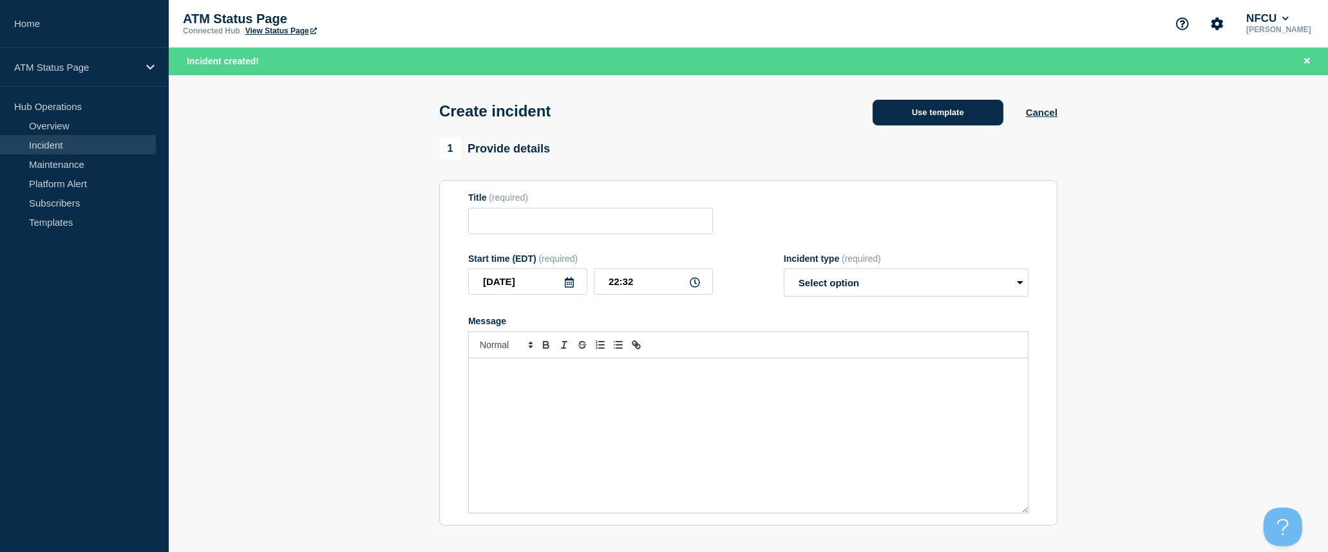
click at [987, 118] on button "Use template" at bounding box center [937, 113] width 131 height 26
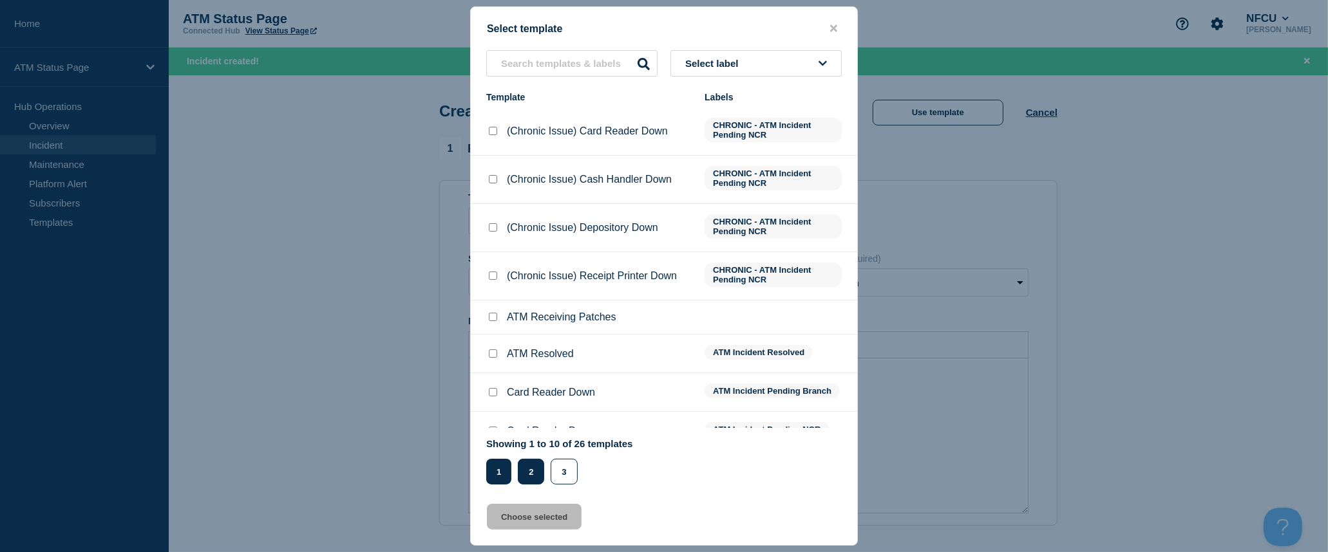
click at [531, 472] on button "2" at bounding box center [531, 472] width 26 height 26
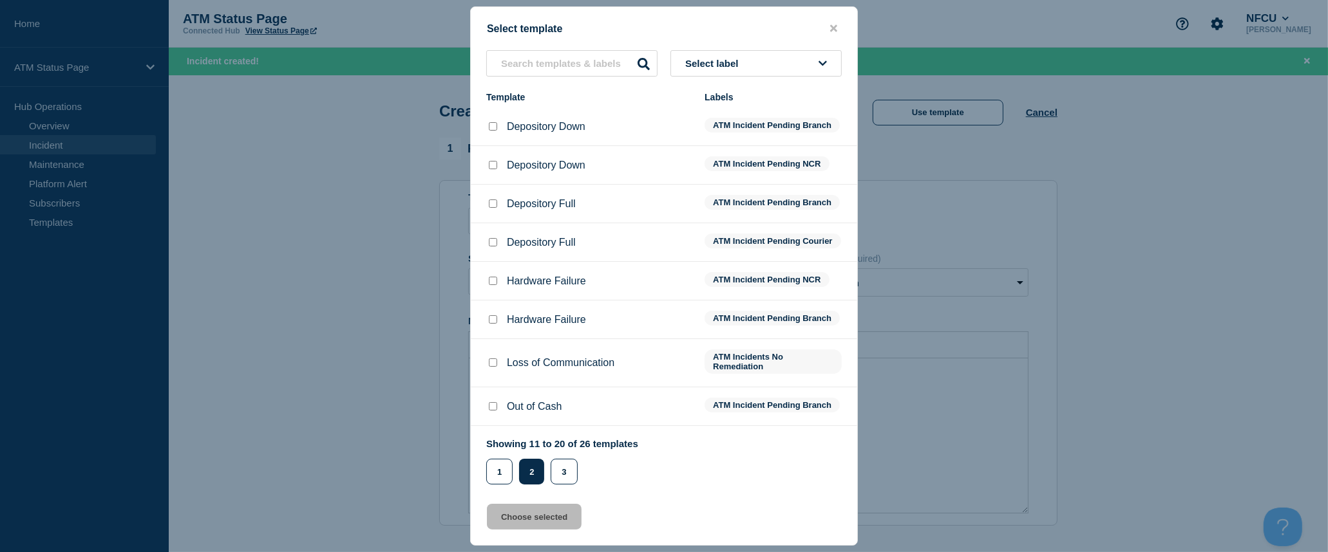
click at [497, 127] on div at bounding box center [492, 126] width 13 height 13
click at [493, 131] on input "Depository Down checkbox" at bounding box center [493, 126] width 8 height 8
checkbox input "true"
click at [540, 520] on button "Choose selected" at bounding box center [534, 517] width 95 height 26
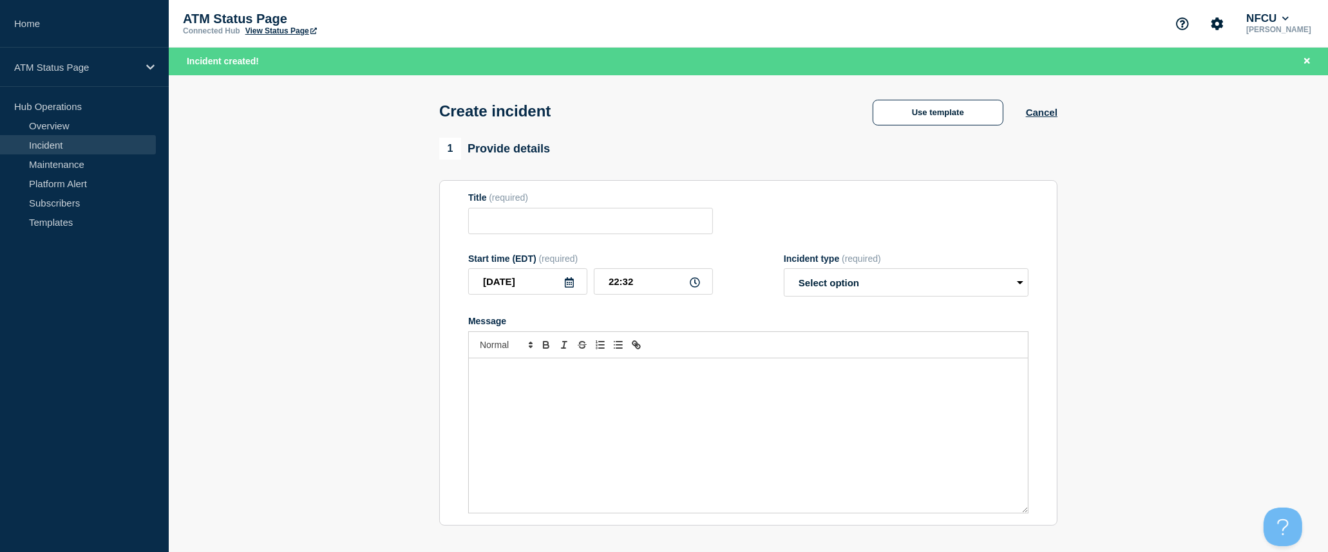
type input "Depository Down"
select select "identified"
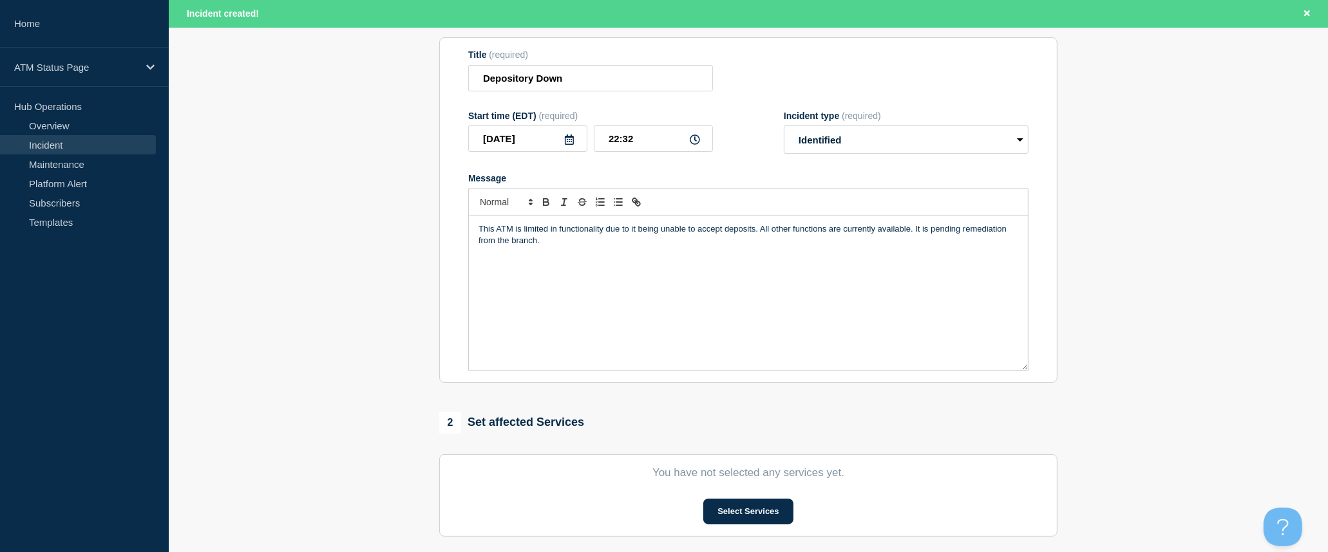
scroll to position [214, 0]
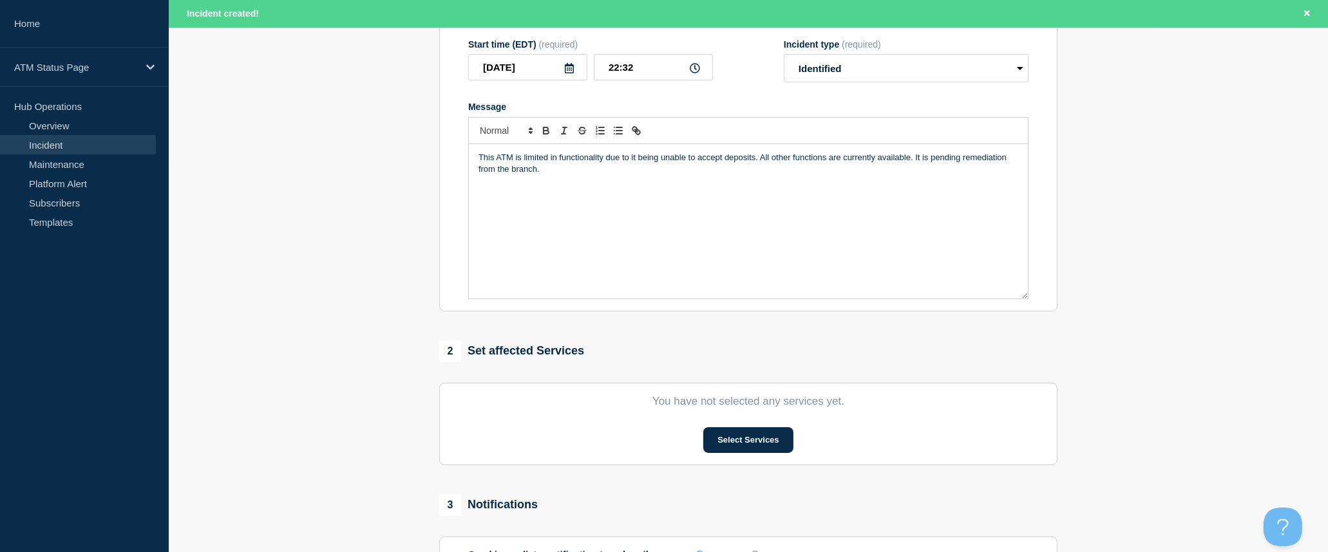
click at [742, 516] on div "3 Notifications" at bounding box center [748, 505] width 618 height 22
click at [764, 445] on button "Select Services" at bounding box center [747, 440] width 89 height 26
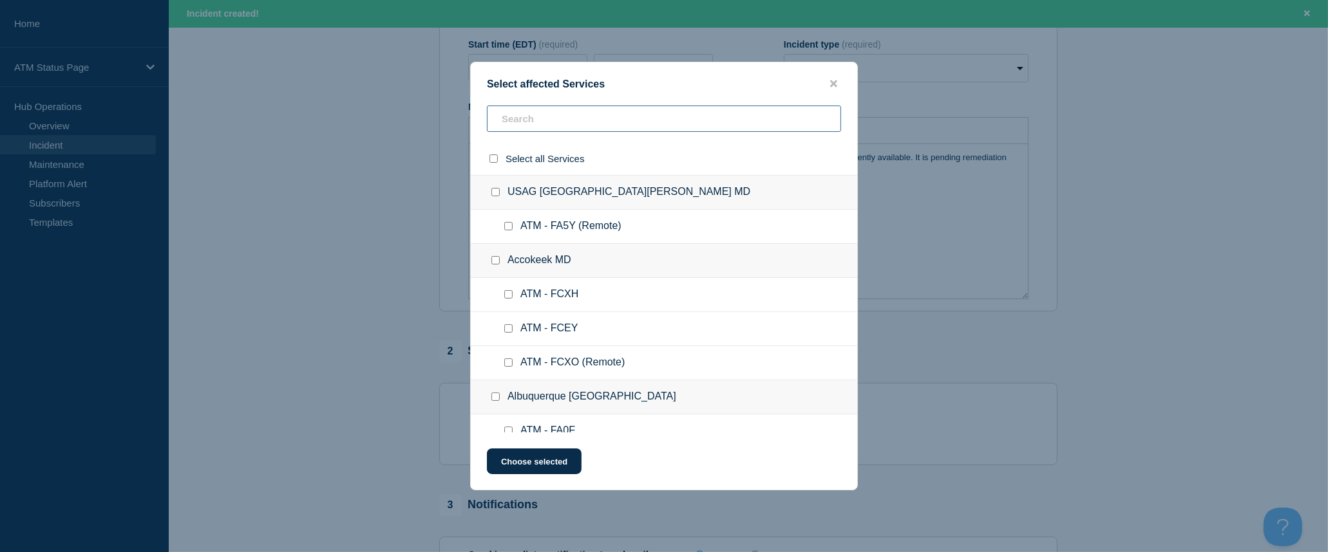
click at [643, 125] on input "text" at bounding box center [664, 119] width 354 height 26
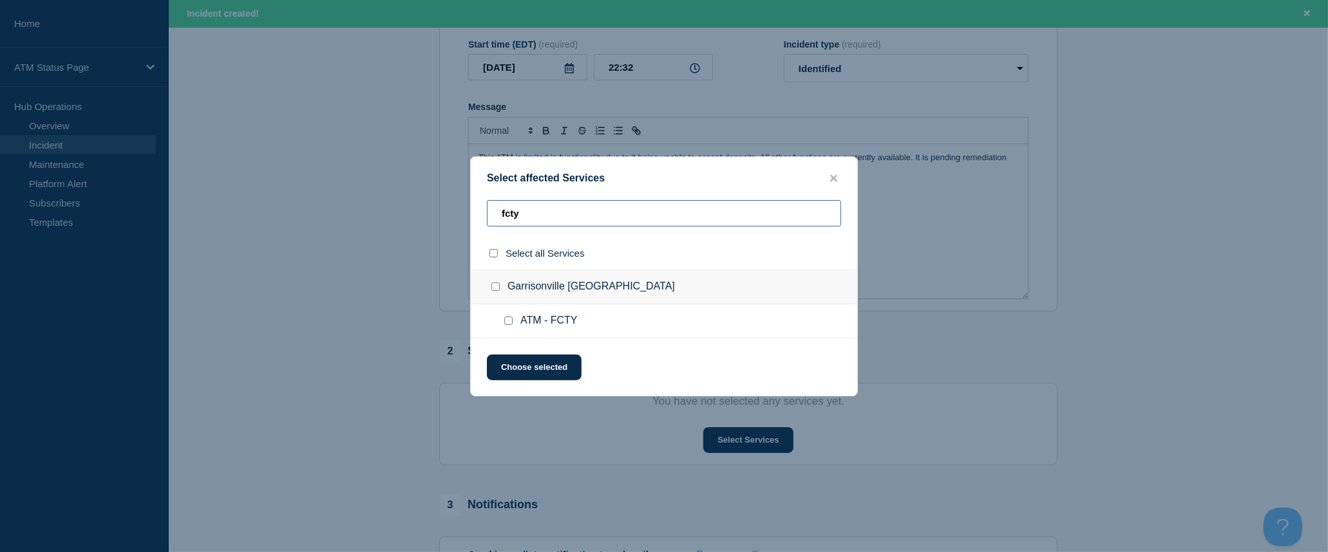
type input "fcty"
click at [493, 254] on input "select all checkbox" at bounding box center [493, 253] width 8 height 8
checkbox input "true"
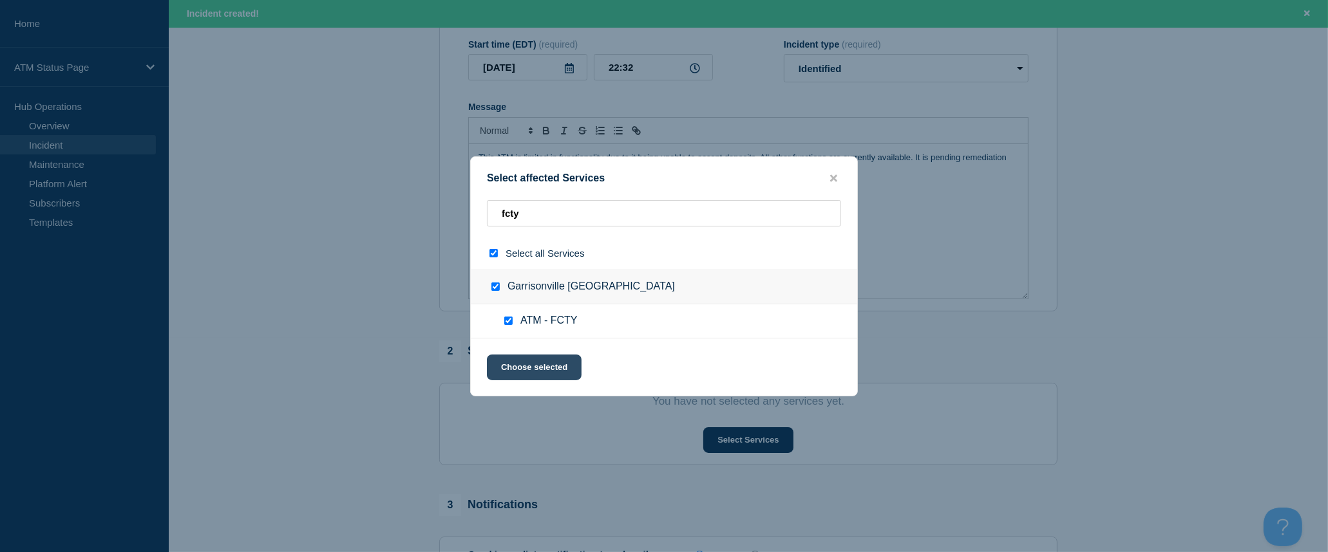
click at [529, 363] on button "Choose selected" at bounding box center [534, 368] width 95 height 26
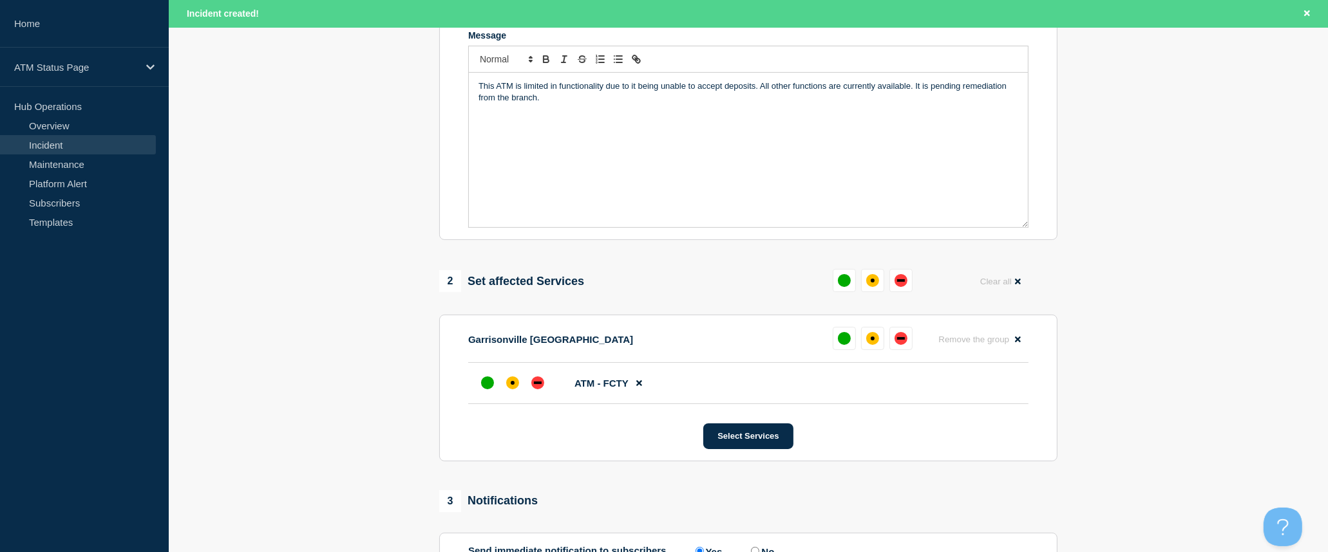
scroll to position [357, 0]
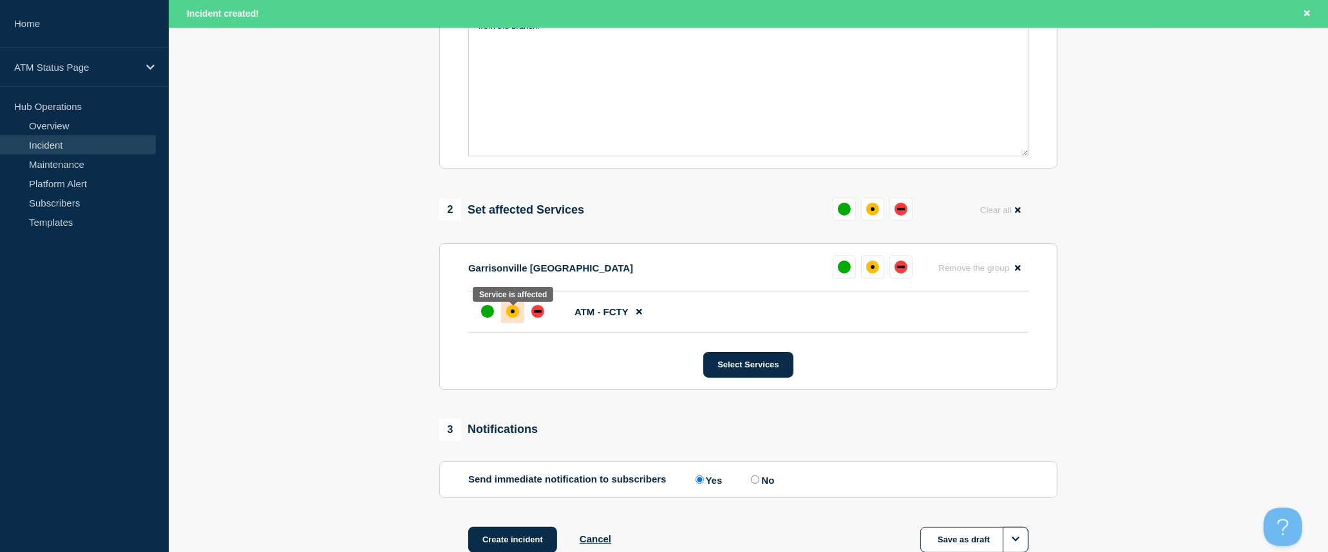
click at [515, 313] on div "affected" at bounding box center [512, 311] width 13 height 13
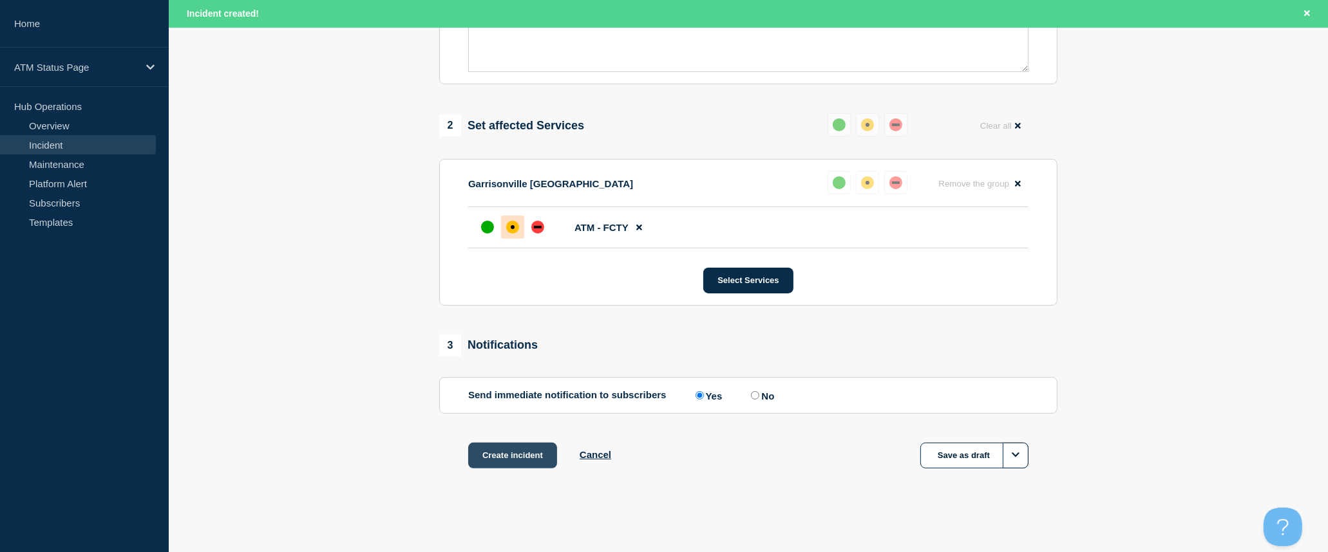
click at [530, 455] on button "Create incident" at bounding box center [512, 456] width 89 height 26
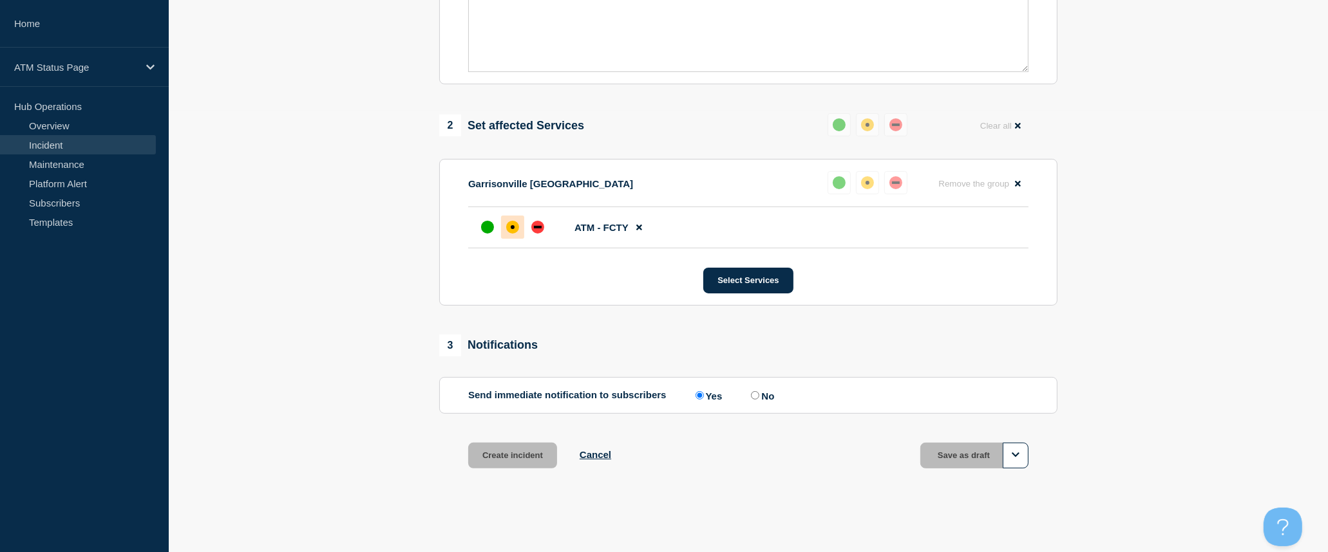
scroll to position [418, 0]
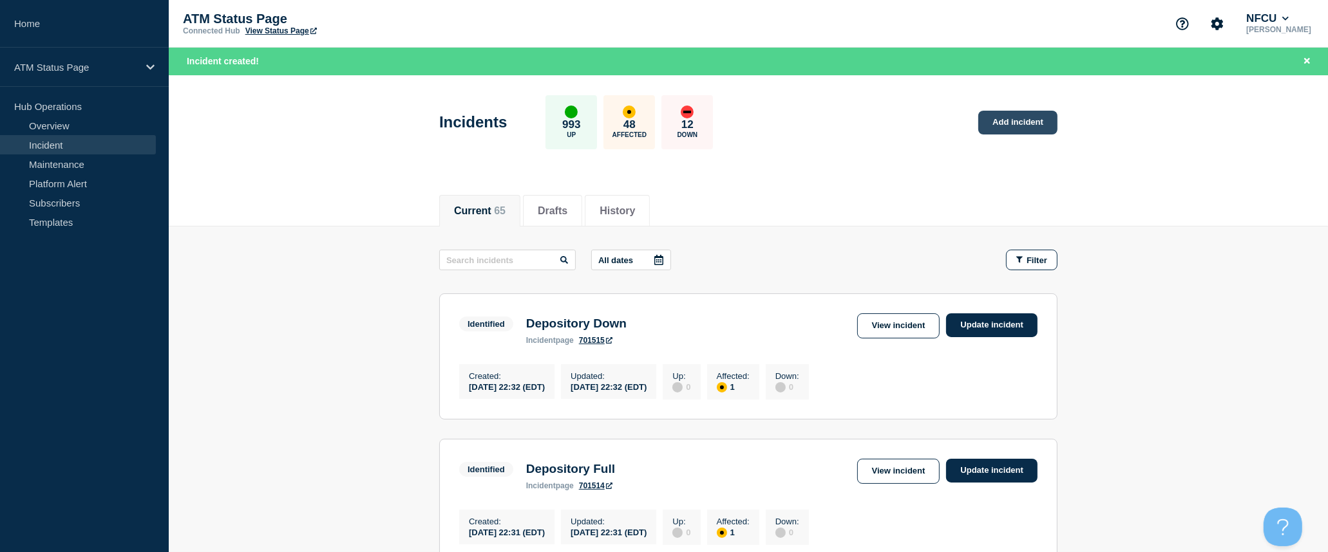
click at [1007, 126] on link "Add incident" at bounding box center [1017, 123] width 79 height 24
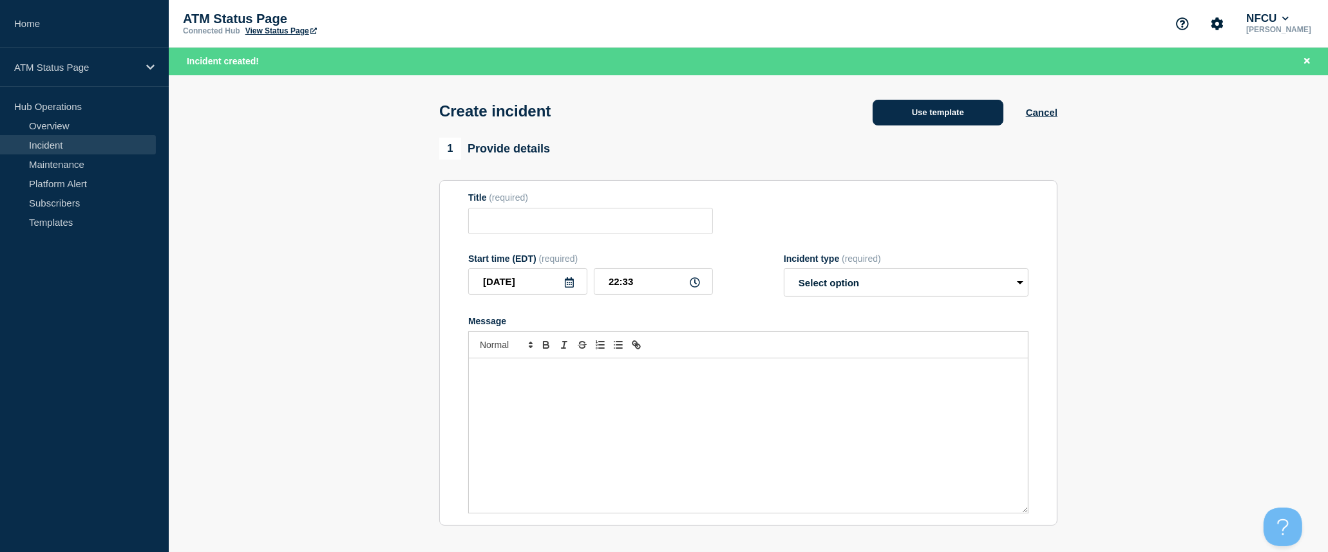
click at [968, 120] on button "Use template" at bounding box center [937, 113] width 131 height 26
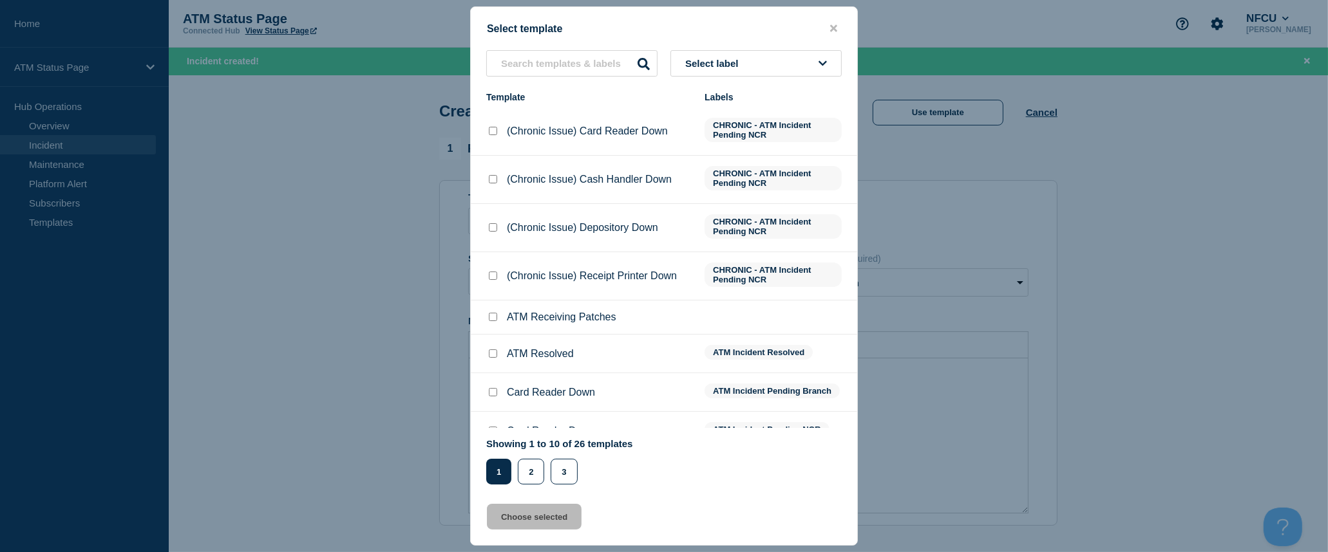
scroll to position [93, 0]
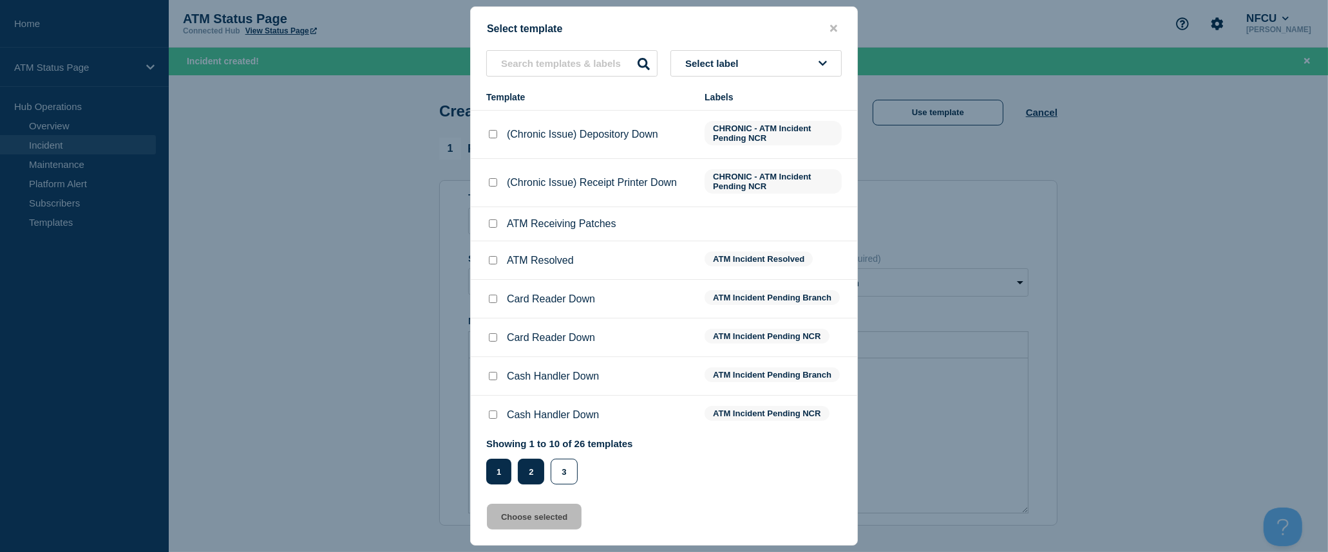
click at [539, 473] on button "2" at bounding box center [531, 472] width 26 height 26
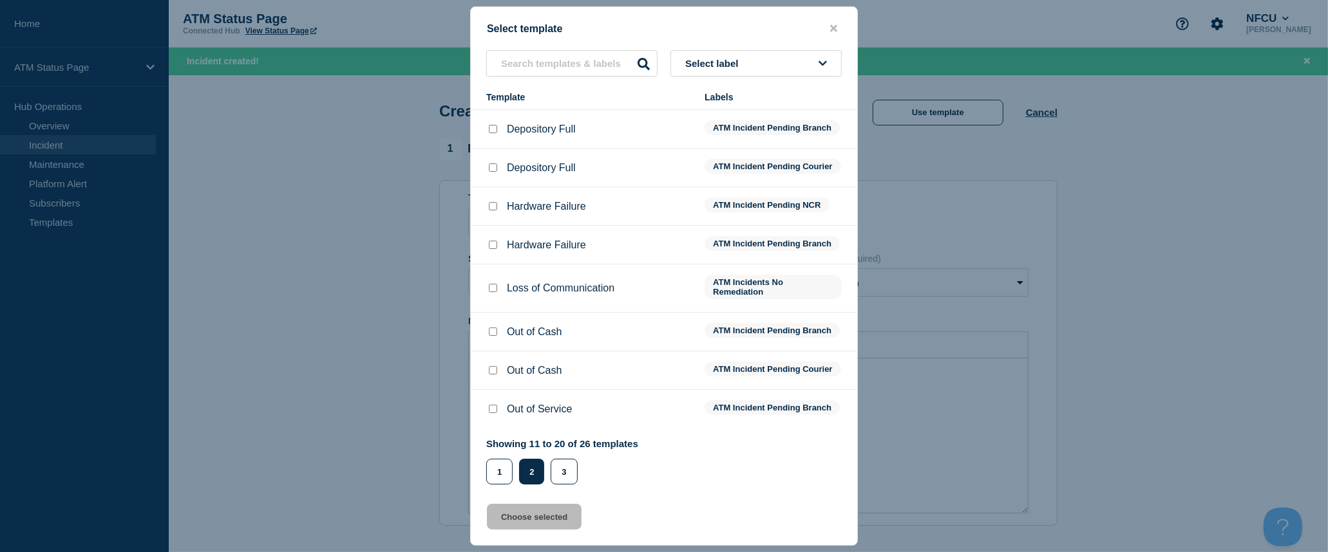
scroll to position [0, 0]
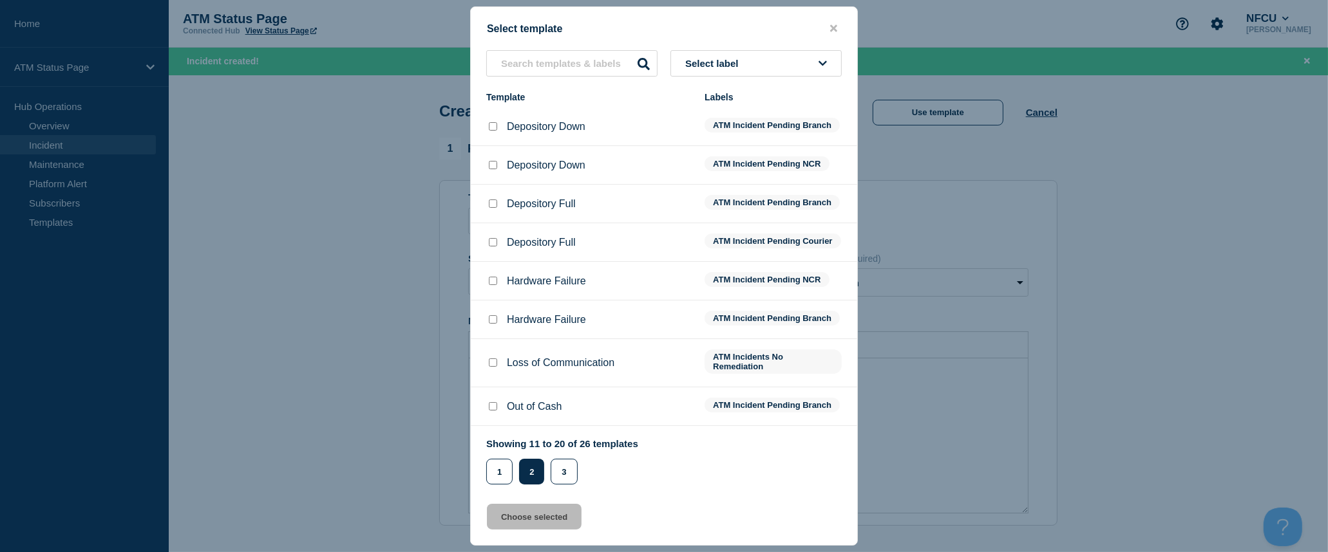
click at [491, 127] on input "Depository Down checkbox" at bounding box center [493, 126] width 8 height 8
checkbox input "true"
click at [549, 517] on button "Choose selected" at bounding box center [534, 517] width 95 height 26
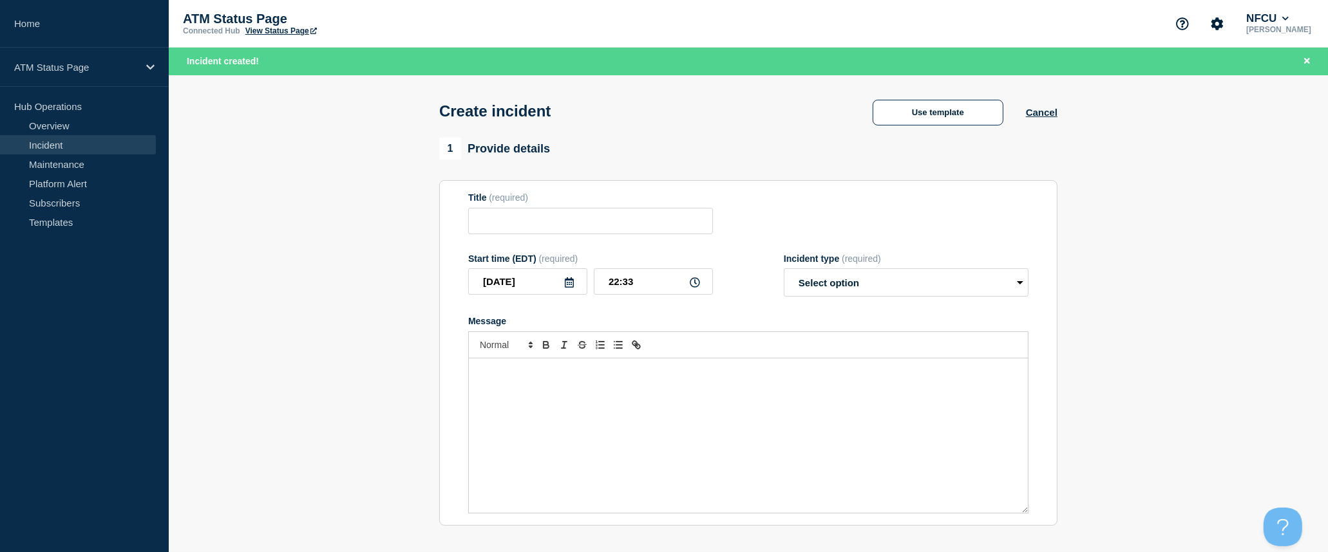
type input "Depository Down"
select select "identified"
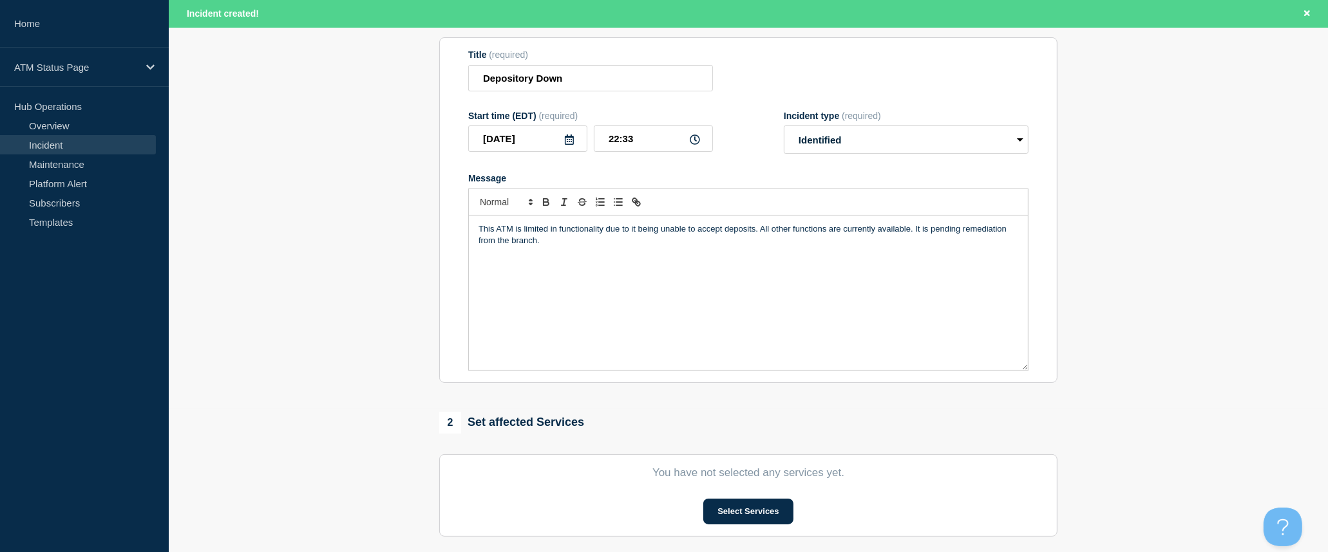
scroll to position [214, 0]
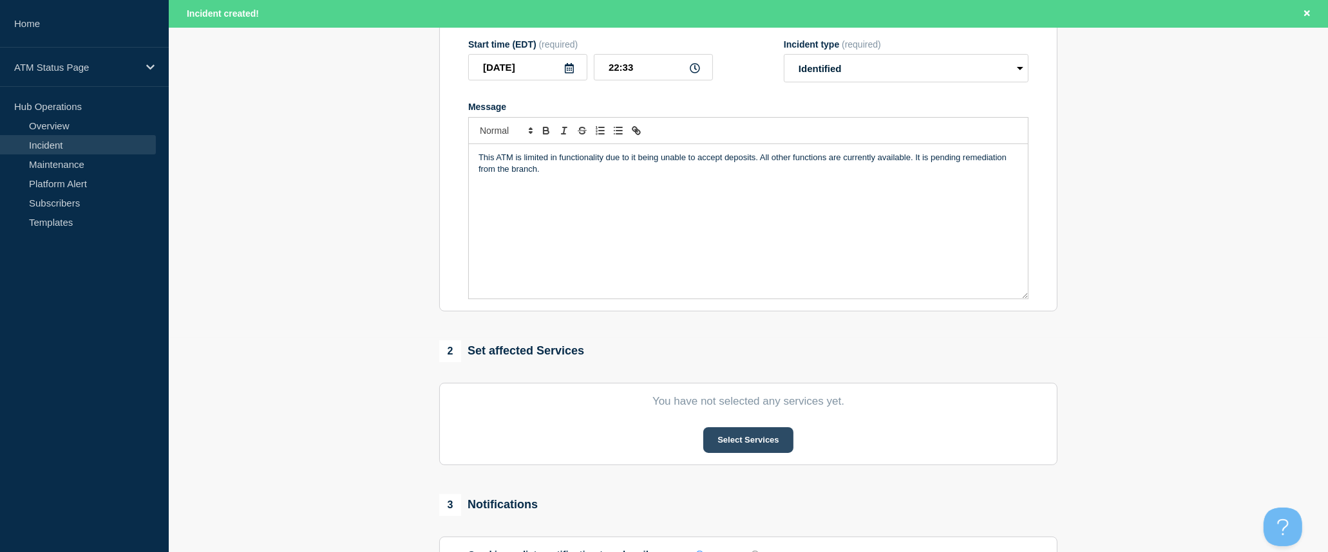
click at [738, 446] on button "Select Services" at bounding box center [747, 440] width 89 height 26
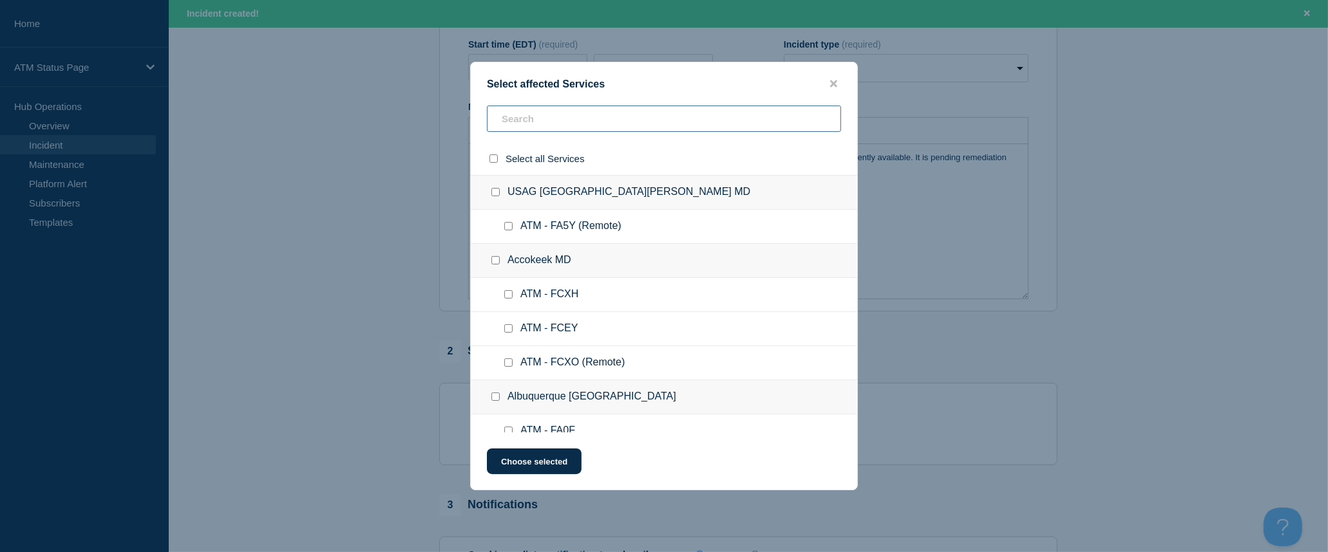
click at [583, 121] on input "text" at bounding box center [664, 119] width 354 height 26
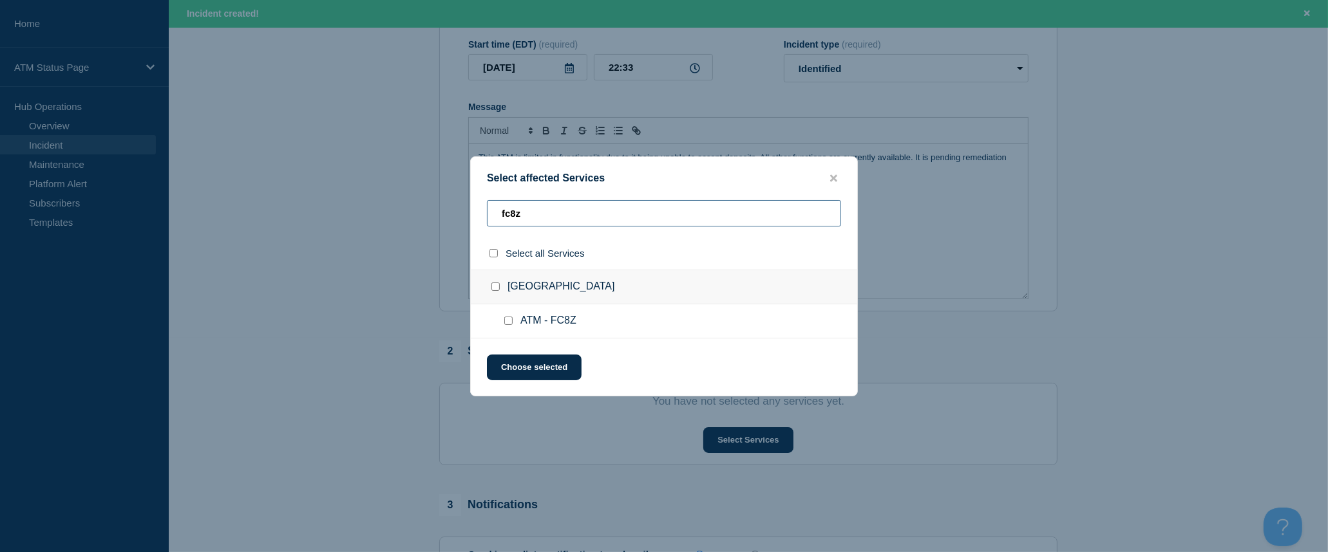
type input "fc8z"
click at [496, 254] on input "select all checkbox" at bounding box center [493, 253] width 8 height 8
checkbox input "true"
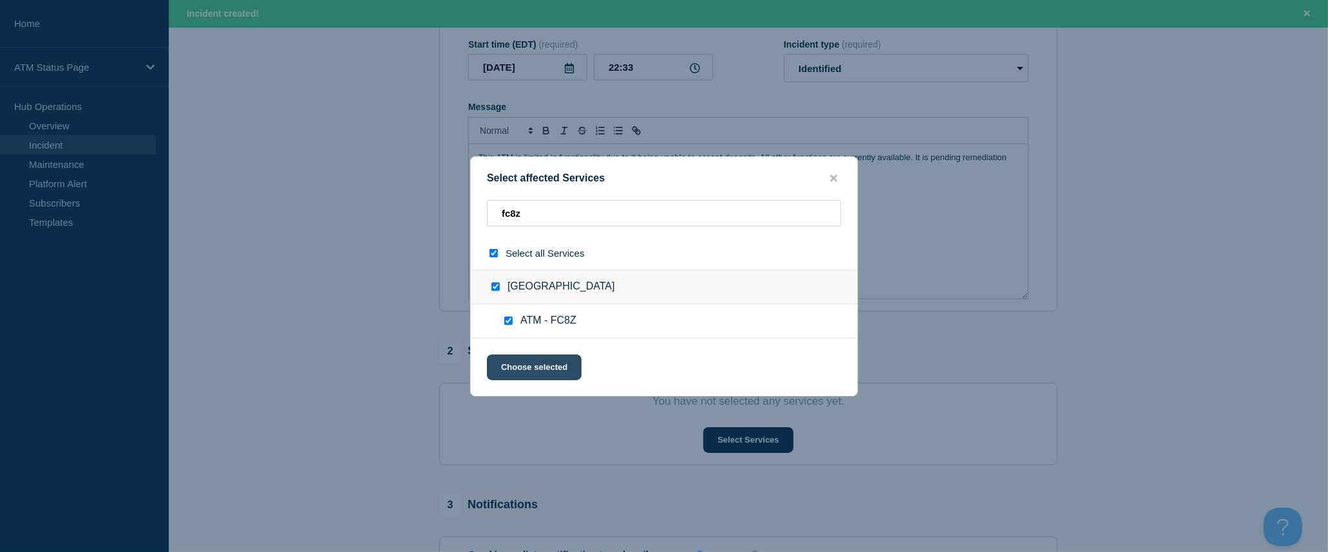
click at [541, 361] on button "Choose selected" at bounding box center [534, 368] width 95 height 26
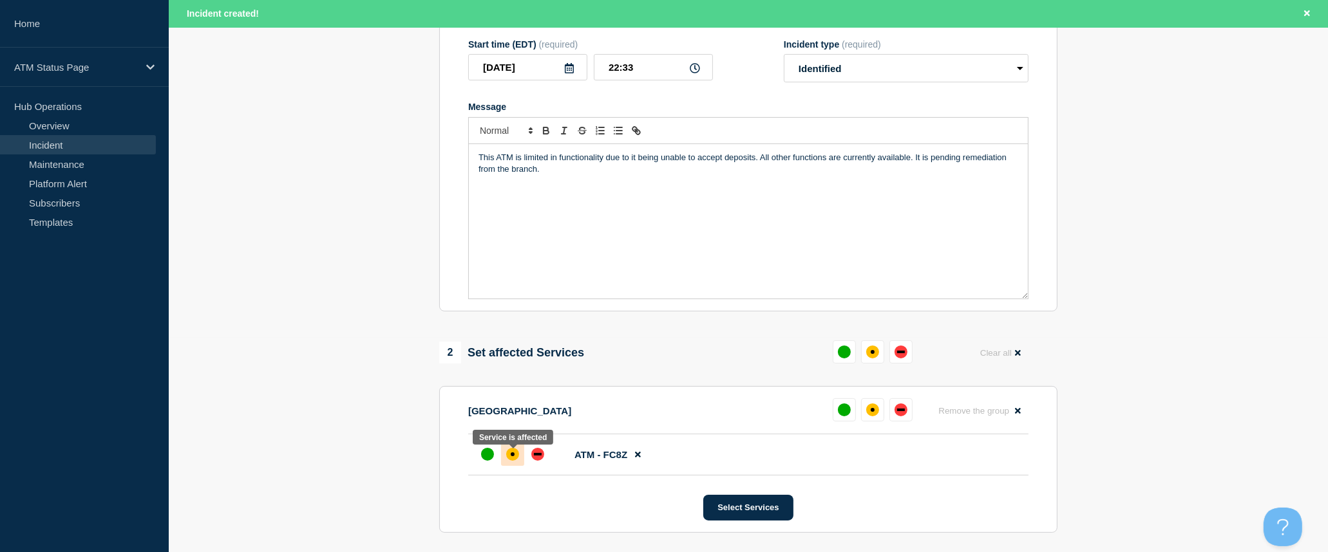
click at [513, 456] on div "affected" at bounding box center [513, 455] width 4 height 4
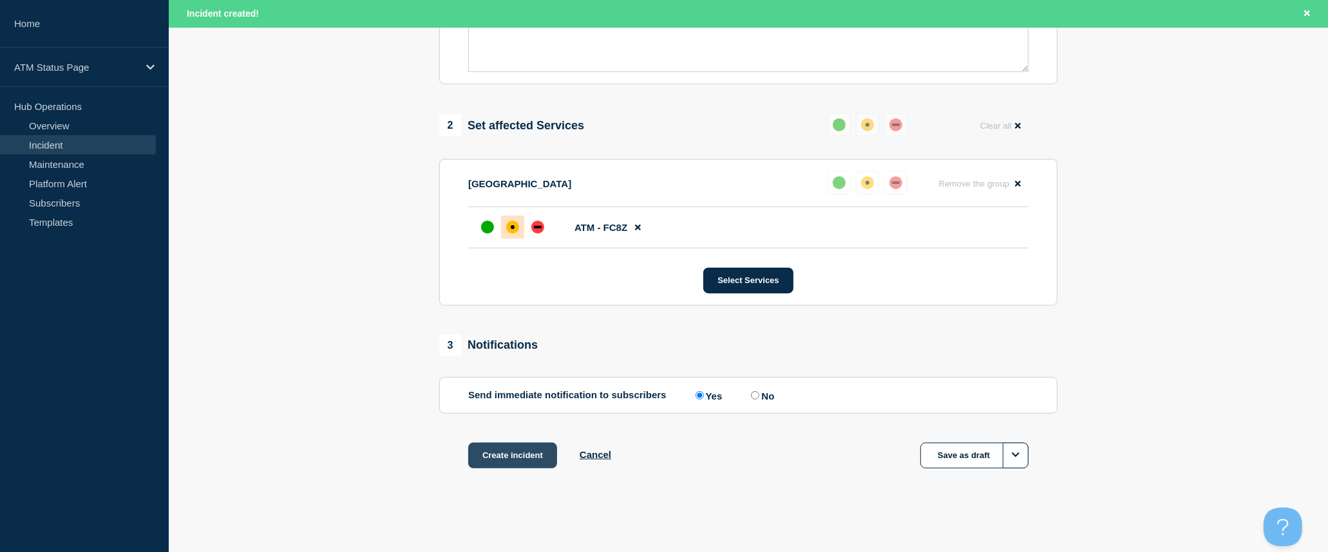
click at [509, 460] on button "Create incident" at bounding box center [512, 456] width 89 height 26
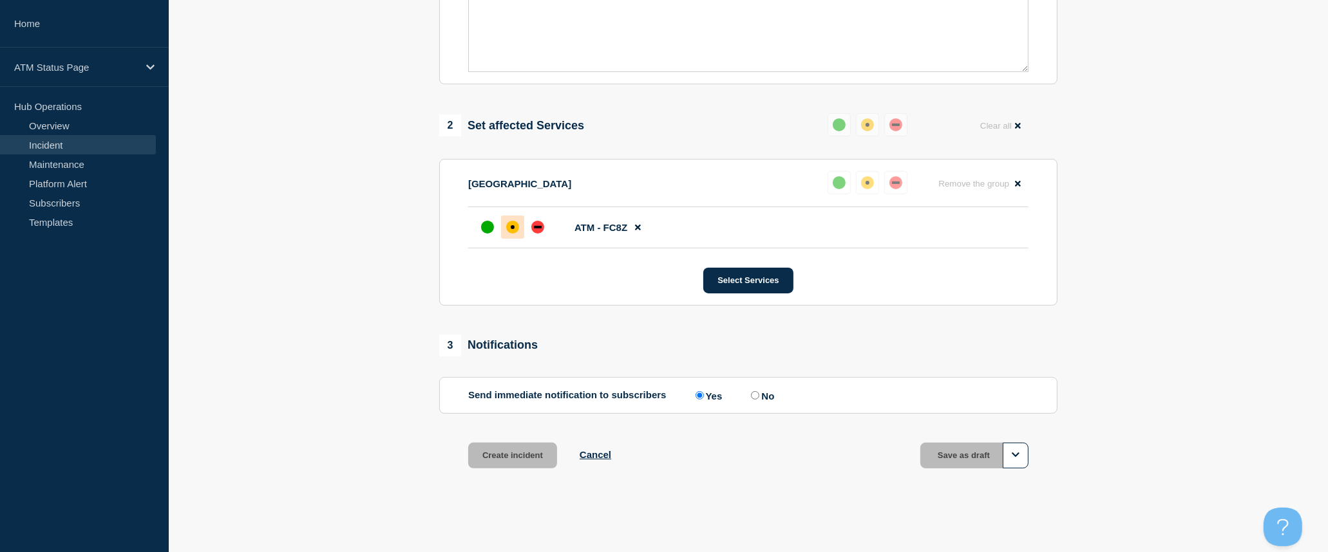
scroll to position [418, 0]
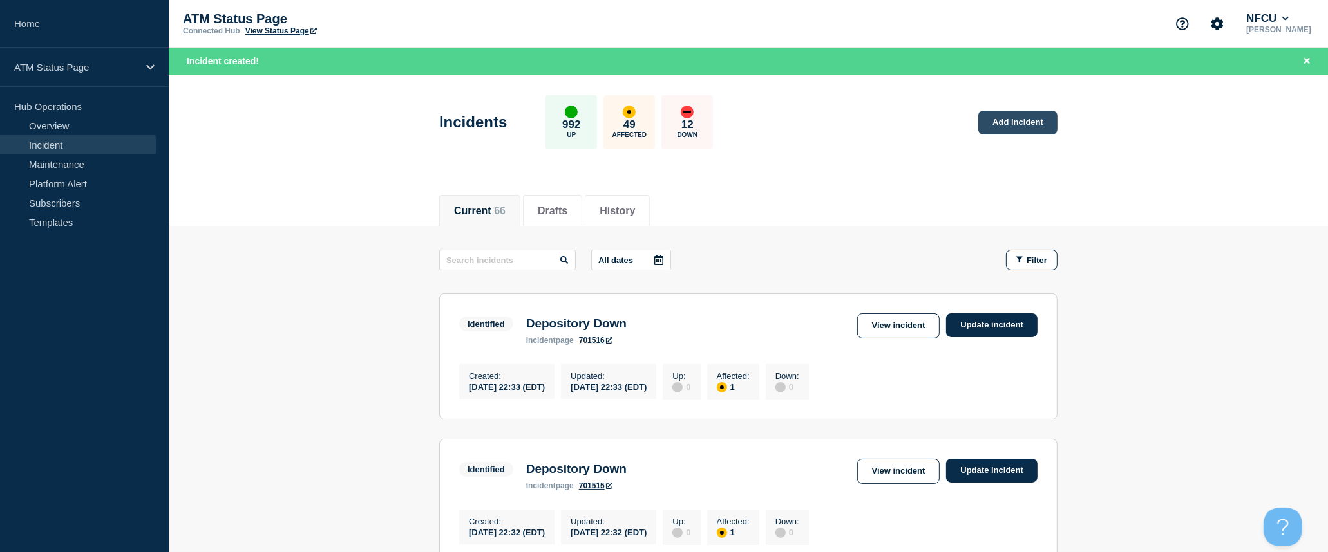
click at [1003, 118] on link "Add incident" at bounding box center [1017, 123] width 79 height 24
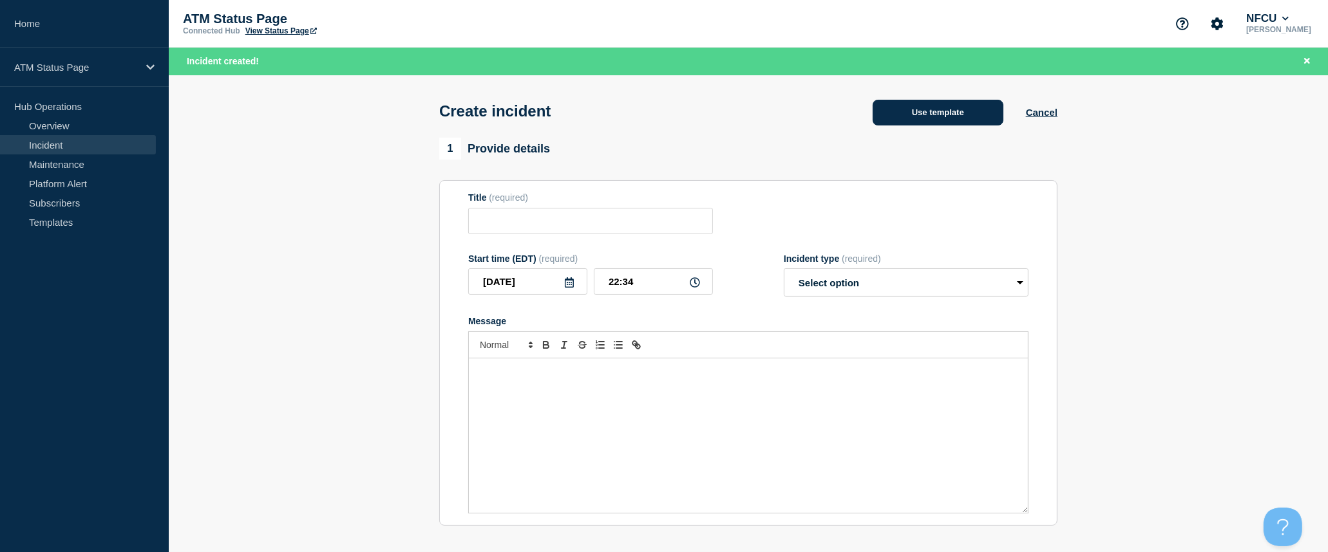
click at [981, 110] on button "Use template" at bounding box center [937, 113] width 131 height 26
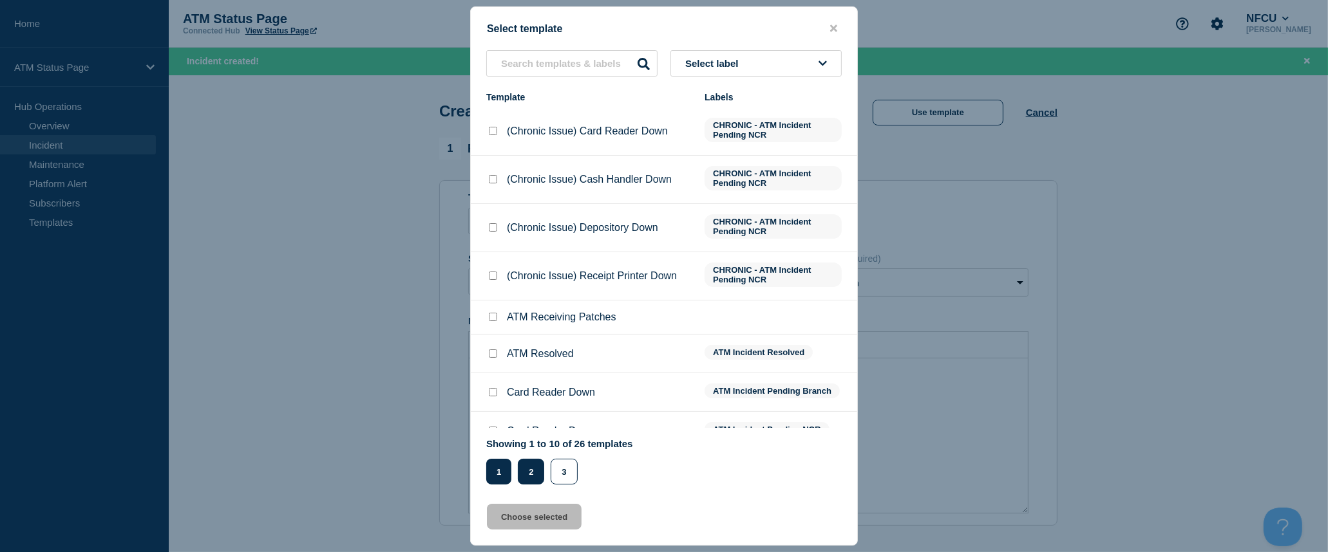
click at [523, 470] on button "2" at bounding box center [531, 472] width 26 height 26
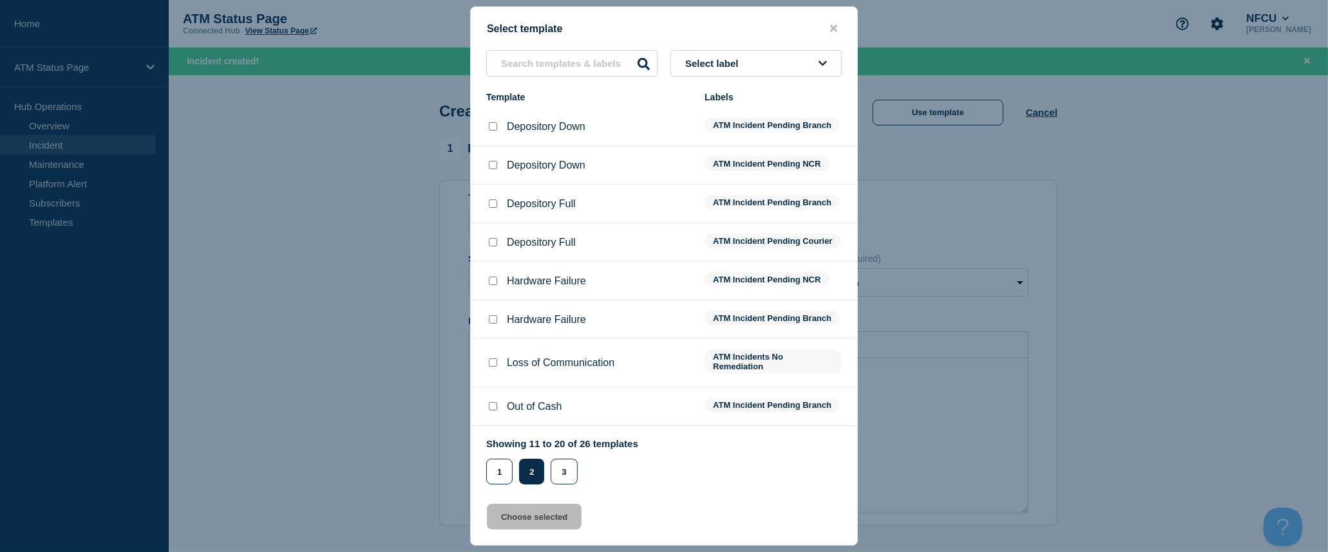
click at [493, 127] on input "Depository Down checkbox" at bounding box center [493, 126] width 8 height 8
checkbox input "true"
click at [530, 518] on button "Choose selected" at bounding box center [534, 517] width 95 height 26
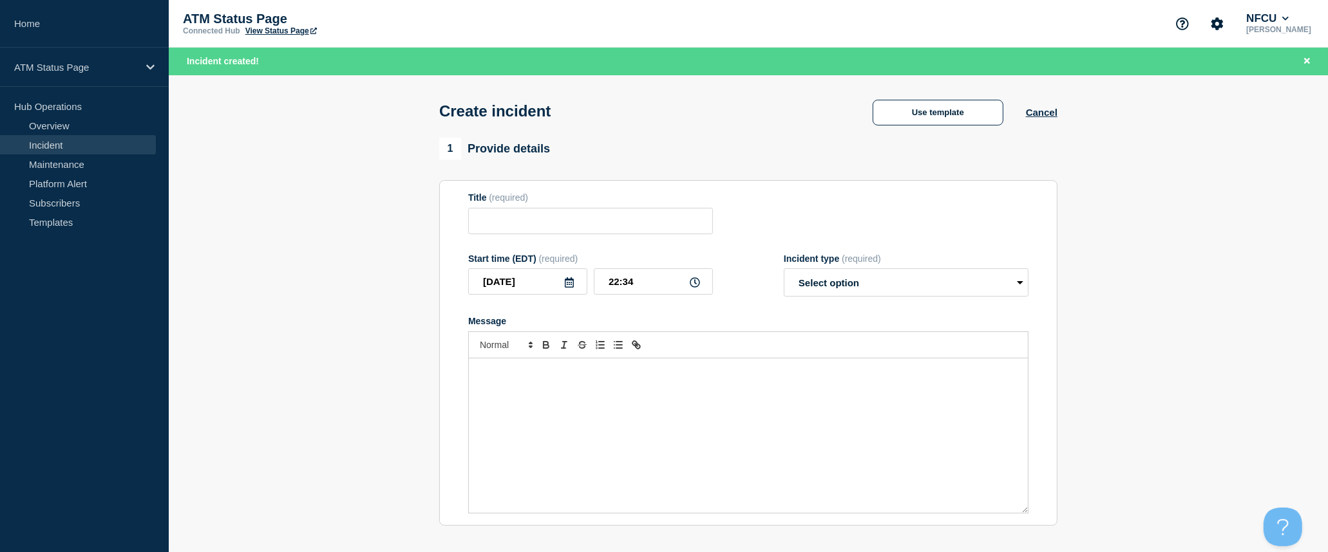
type input "Depository Down"
select select "identified"
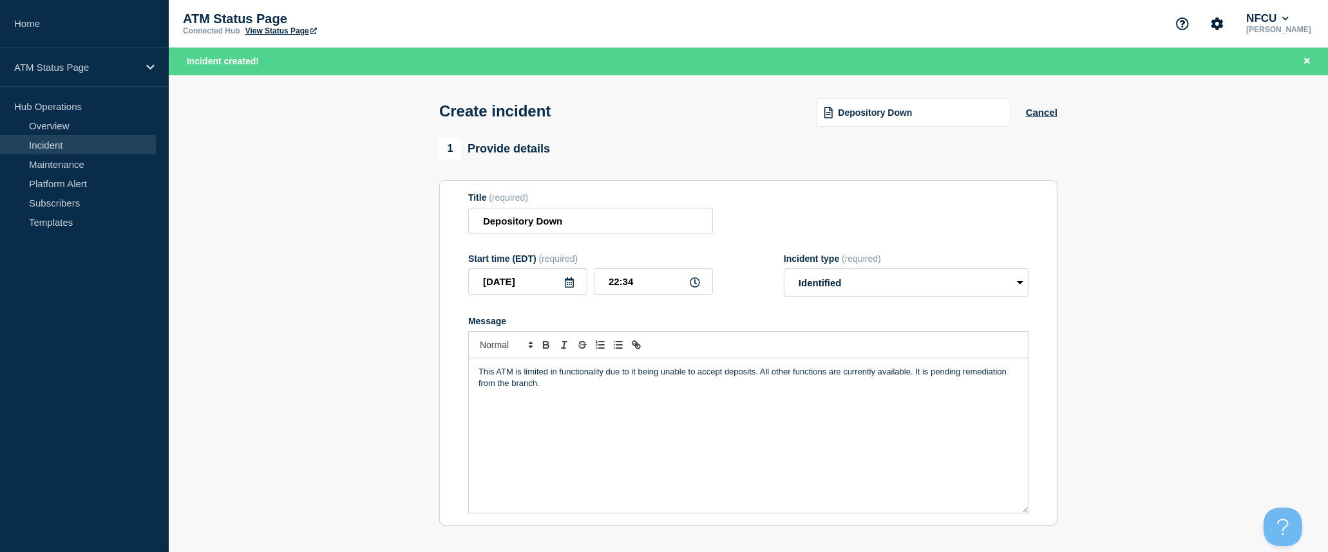
scroll to position [143, 0]
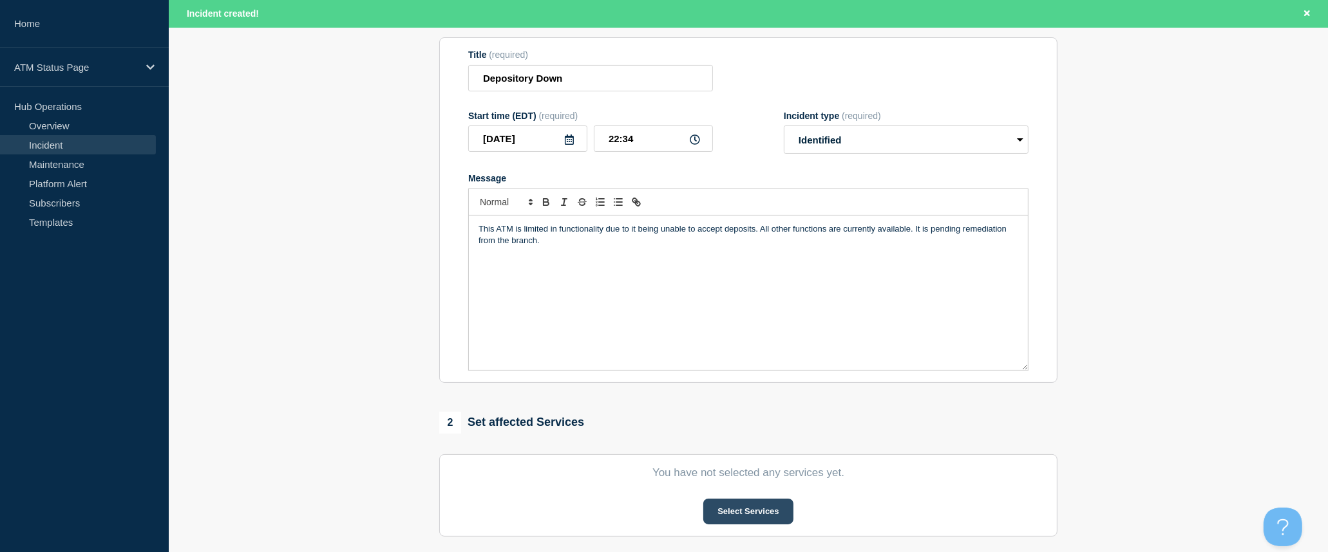
click at [740, 511] on button "Select Services" at bounding box center [747, 512] width 89 height 26
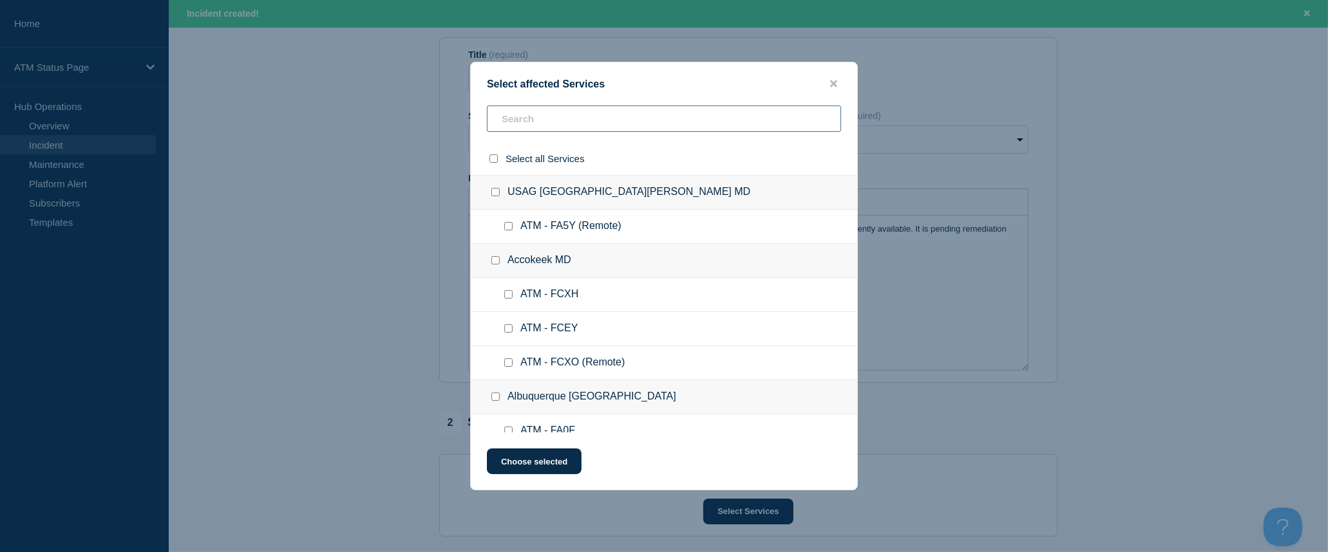
drag, startPoint x: 636, startPoint y: 106, endPoint x: 635, endPoint y: 116, distance: 9.7
click at [635, 113] on input "text" at bounding box center [664, 119] width 354 height 26
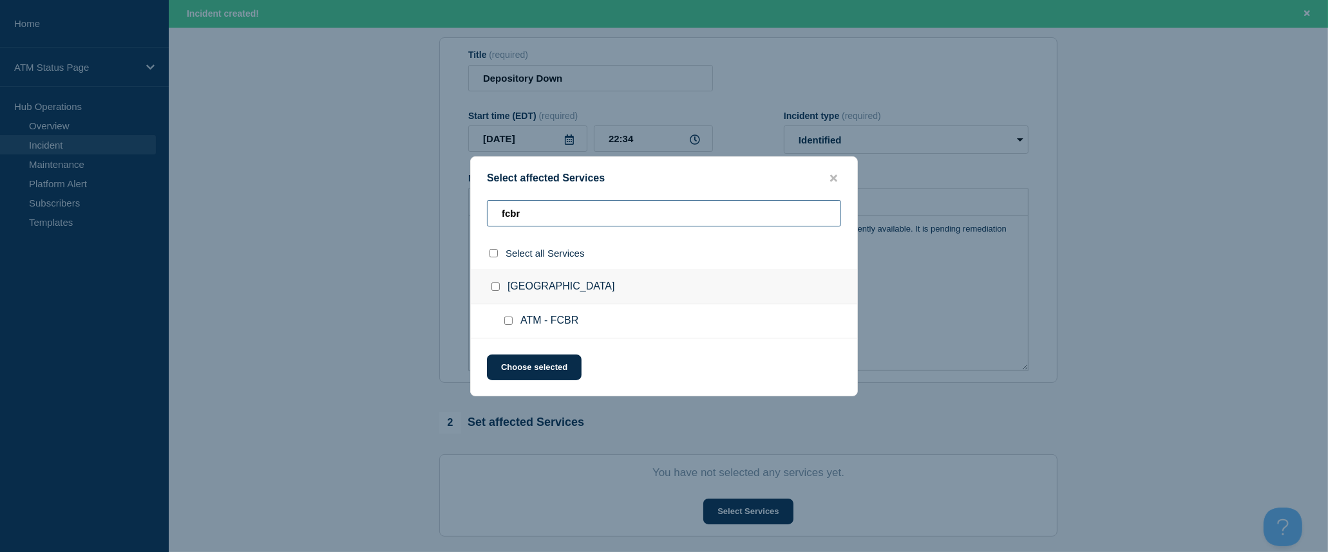
type input "fcbr"
click at [497, 256] on input "select all checkbox" at bounding box center [493, 253] width 8 height 8
checkbox input "true"
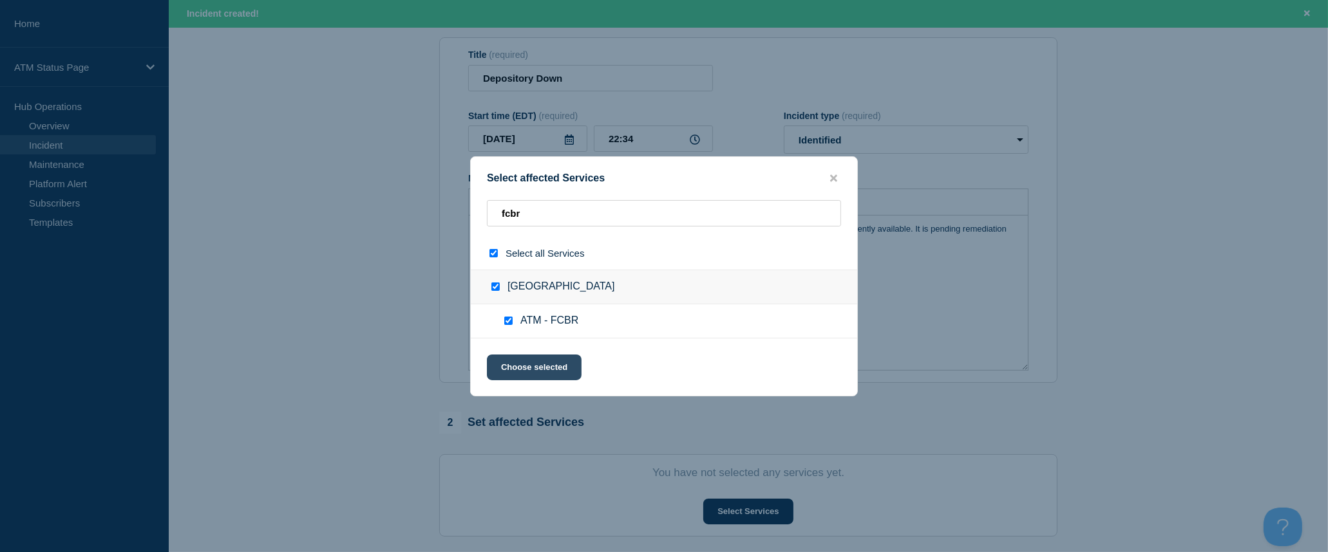
click at [538, 365] on button "Choose selected" at bounding box center [534, 368] width 95 height 26
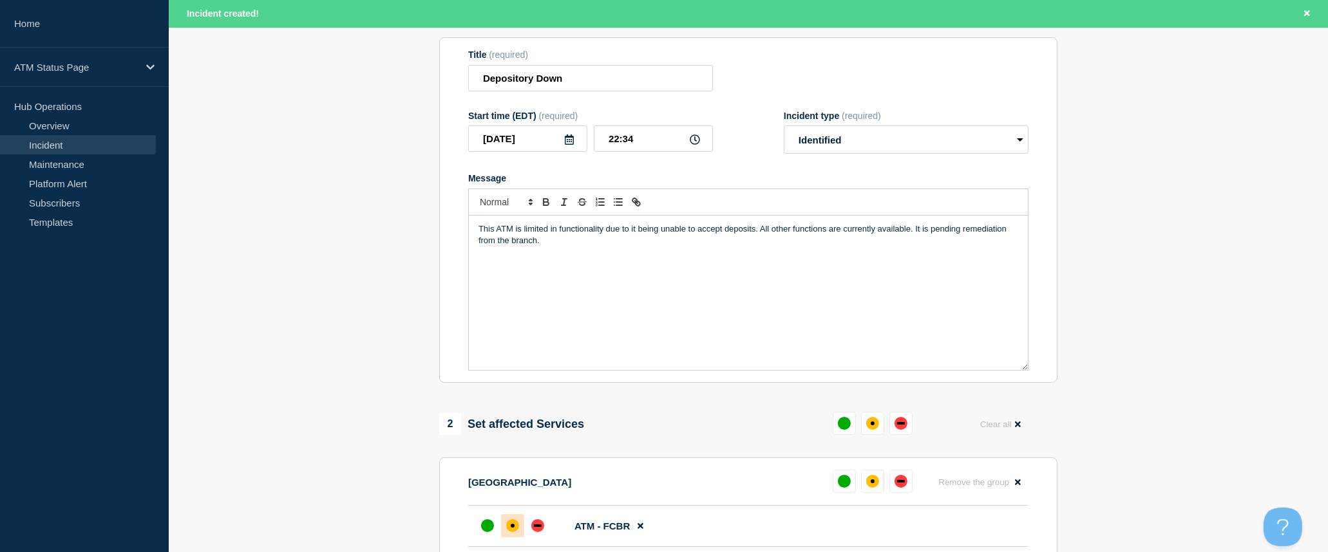
click at [515, 529] on div "affected" at bounding box center [512, 526] width 13 height 13
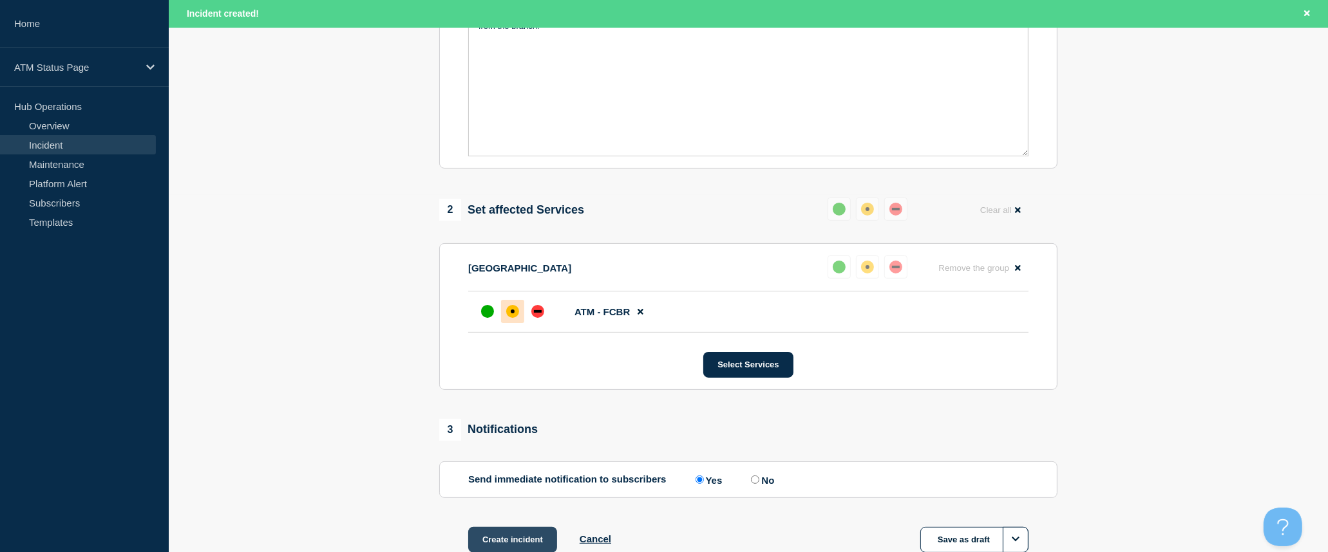
click at [525, 545] on button "Create incident" at bounding box center [512, 540] width 89 height 26
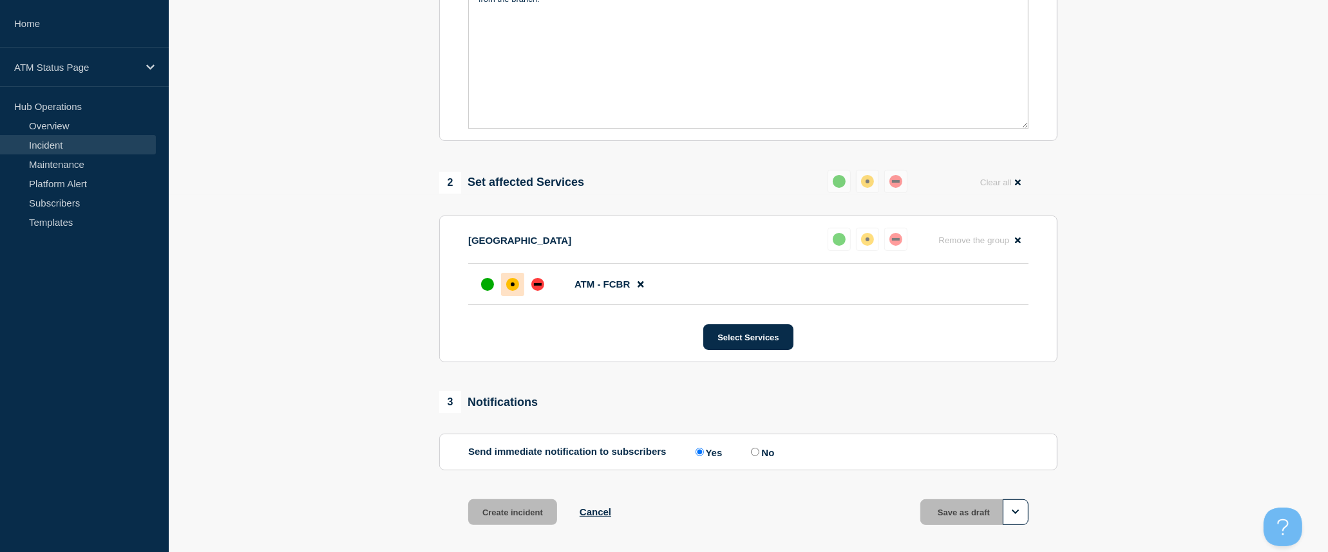
scroll to position [330, 0]
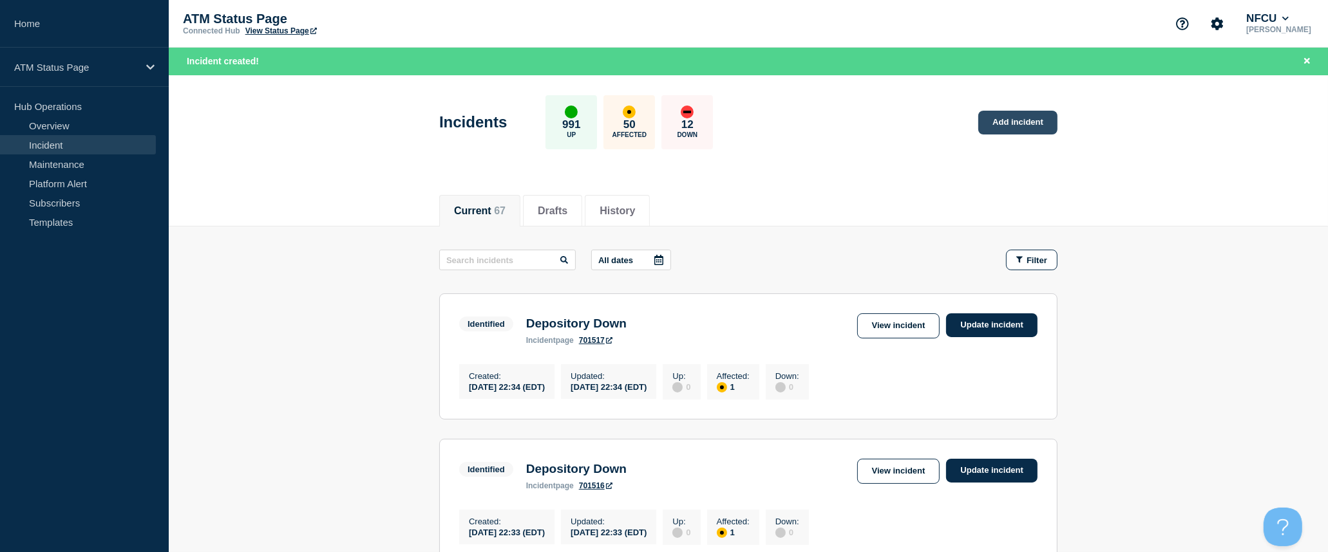
click at [1019, 124] on link "Add incident" at bounding box center [1017, 123] width 79 height 24
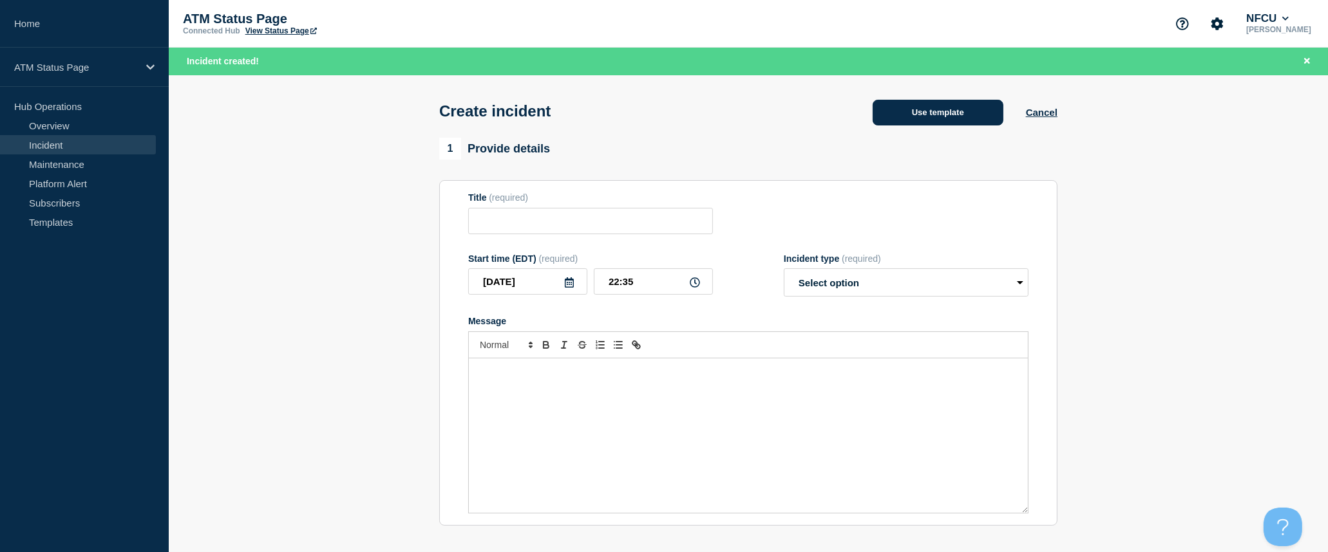
click at [964, 124] on button "Use template" at bounding box center [937, 113] width 131 height 26
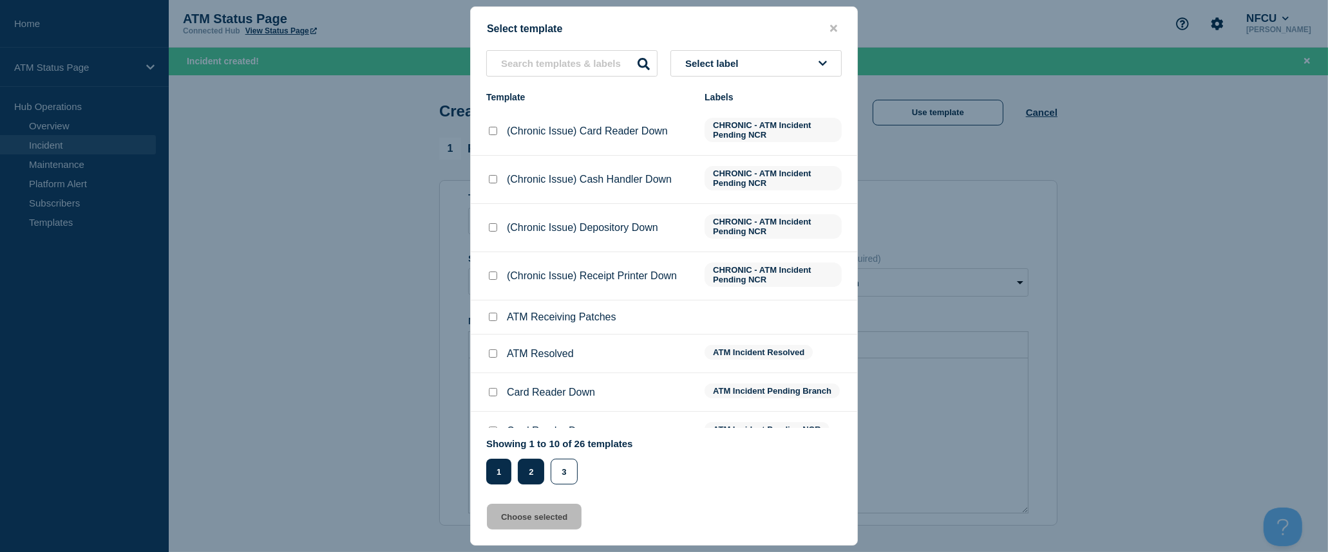
click at [518, 469] on button "2" at bounding box center [531, 472] width 26 height 26
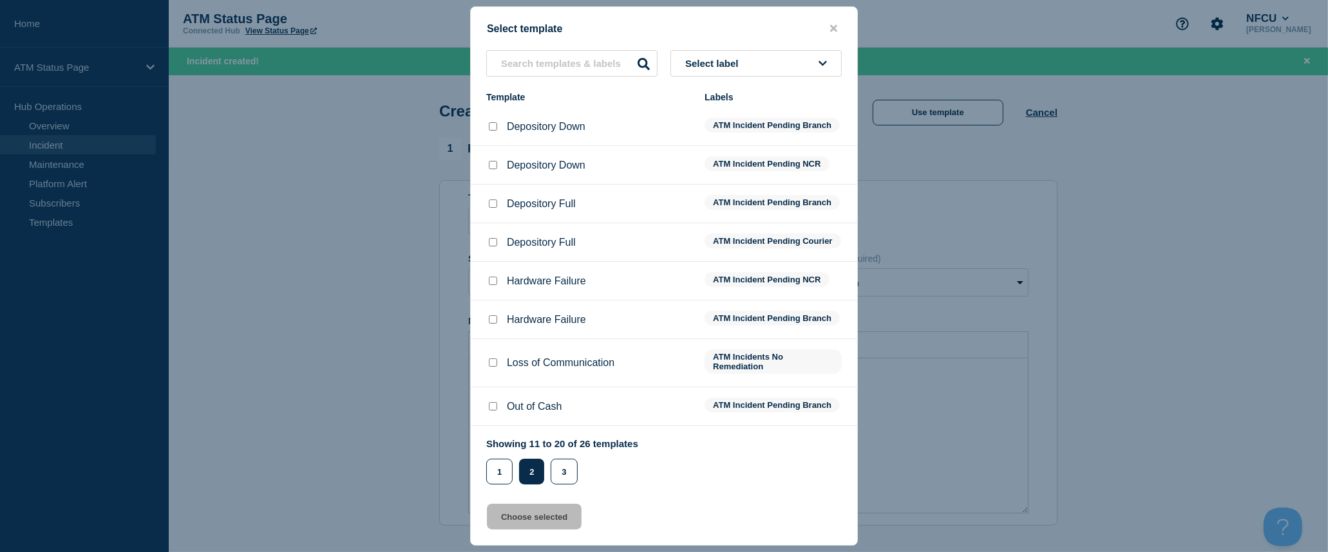
click at [494, 131] on input "Depository Down checkbox" at bounding box center [493, 126] width 8 height 8
checkbox input "true"
click at [547, 517] on button "Choose selected" at bounding box center [534, 517] width 95 height 26
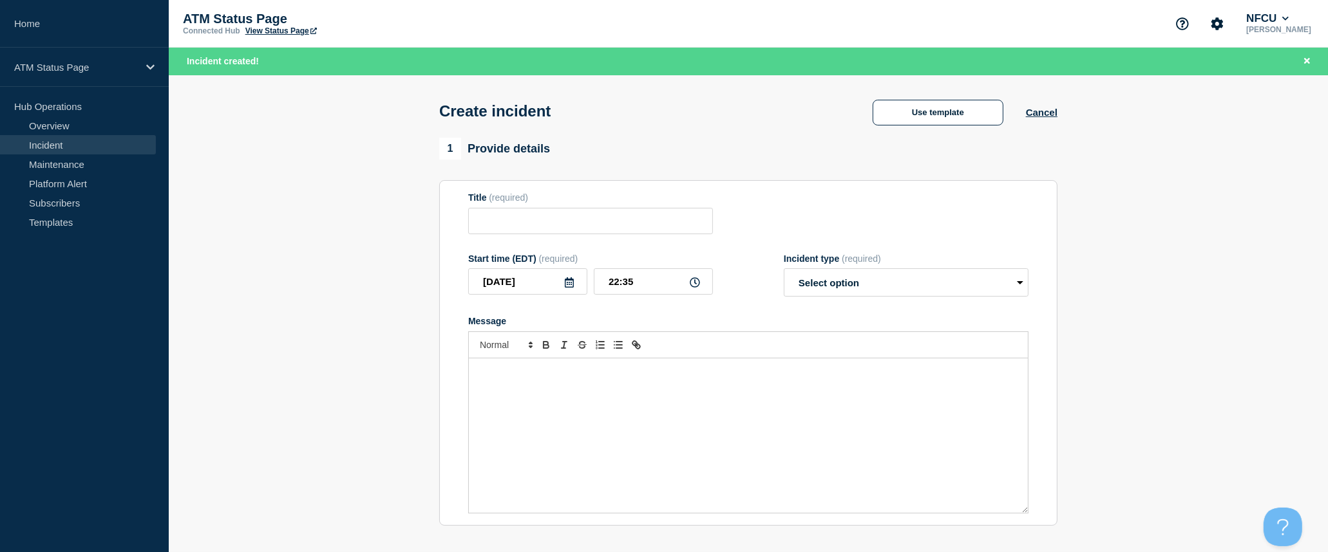
type input "Depository Down"
select select "identified"
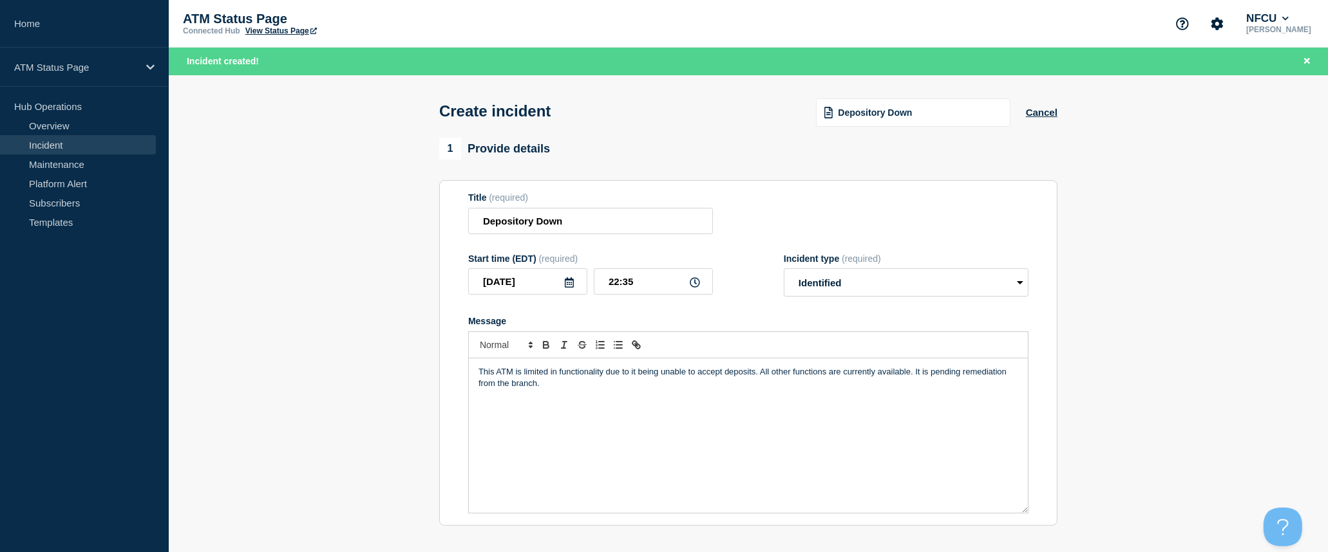
scroll to position [143, 0]
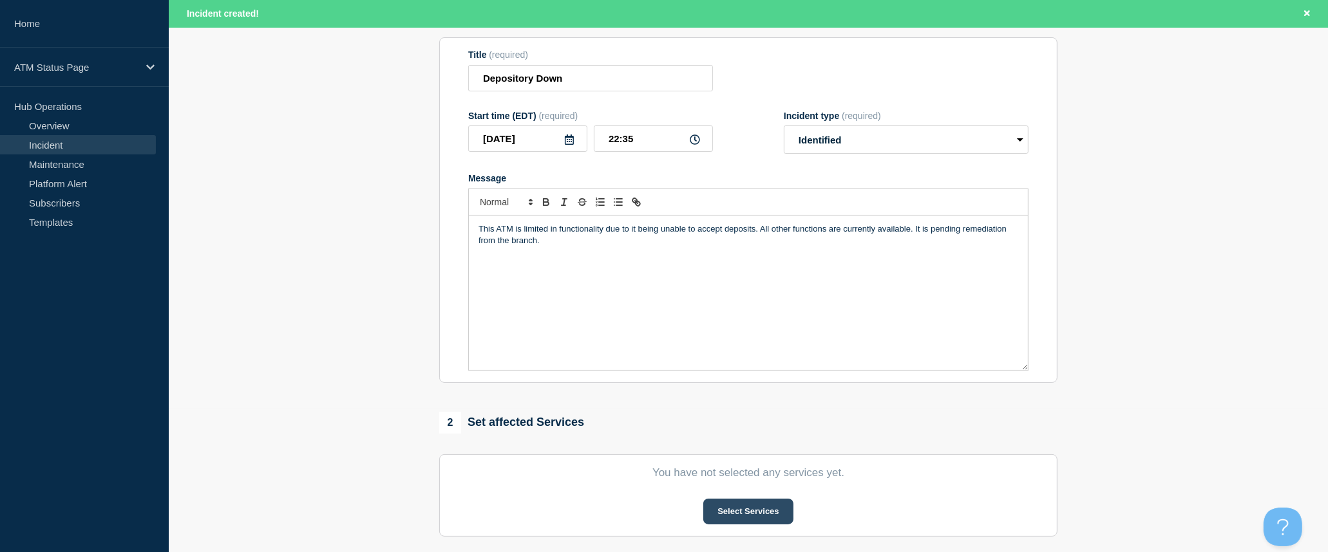
click at [767, 516] on button "Select Services" at bounding box center [747, 512] width 89 height 26
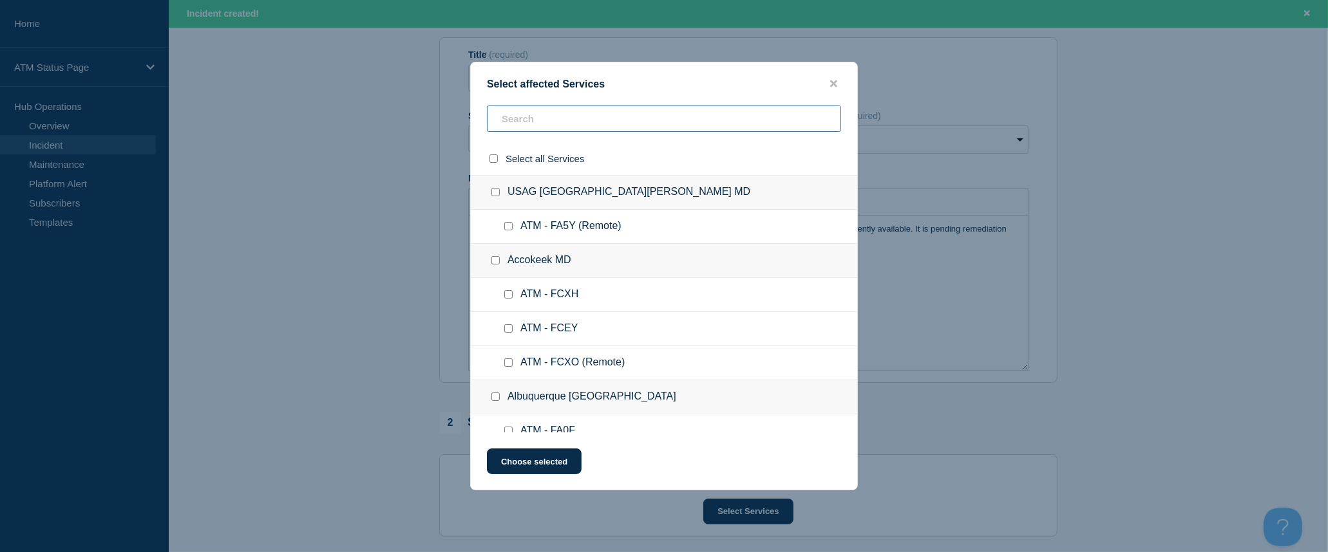
click at [659, 120] on input "text" at bounding box center [664, 119] width 354 height 26
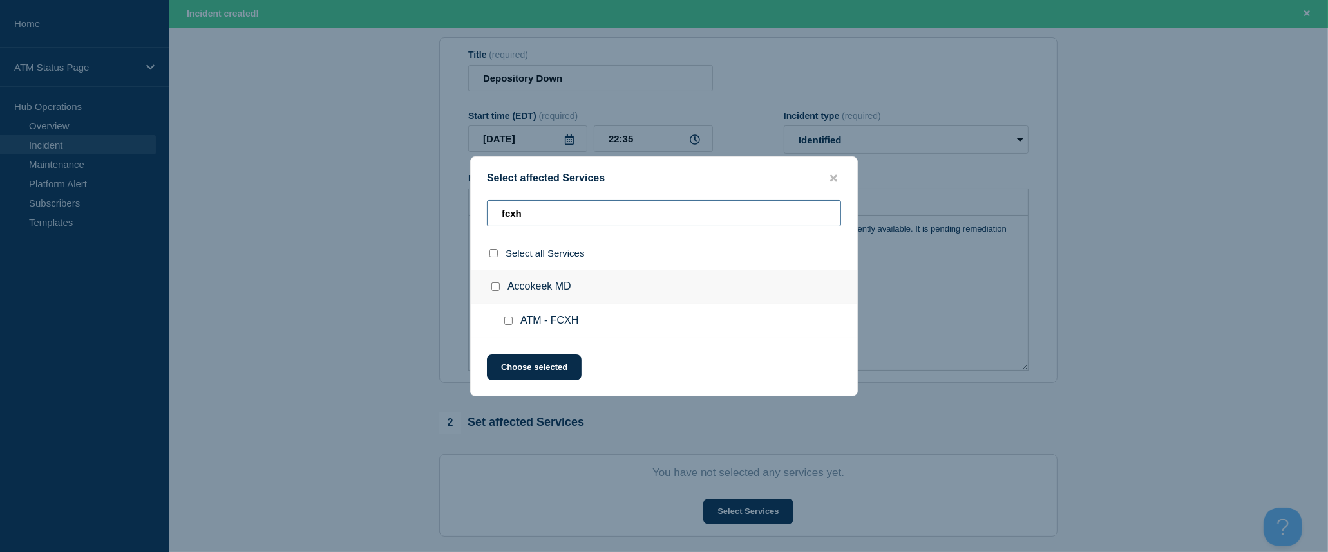
type input "fcxh"
click at [496, 254] on input "select all checkbox" at bounding box center [493, 253] width 8 height 8
checkbox input "true"
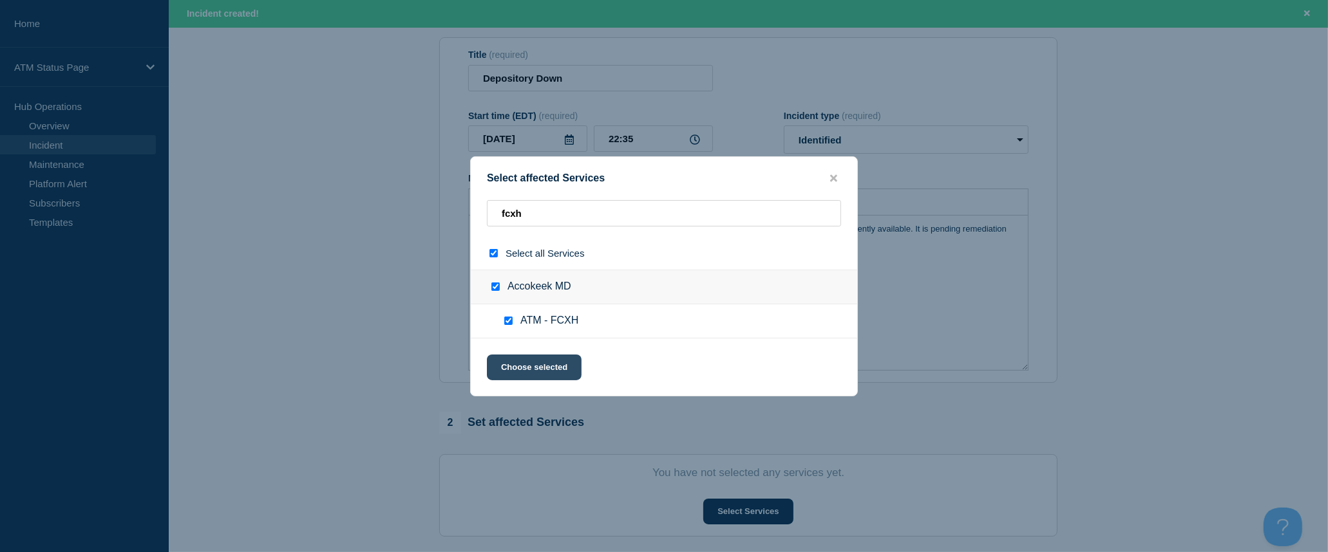
click at [551, 371] on button "Choose selected" at bounding box center [534, 368] width 95 height 26
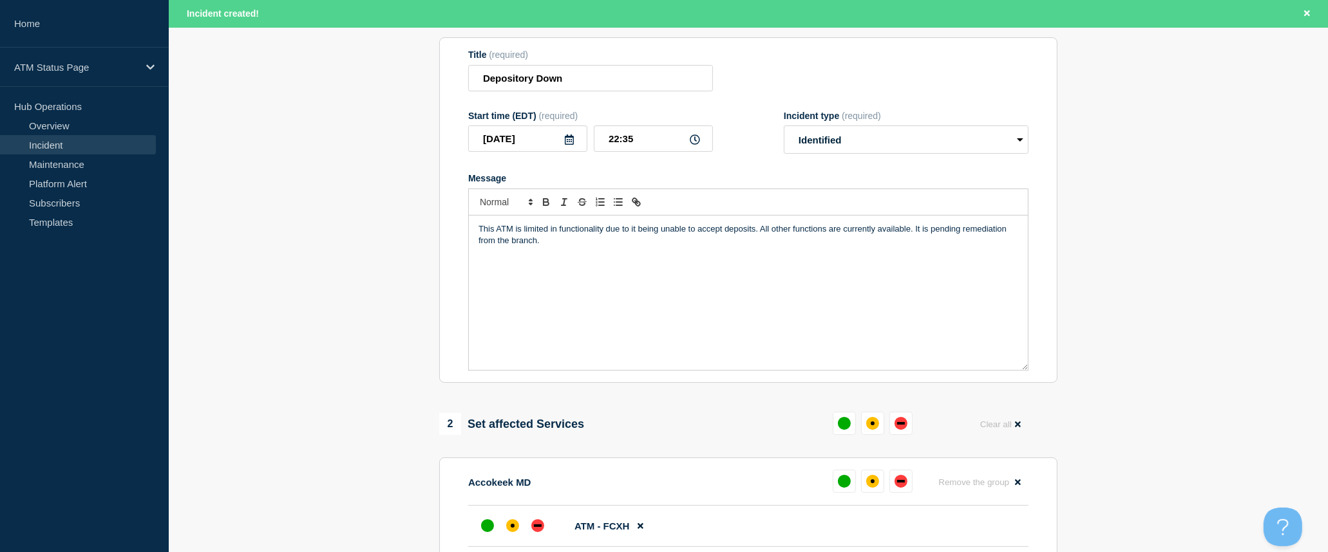
scroll to position [286, 0]
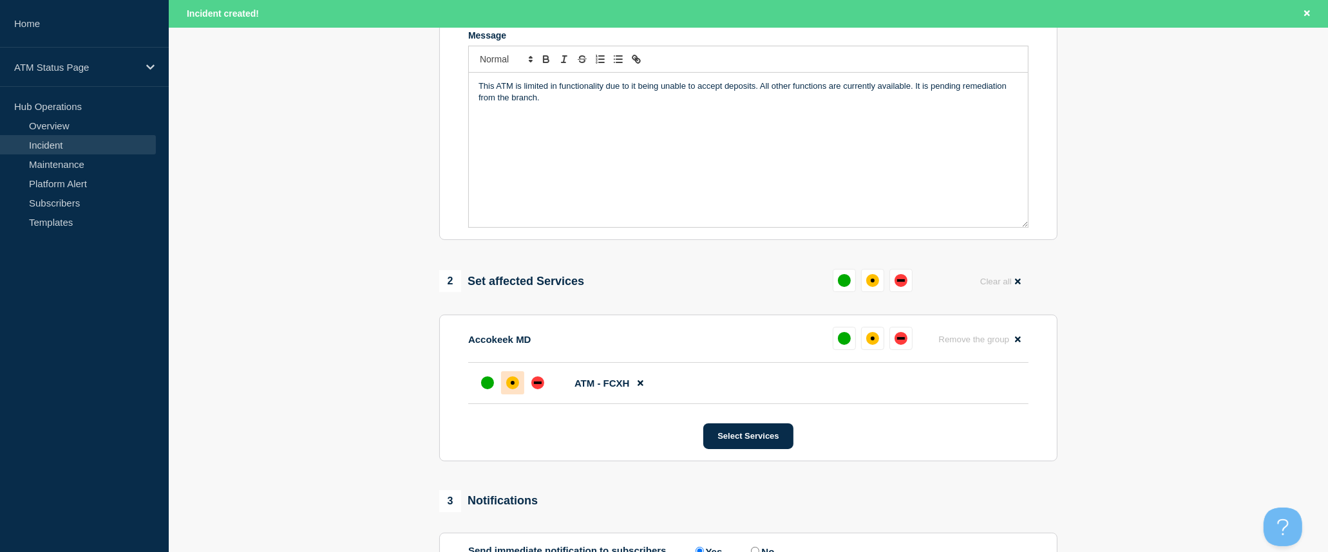
click at [511, 390] on div "affected" at bounding box center [512, 383] width 13 height 13
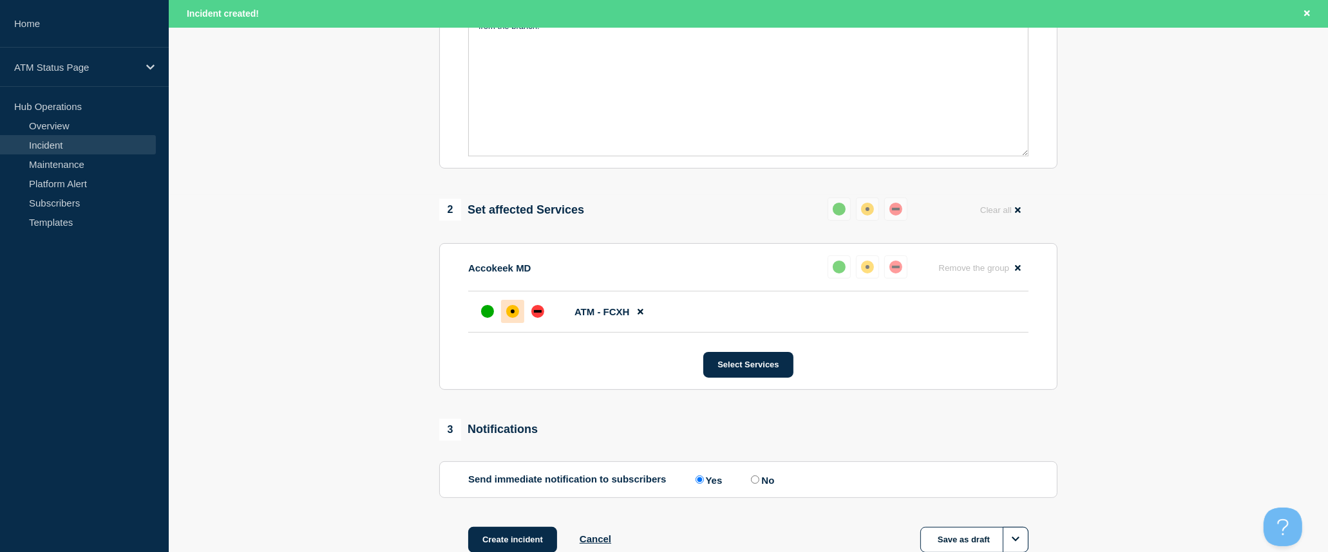
scroll to position [446, 0]
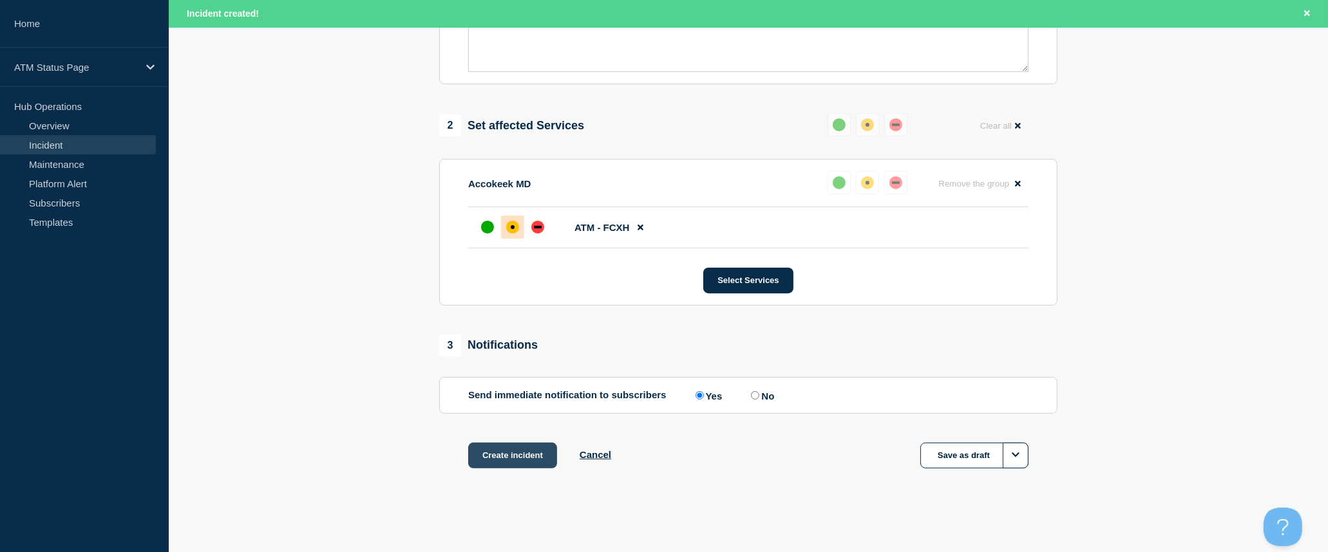
click at [517, 457] on button "Create incident" at bounding box center [512, 456] width 89 height 26
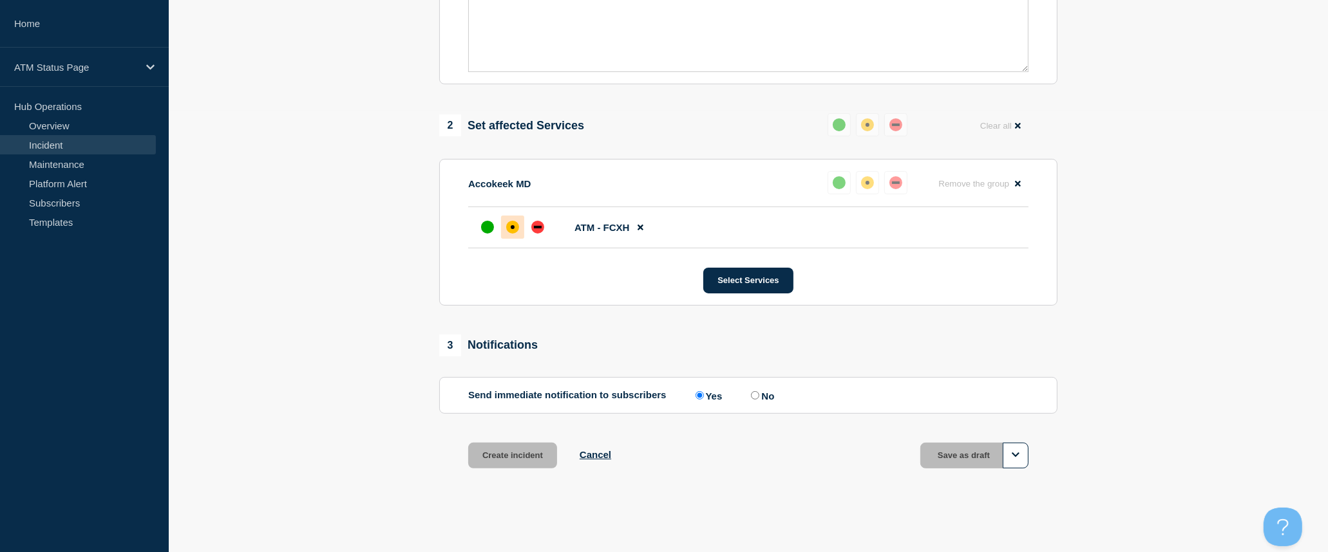
scroll to position [418, 0]
